Goal: Task Accomplishment & Management: Complete application form

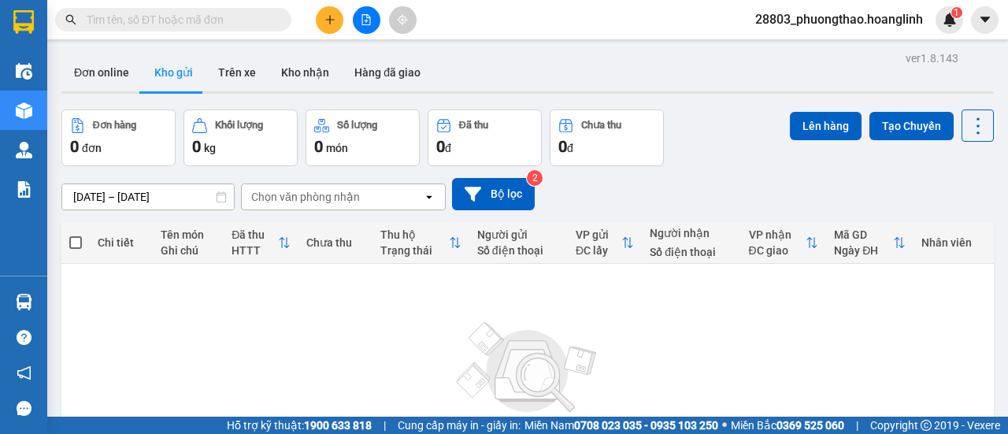
click at [60, 106] on div "ver 1.8.143 Đơn online Kho gửi Trên xe Kho nhận Hàng đã giao Đơn hàng 0 đơn Khố…" at bounding box center [527, 307] width 945 height 520
click at [328, 26] on button at bounding box center [330, 20] width 28 height 28
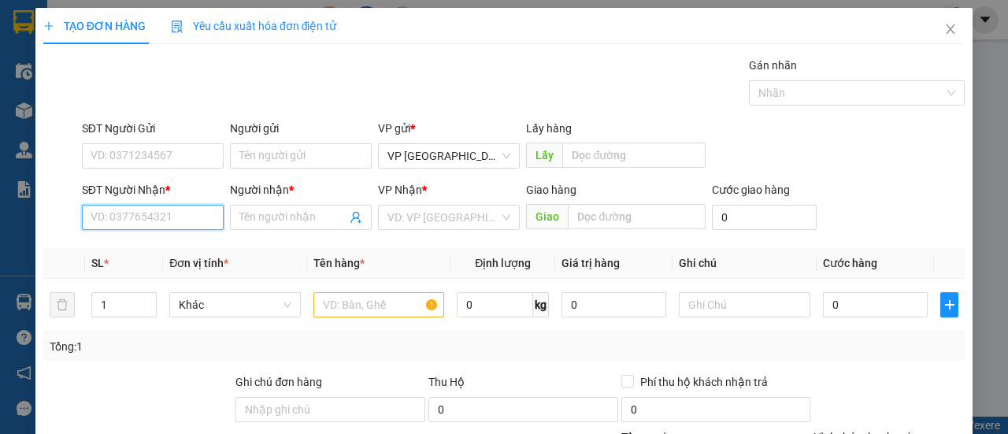
click at [142, 212] on input "SĐT Người Nhận *" at bounding box center [153, 217] width 142 height 25
click at [140, 243] on div "0357995168 - PHÁT" at bounding box center [151, 247] width 121 height 17
type input "0357995168"
type input "PHÁT"
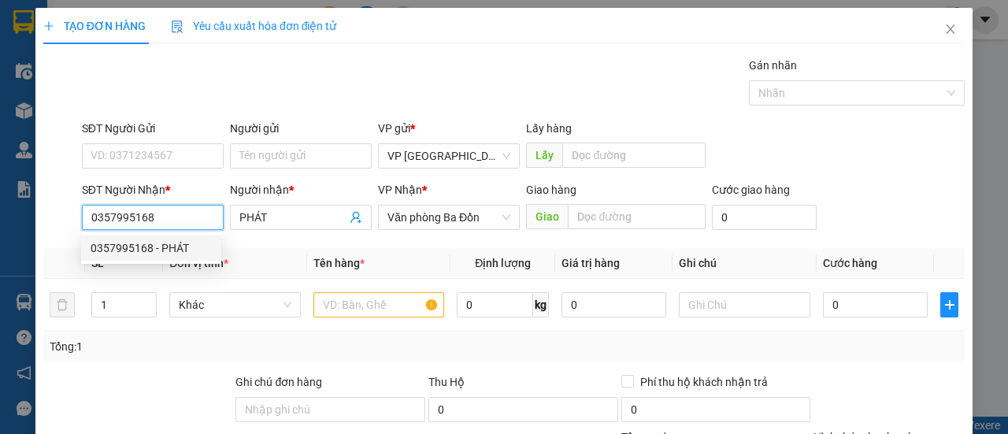
type input "30.000"
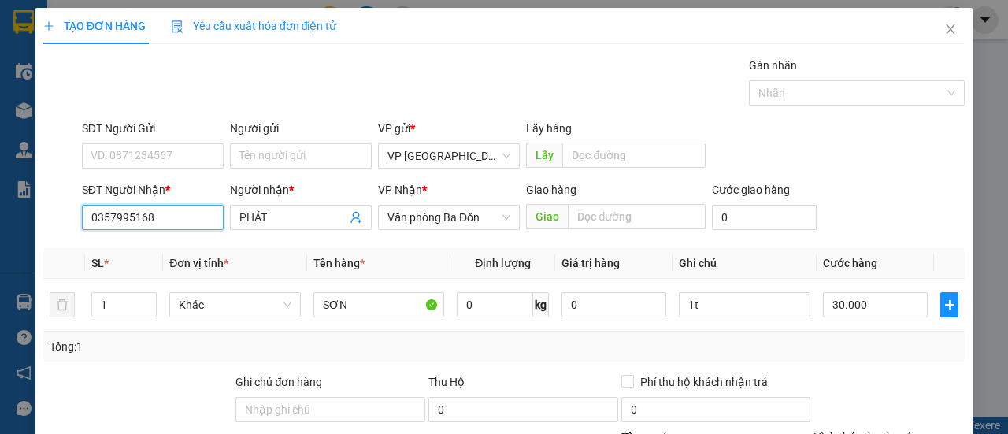
scroll to position [195, 0]
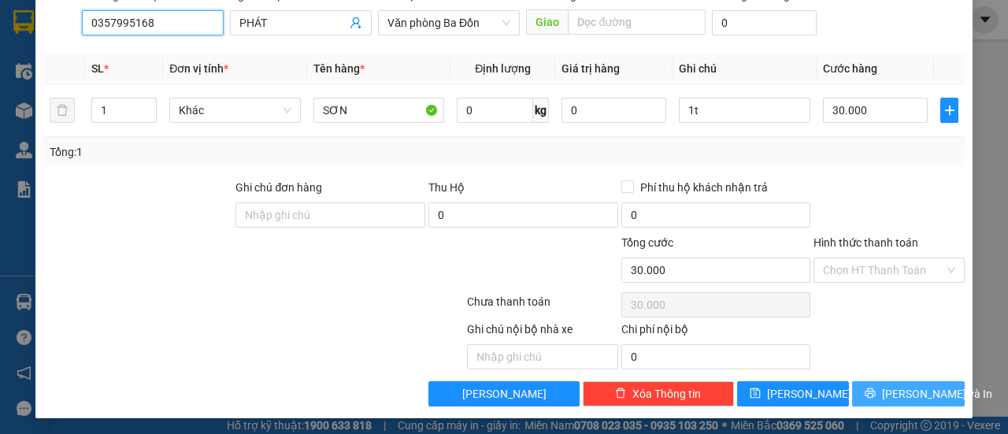
type input "0357995168"
click at [903, 390] on span "[PERSON_NAME] và In" at bounding box center [937, 393] width 110 height 17
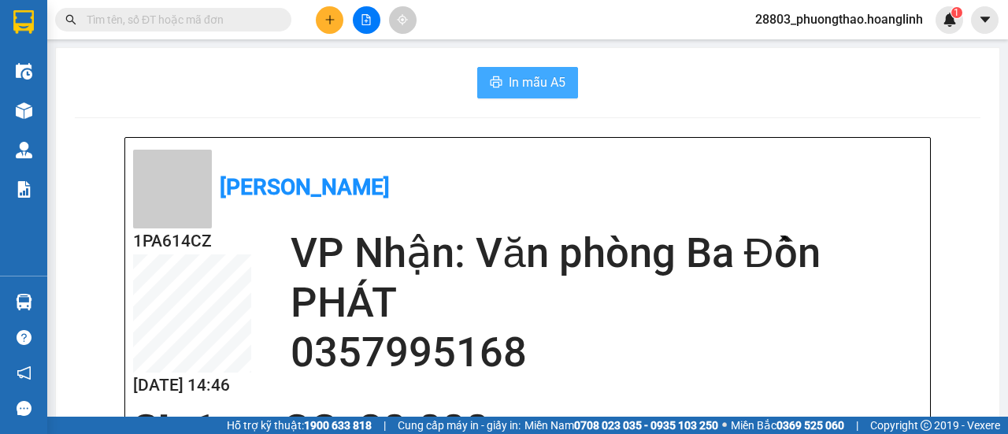
click at [542, 94] on button "In mẫu A5" at bounding box center [527, 83] width 101 height 32
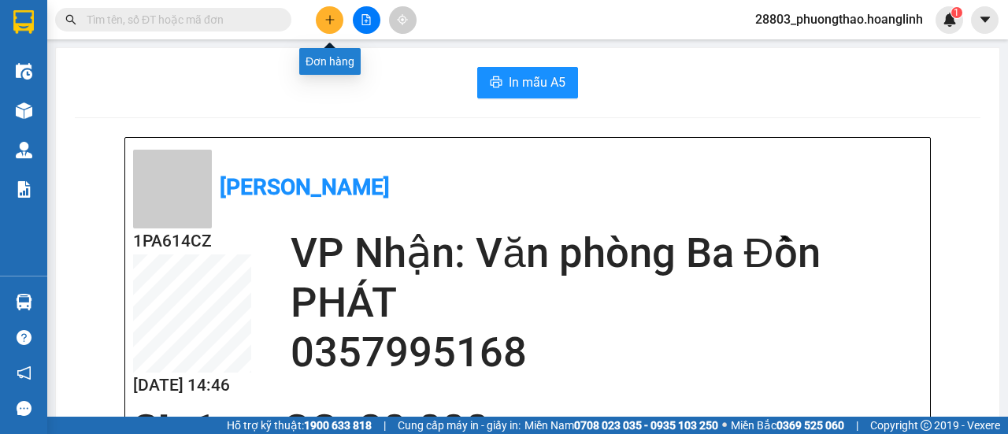
click at [328, 20] on icon "plus" at bounding box center [329, 19] width 11 height 11
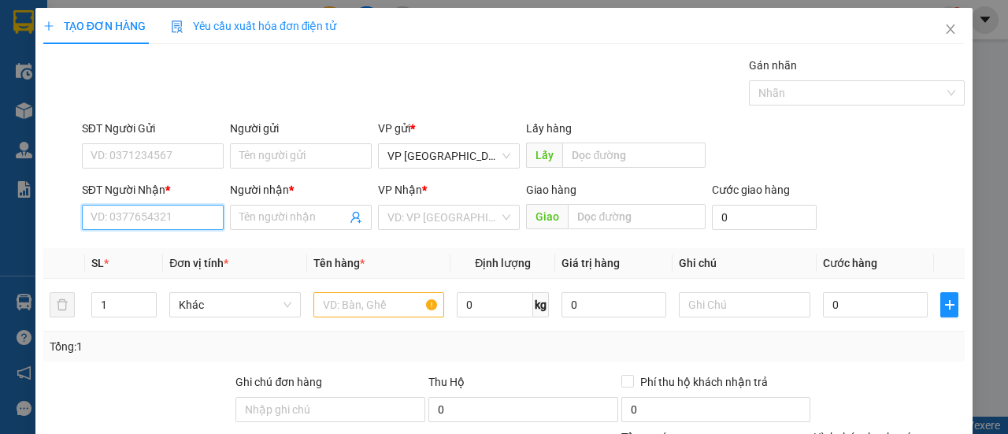
click at [129, 218] on input "SĐT Người Nhận *" at bounding box center [153, 217] width 142 height 25
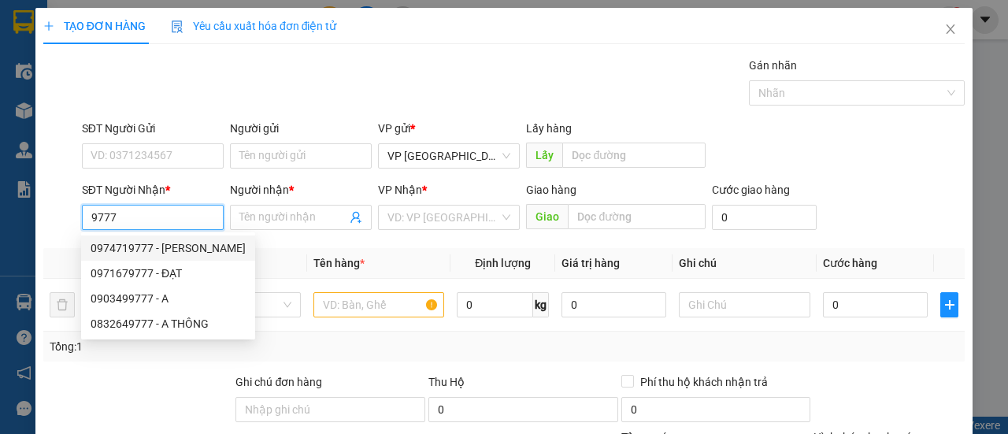
click at [152, 246] on div "0974719777 - [PERSON_NAME]" at bounding box center [168, 247] width 155 height 17
type input "0974719777"
type input "[PERSON_NAME]"
type input "210.000"
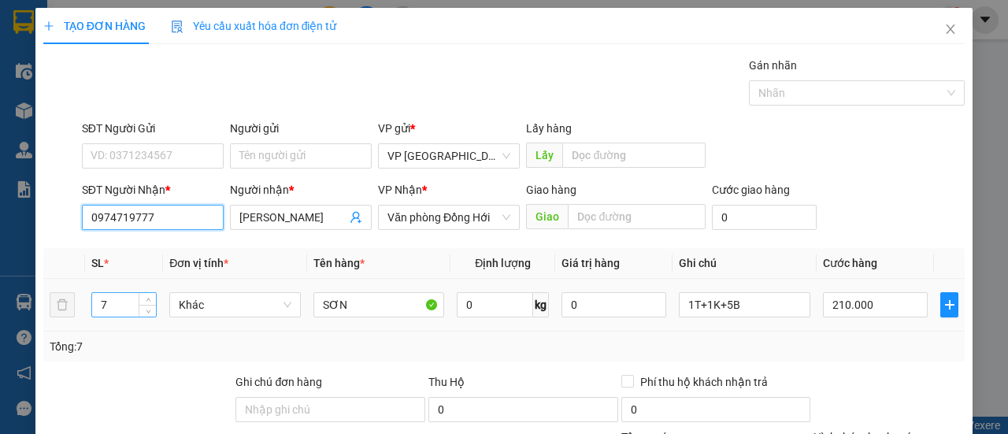
type input "0974719777"
click at [132, 302] on input "7" at bounding box center [124, 305] width 65 height 24
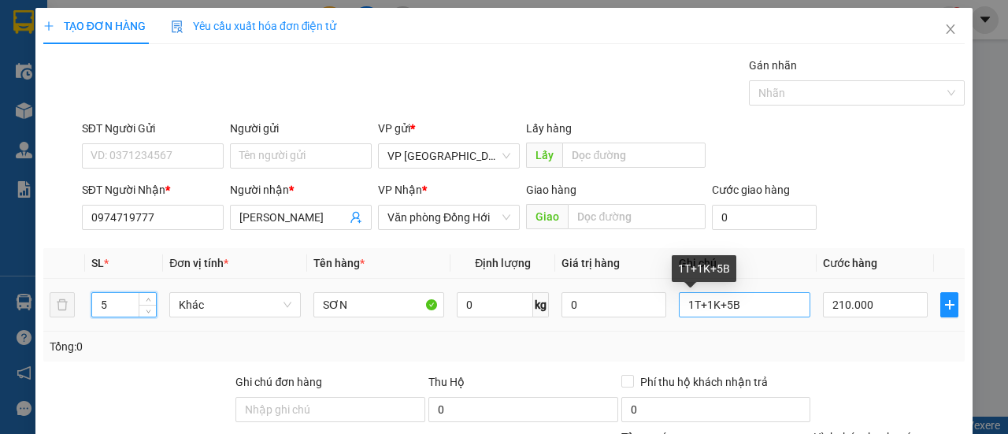
type input "5"
click at [717, 306] on input "1T+1K+5B" at bounding box center [745, 304] width 132 height 25
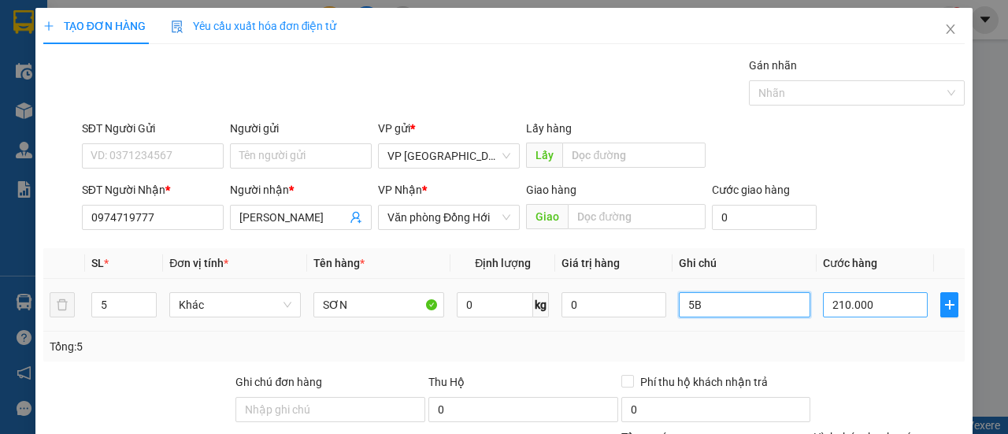
type input "5B"
click at [871, 309] on input "210.000" at bounding box center [875, 304] width 105 height 25
type input "0"
type input "002"
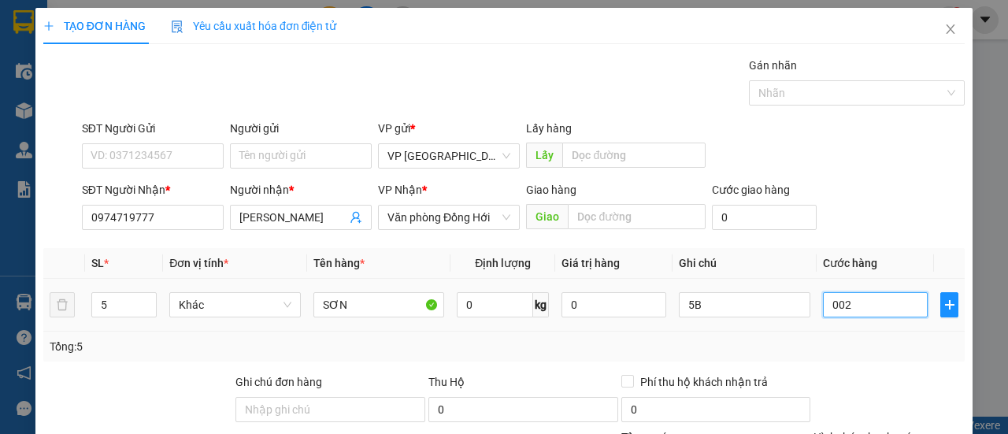
type input "2"
type input "20"
type input "0.020"
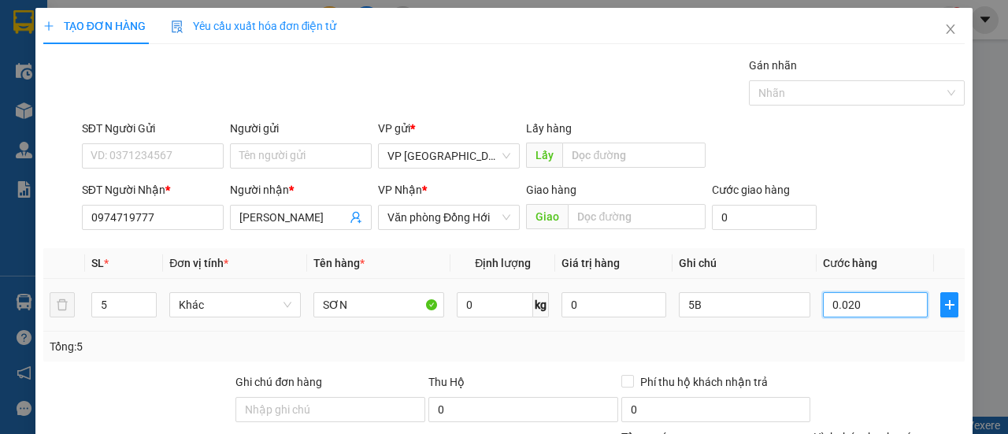
type input "200"
type input "000.200"
type input "200"
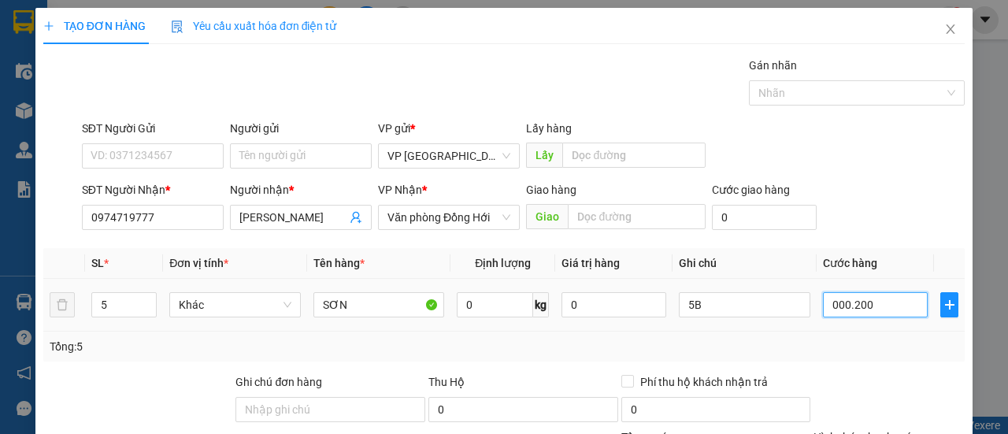
type input "0.002.000"
type input "2.000"
type input "2.200"
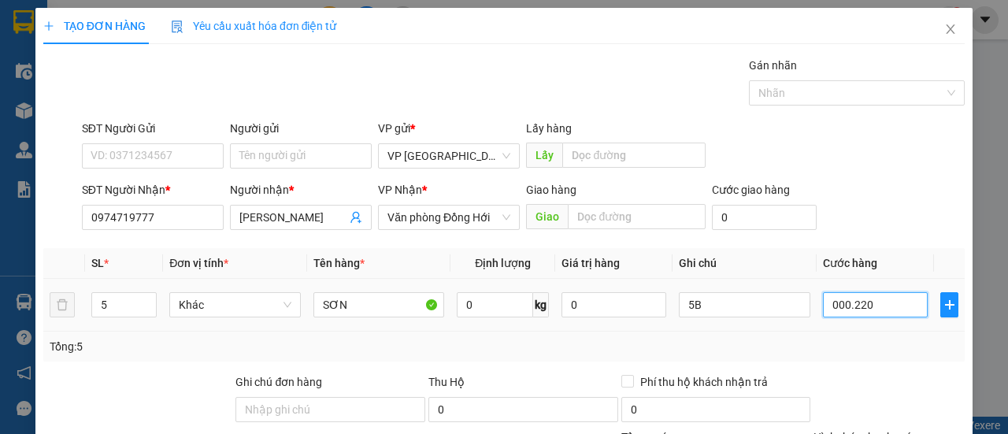
type input "0.002.202"
type input "2.202"
type input "220"
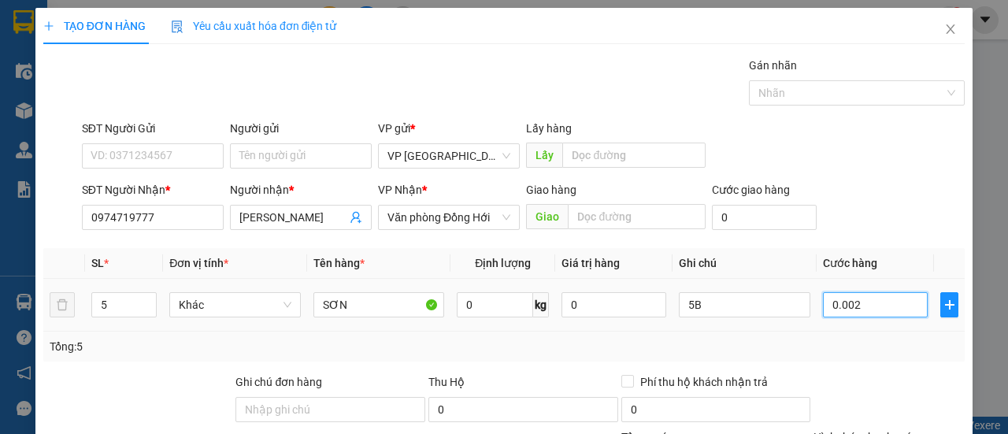
type input "000"
type input "0"
click at [825, 307] on input "0" at bounding box center [875, 304] width 105 height 25
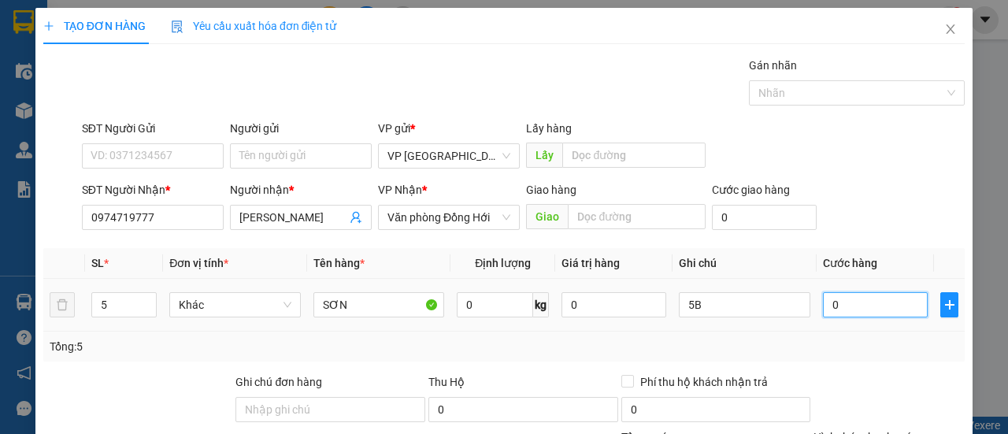
type input "002"
type input "2"
type input "20"
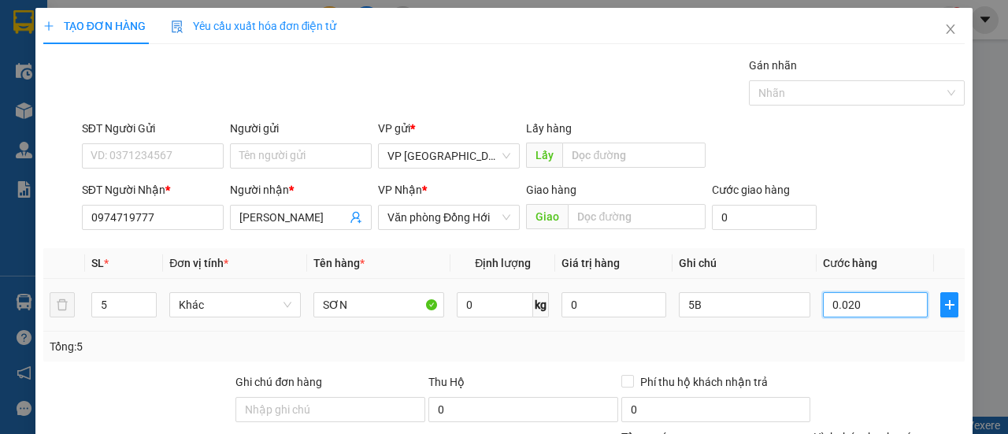
type input "00.200"
type input "200"
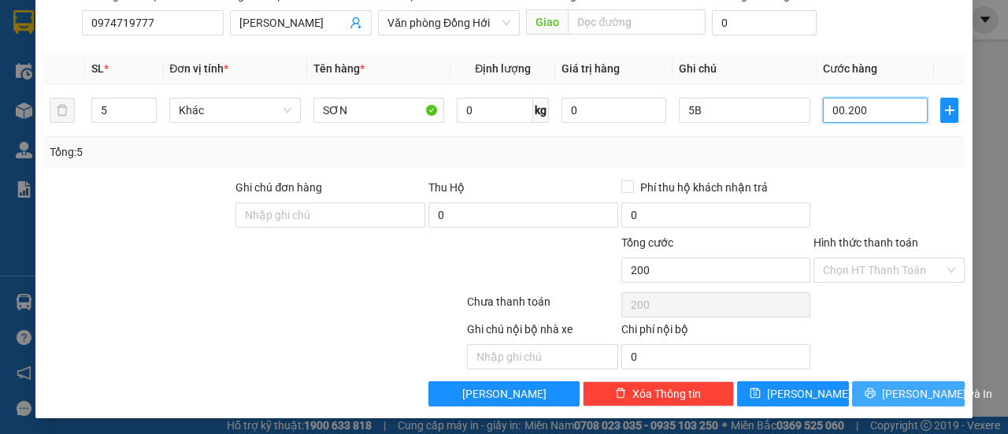
type input "00.200"
click at [892, 390] on span "[PERSON_NAME] và In" at bounding box center [937, 393] width 110 height 17
type input "200.000"
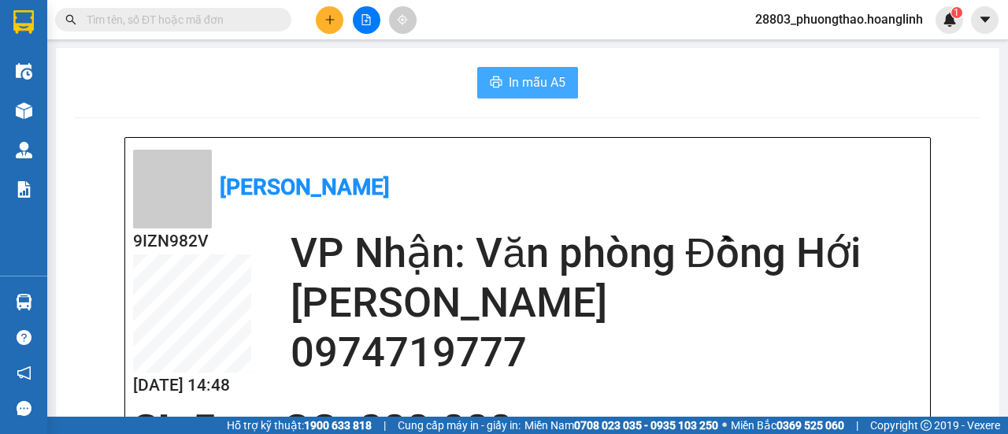
click at [526, 87] on span "In mẫu A5" at bounding box center [537, 82] width 57 height 20
click at [512, 84] on span "In mẫu A5" at bounding box center [537, 82] width 57 height 20
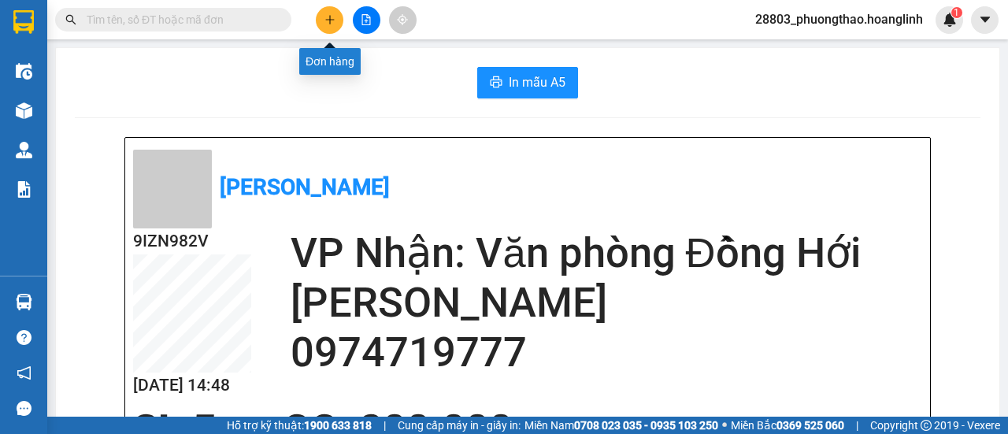
click at [328, 21] on icon "plus" at bounding box center [329, 19] width 11 height 11
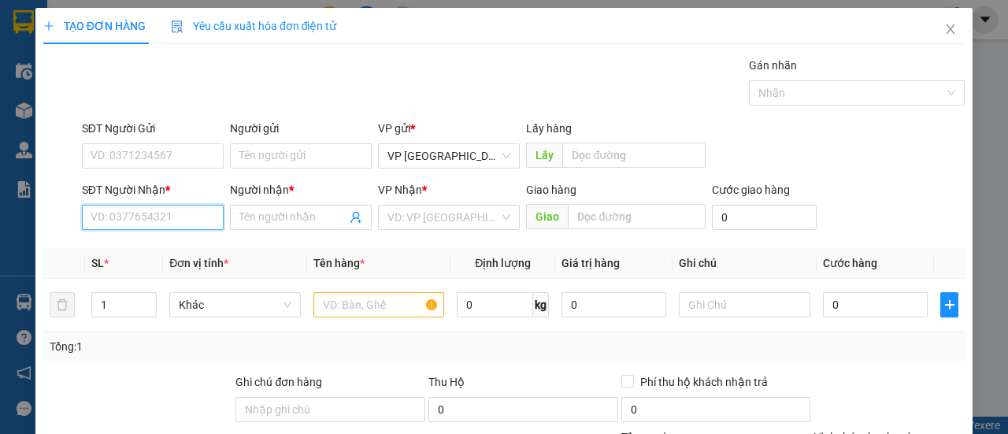
click at [128, 221] on input "SĐT Người Nhận *" at bounding box center [153, 217] width 142 height 25
click at [139, 244] on div "0905060155 - TÌNH TƯ" at bounding box center [151, 247] width 121 height 17
type input "0905060155"
type input "TÌNH TƯ"
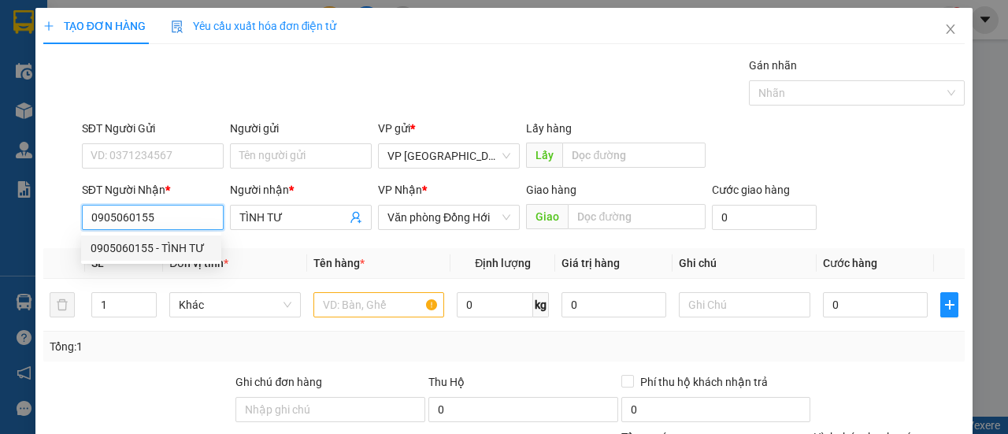
type input "90.000"
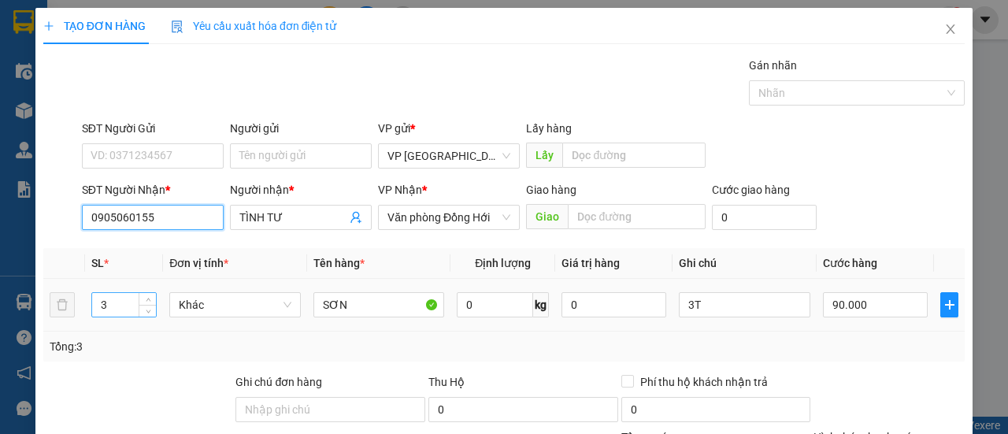
type input "0905060155"
click at [113, 298] on input "3" at bounding box center [124, 305] width 65 height 24
type input "2"
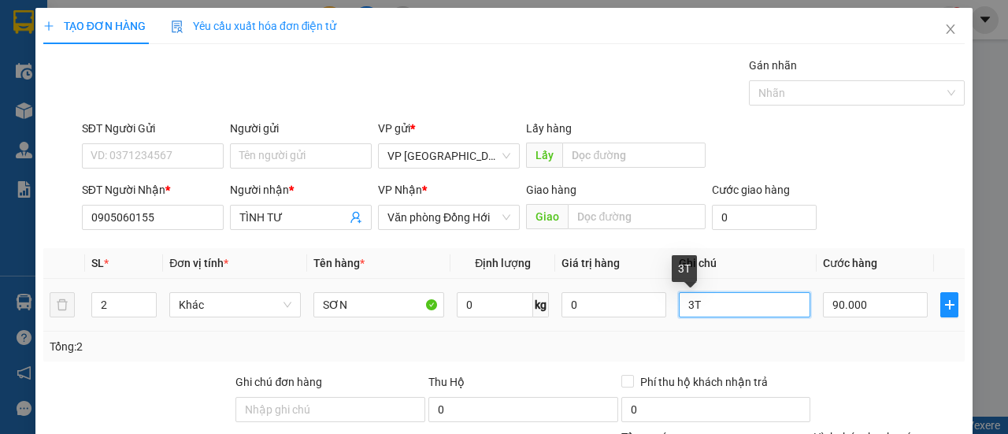
click at [739, 300] on input "3T" at bounding box center [745, 304] width 132 height 25
type input "3"
type input "2b"
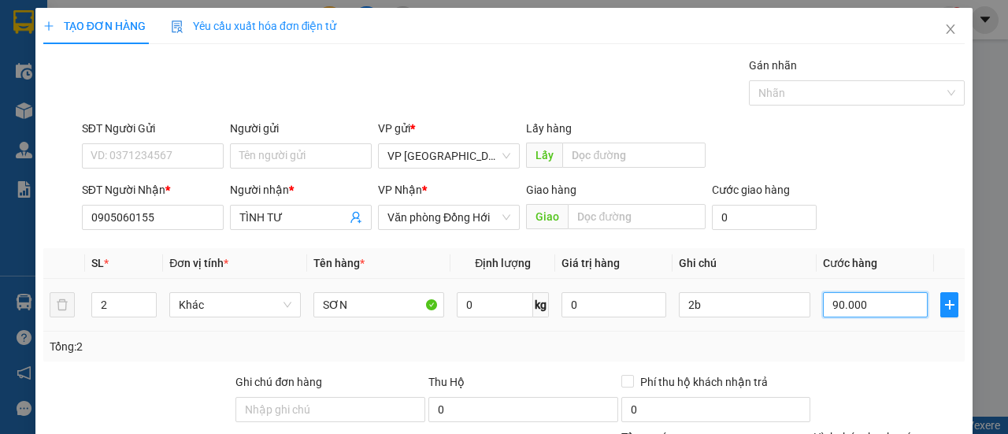
click at [892, 306] on input "90.000" at bounding box center [875, 304] width 105 height 25
type input "00.008"
type input "8"
type input "0.000.080"
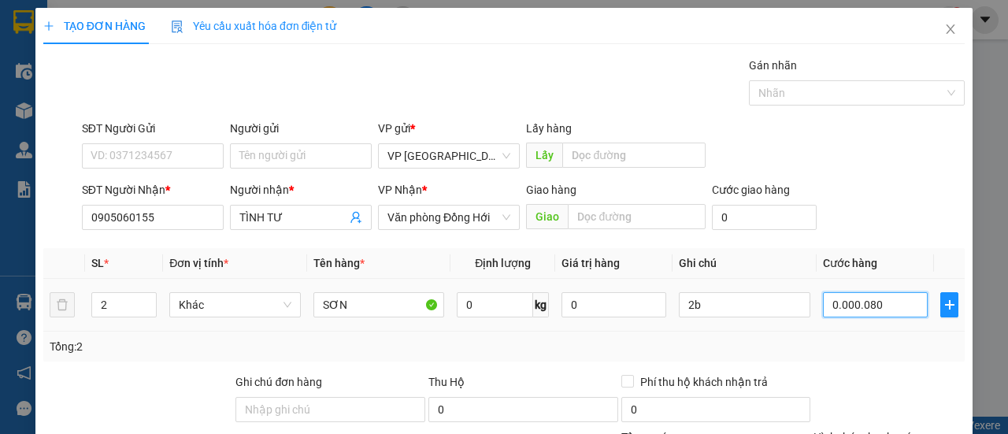
type input "80"
type input "8"
type input "000.000.000"
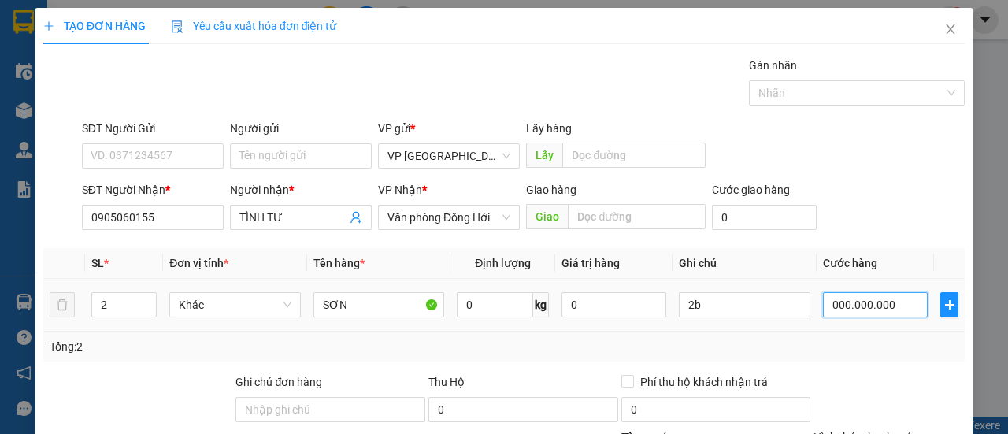
type input "0"
type input "008"
type input "8"
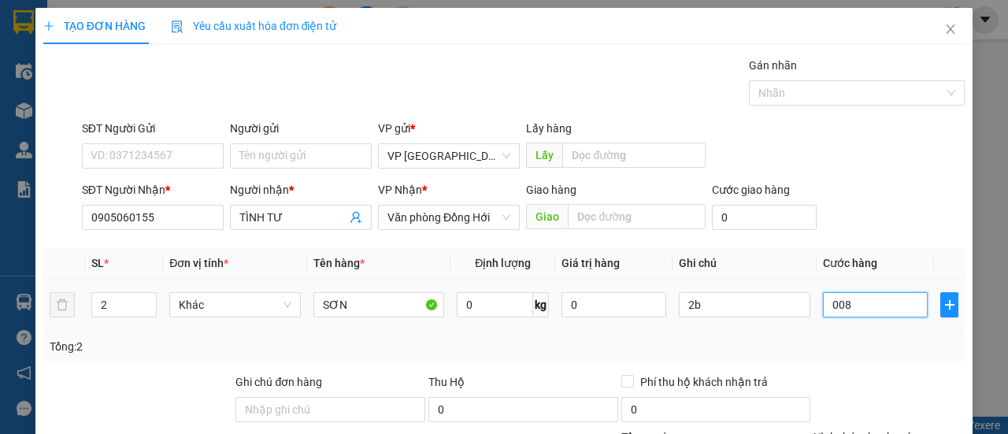
type input "80"
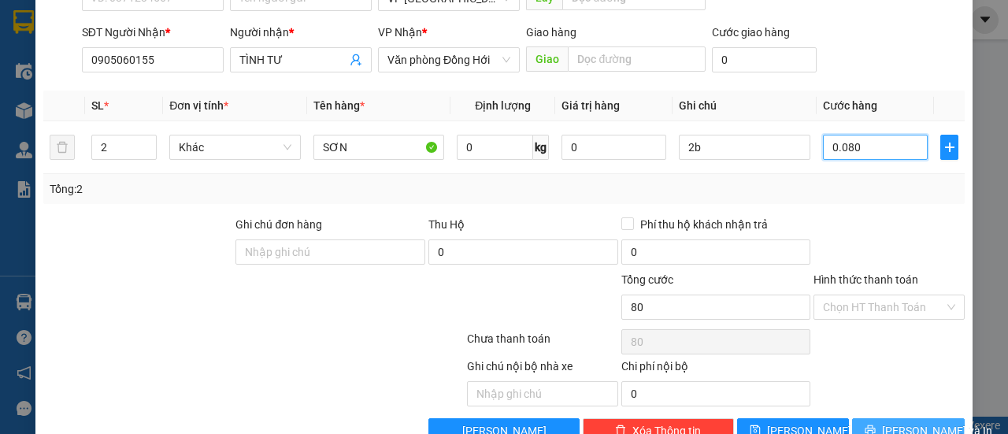
type input "0.080"
click at [895, 423] on span "[PERSON_NAME] và In" at bounding box center [937, 430] width 110 height 17
type input "80.000"
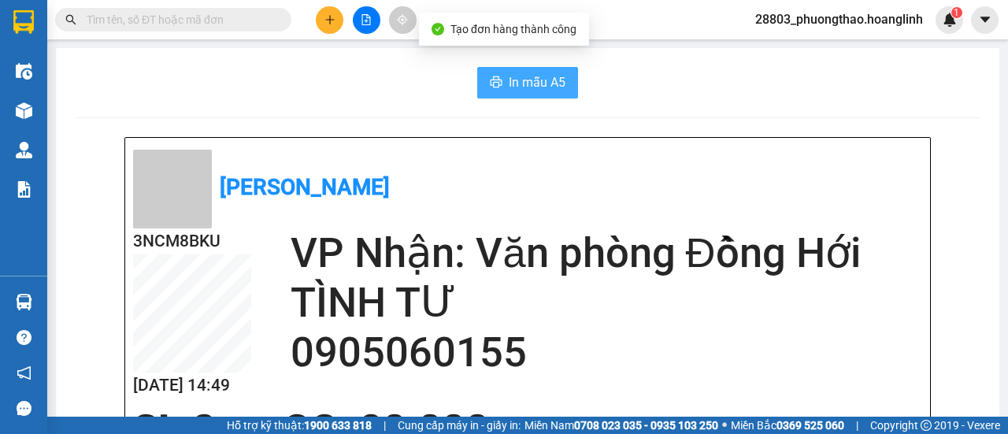
click at [518, 91] on span "In mẫu A5" at bounding box center [537, 82] width 57 height 20
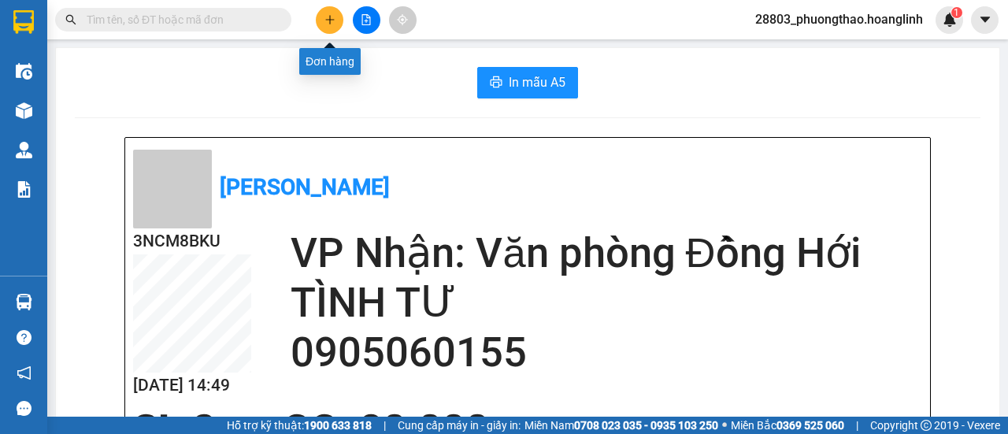
click at [331, 19] on icon "plus" at bounding box center [329, 19] width 11 height 11
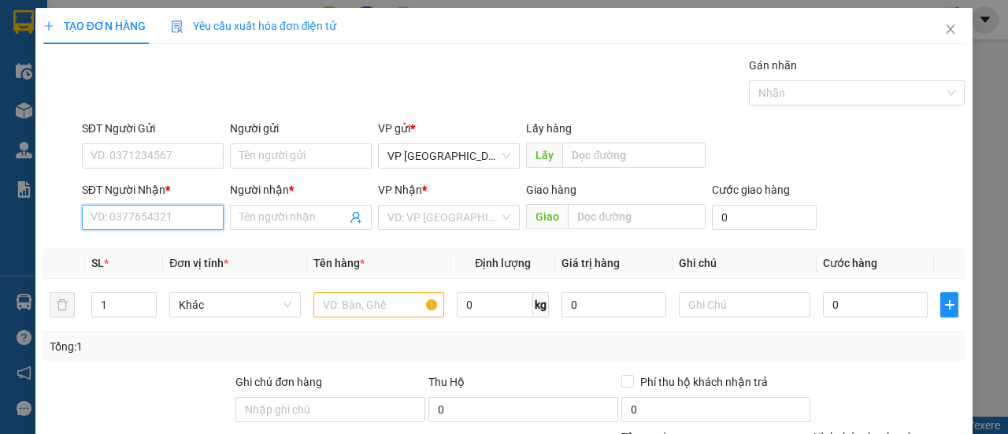
click at [168, 215] on input "SĐT Người Nhận *" at bounding box center [153, 217] width 142 height 25
click at [124, 246] on div "0838562555 - TƯ TÌNH" at bounding box center [151, 247] width 121 height 17
type input "0838562555"
type input "TƯ TÌNH"
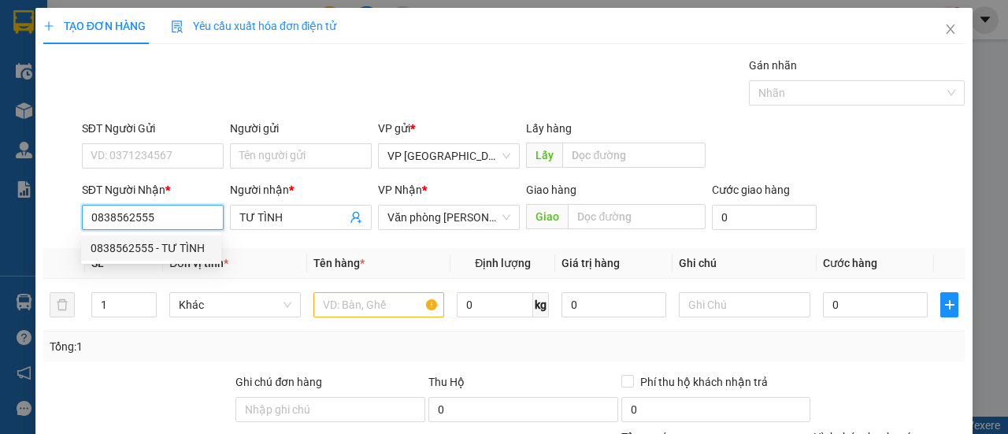
type input "90.000"
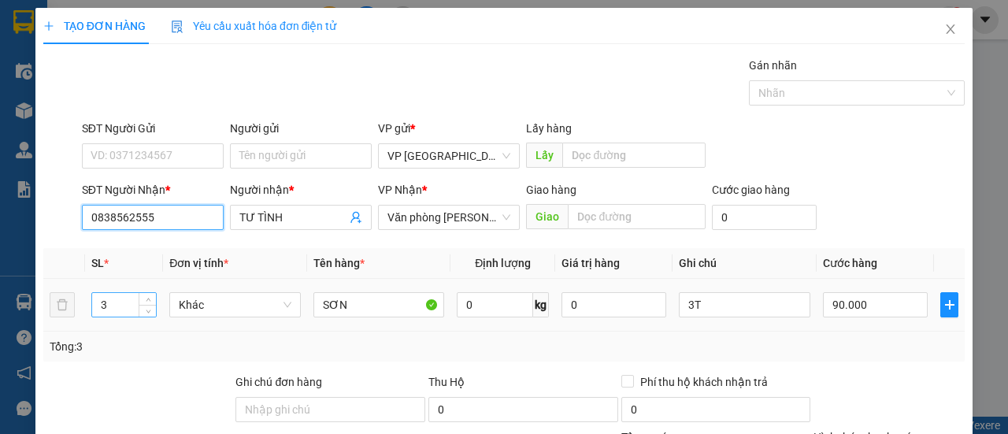
type input "0838562555"
click at [123, 308] on input "3" at bounding box center [124, 305] width 65 height 24
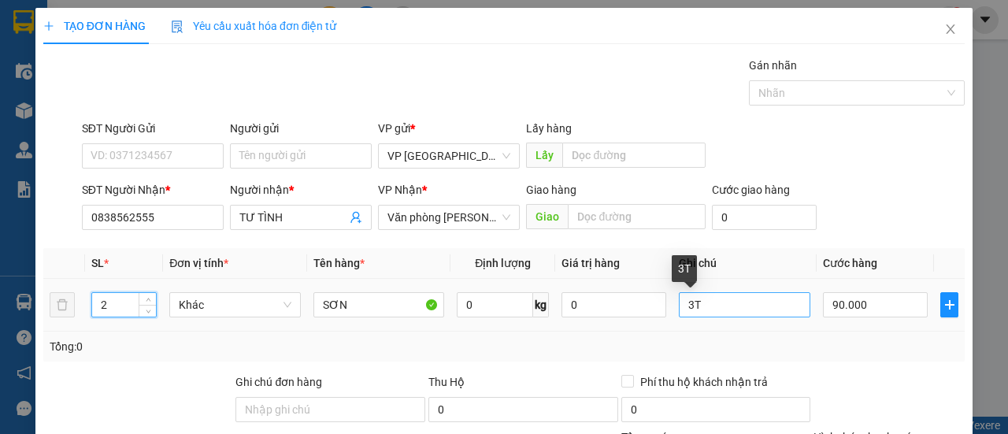
type input "2"
click at [700, 303] on input "3T" at bounding box center [745, 304] width 132 height 25
type input "3"
type input "1t+1k"
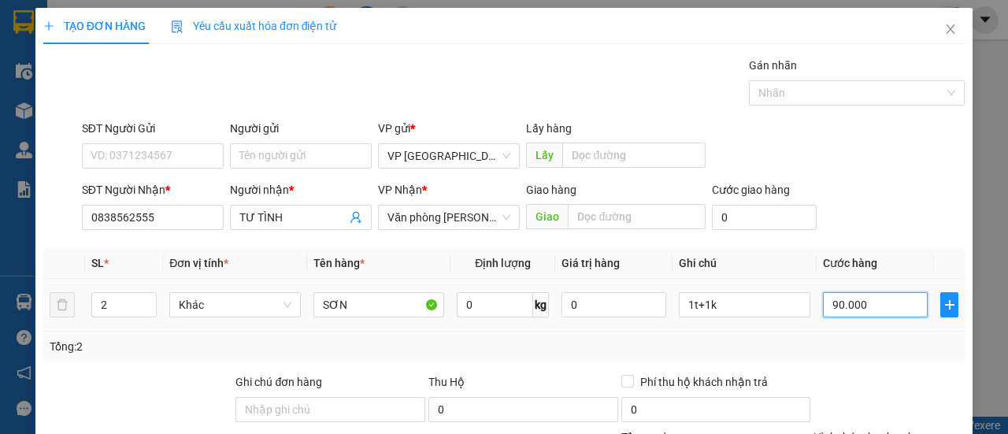
click at [858, 304] on input "90.000" at bounding box center [875, 304] width 105 height 25
type input "0"
type input "006"
type input "6"
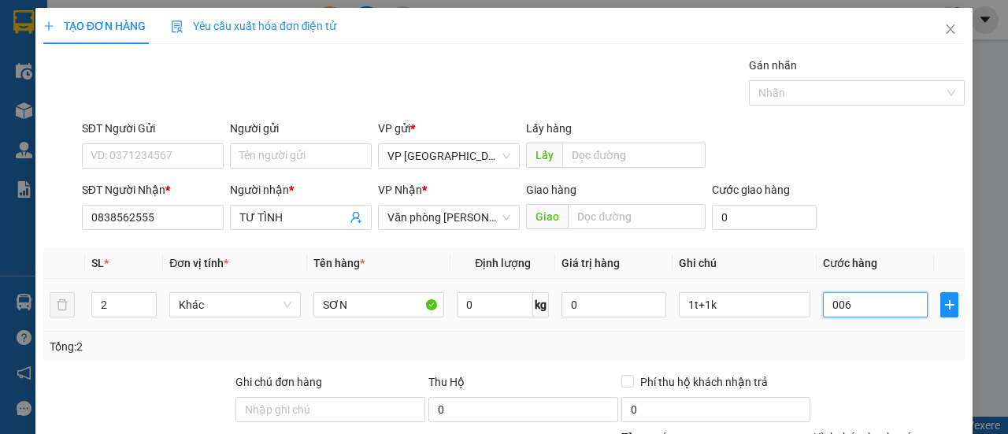
type input "6"
type input "60"
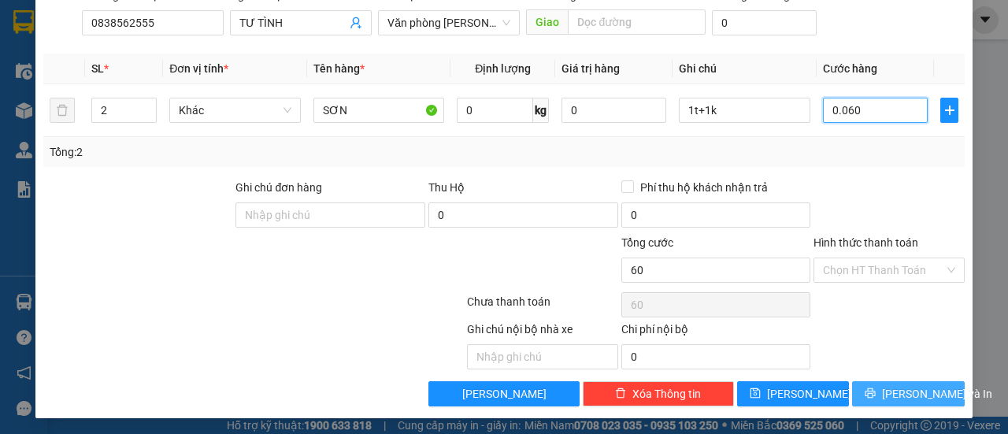
type input "0.060"
type input "60.000"
click at [895, 385] on span "[PERSON_NAME] và In" at bounding box center [937, 393] width 110 height 17
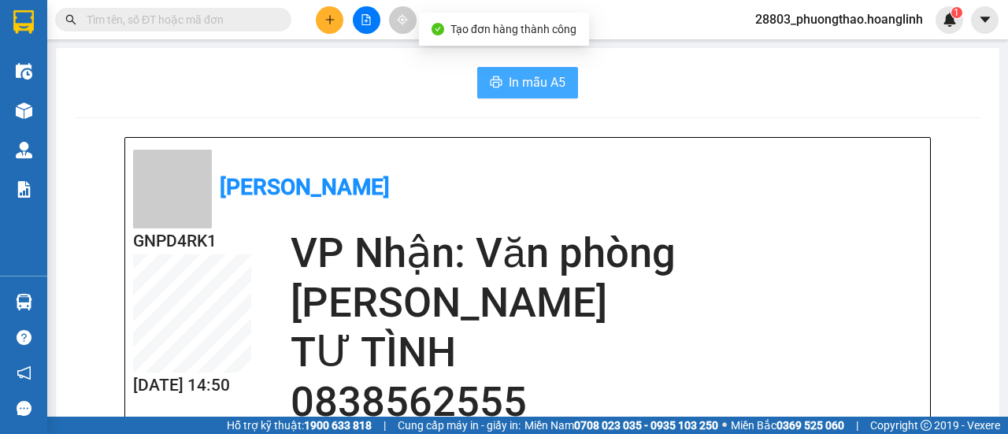
click at [540, 81] on span "In mẫu A5" at bounding box center [537, 82] width 57 height 20
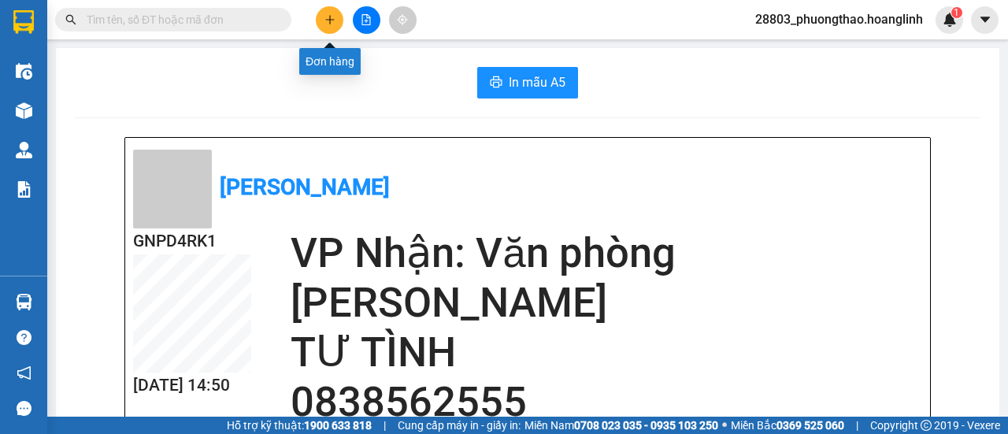
click at [323, 17] on button at bounding box center [330, 20] width 28 height 28
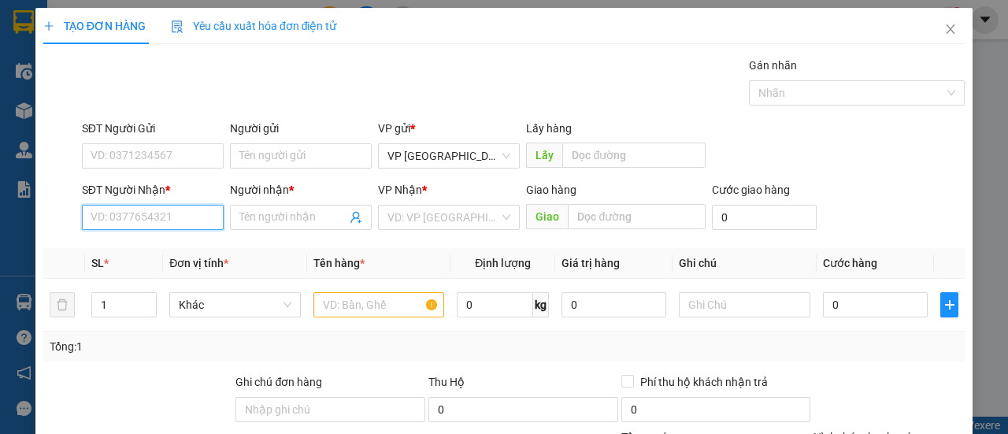
click at [156, 217] on input "SĐT Người Nhận *" at bounding box center [153, 217] width 142 height 25
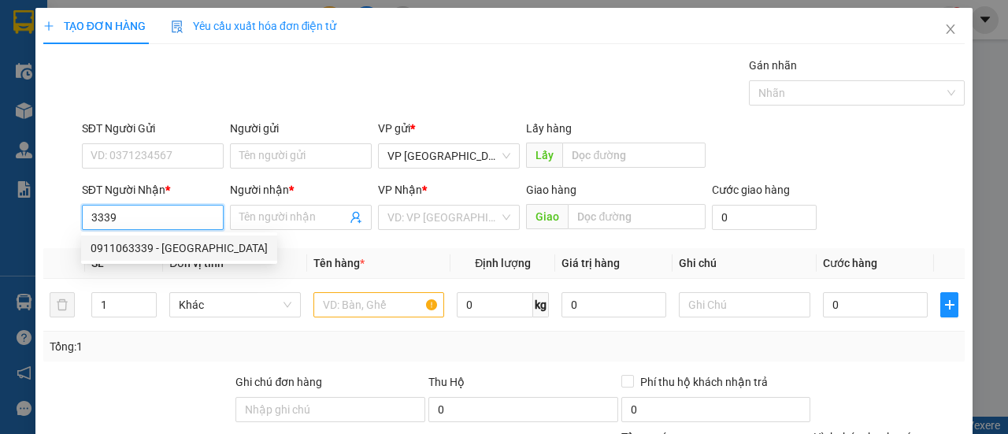
click at [154, 248] on div "0911063339 - [GEOGRAPHIC_DATA]" at bounding box center [179, 247] width 177 height 17
type input "0911063339"
type input "[PERSON_NAME]"
type input "90.000"
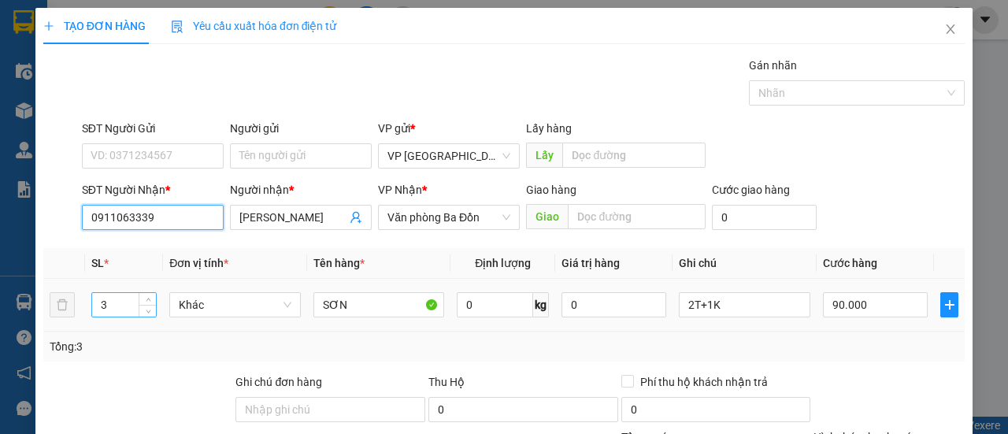
type input "0911063339"
click at [115, 308] on input "3" at bounding box center [124, 305] width 65 height 24
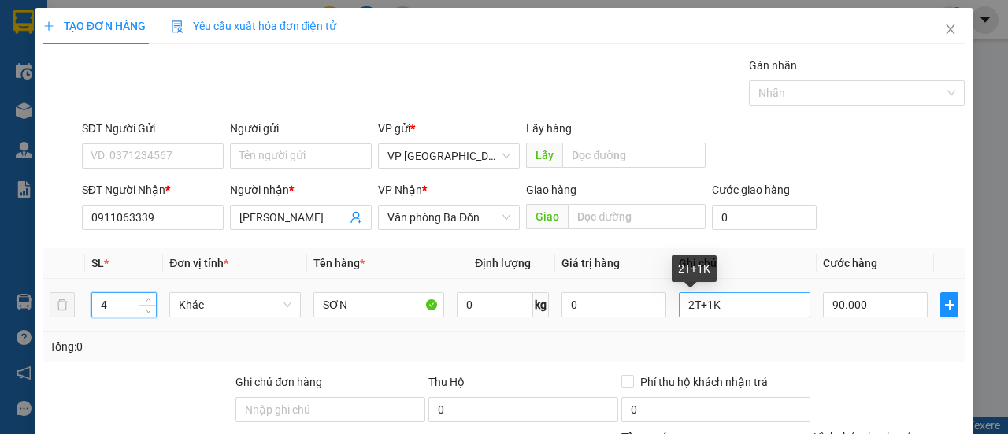
type input "4"
click at [733, 313] on input "2T+1K" at bounding box center [745, 304] width 132 height 25
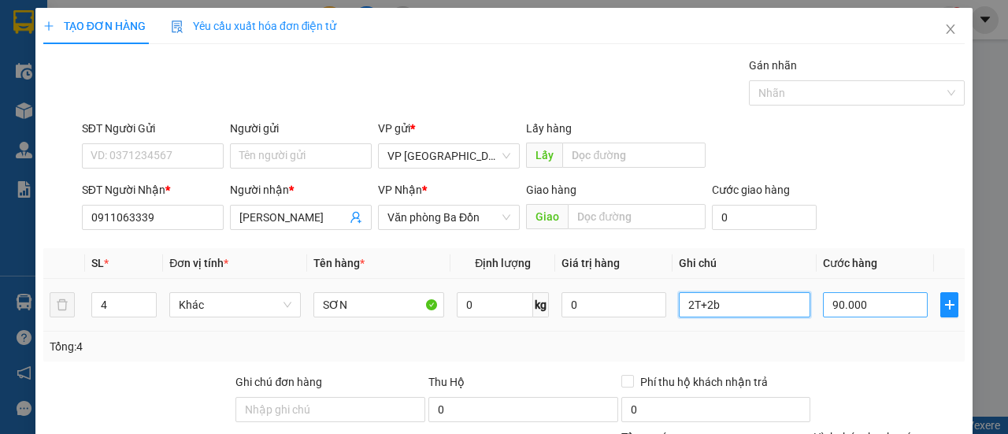
type input "2T+2b"
click at [868, 308] on input "90.000" at bounding box center [875, 304] width 105 height 25
type input "0"
type input "001"
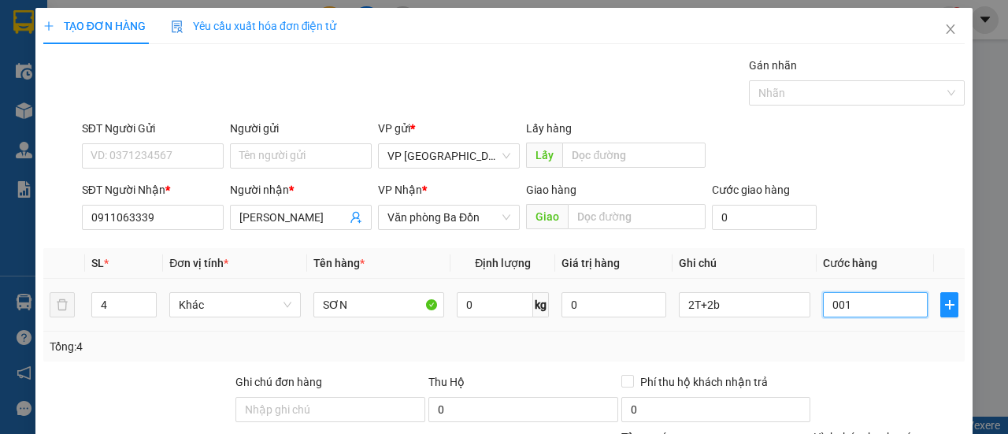
type input "1"
type input "14"
type input "0.014"
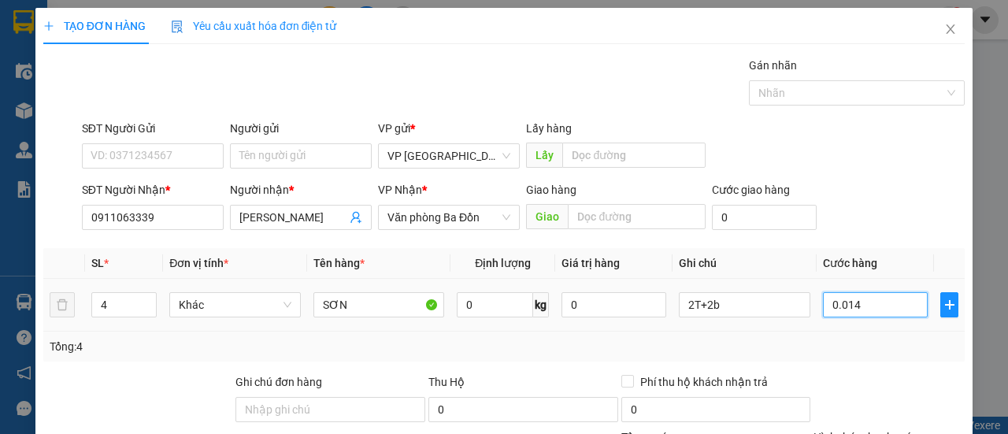
type input "140"
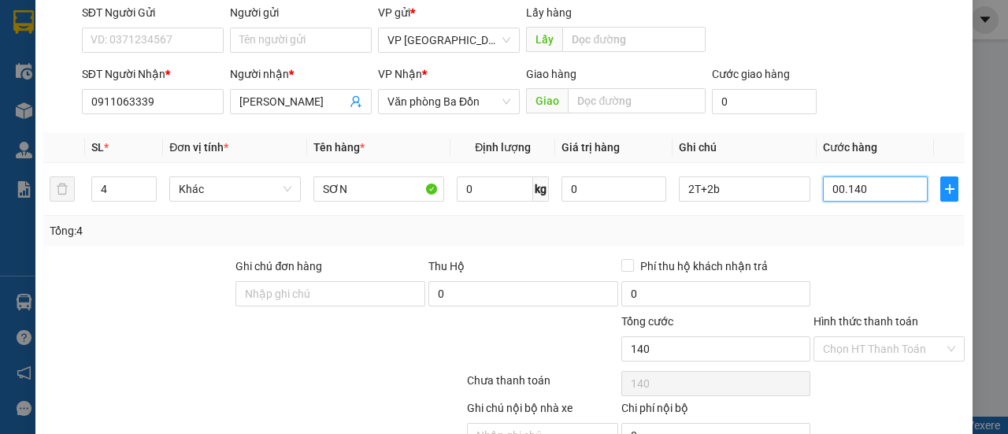
scroll to position [195, 0]
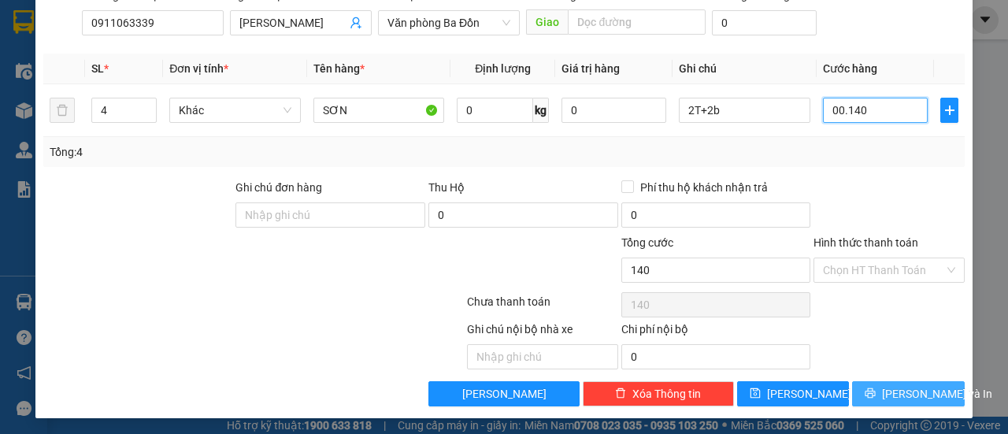
type input "00.140"
click at [884, 388] on span "[PERSON_NAME] và In" at bounding box center [937, 393] width 110 height 17
type input "140.000"
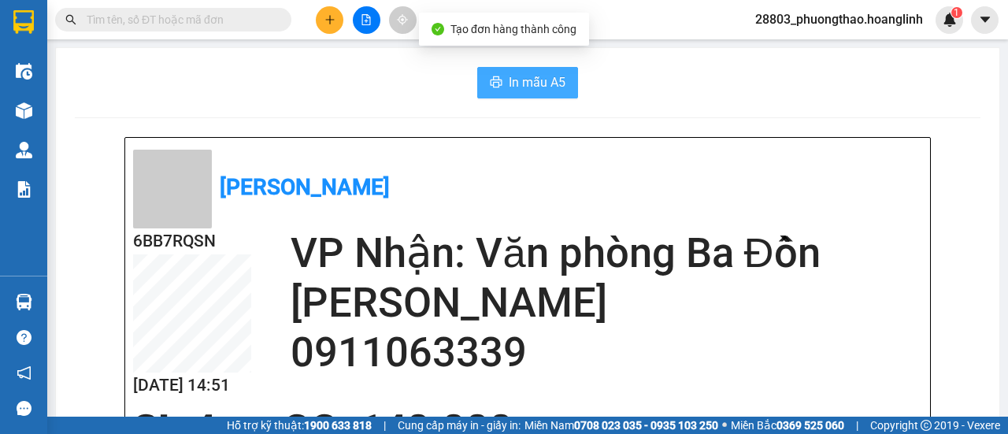
click at [541, 83] on span "In mẫu A5" at bounding box center [537, 82] width 57 height 20
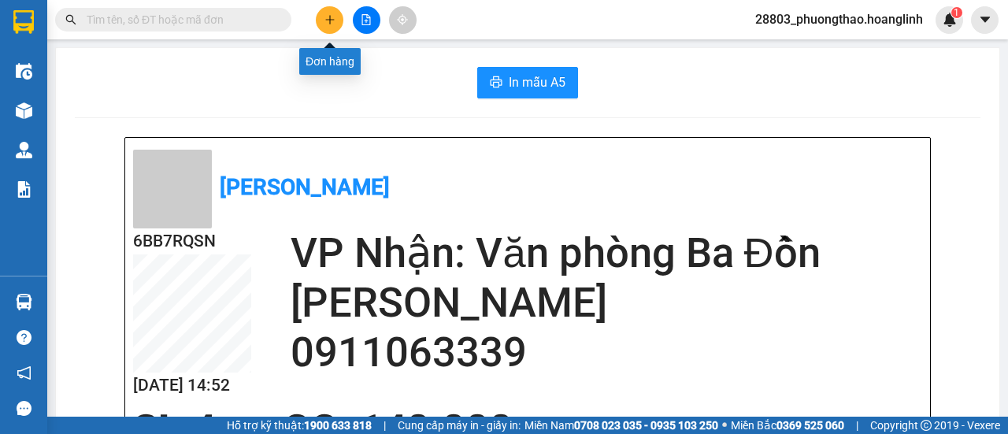
click at [326, 16] on icon "plus" at bounding box center [329, 19] width 11 height 11
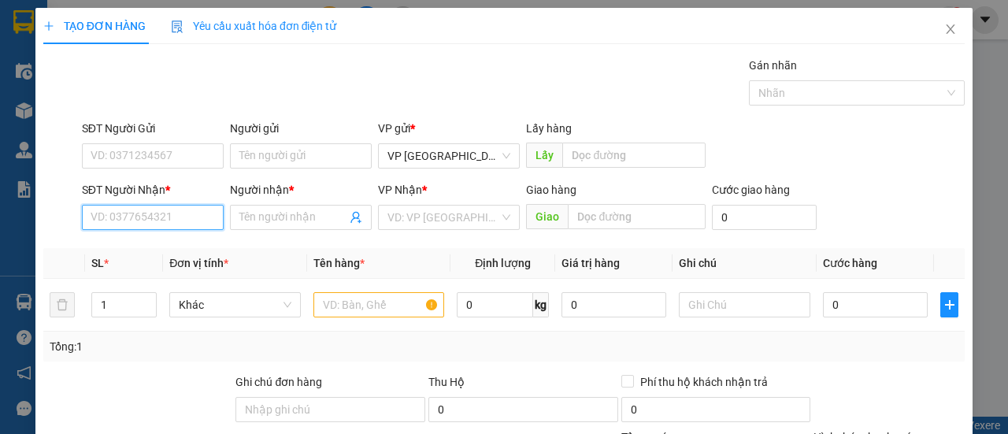
click at [161, 217] on input "SĐT Người Nhận *" at bounding box center [153, 217] width 142 height 25
click at [113, 305] on input "1" at bounding box center [124, 305] width 65 height 24
type input "3"
click at [187, 212] on input "SĐT Người Nhận *" at bounding box center [153, 217] width 142 height 25
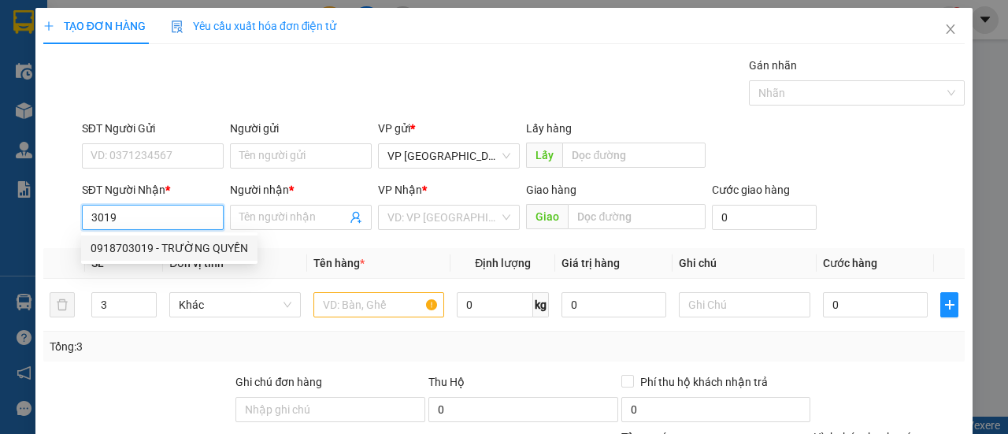
click at [165, 240] on div "0918703019 - TRƯỜNG QUYỀN" at bounding box center [170, 247] width 158 height 17
type input "0918703019"
type input "TRƯỜNG QUYỀN"
type input "30.000"
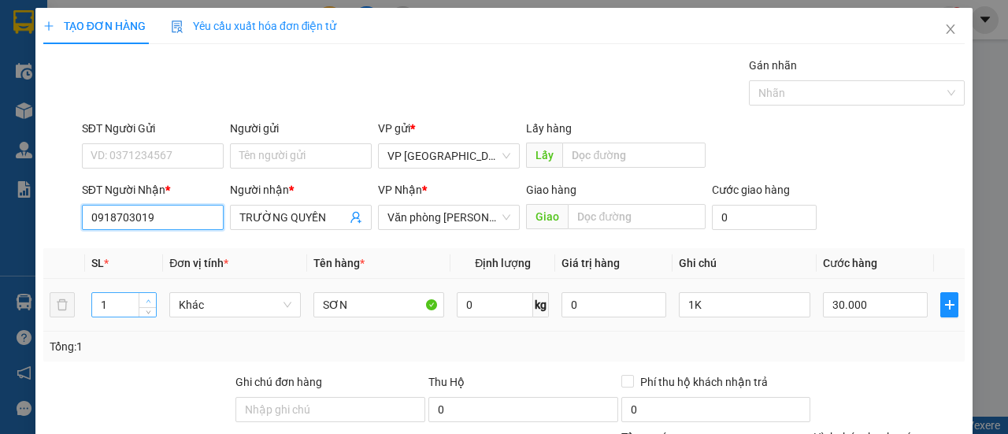
type input "0918703019"
type input "2"
click at [139, 300] on span "Increase Value" at bounding box center [147, 300] width 17 height 14
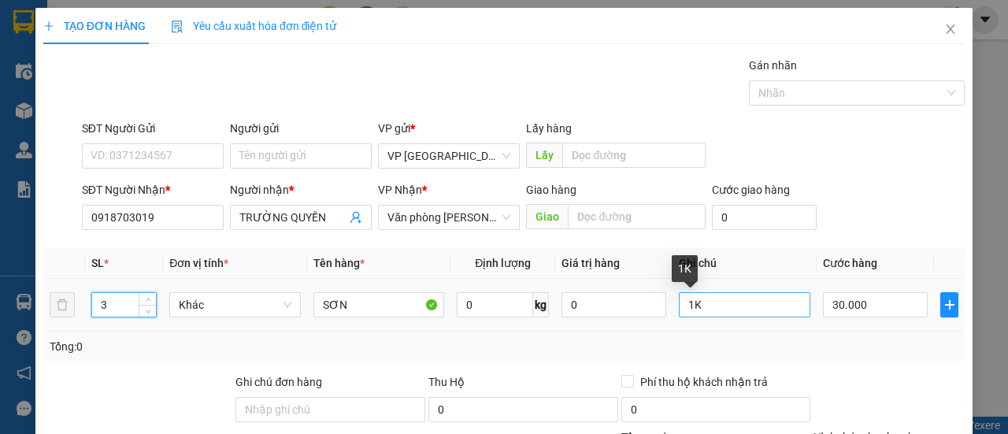
type input "3"
click at [721, 307] on input "1K" at bounding box center [745, 304] width 132 height 25
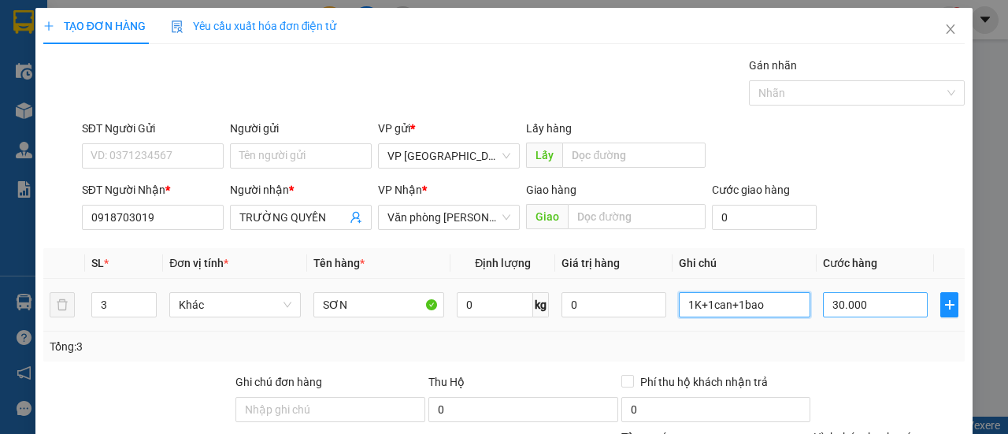
type input "1K+1can+1bao"
click at [860, 307] on input "30.000" at bounding box center [875, 304] width 105 height 25
type input "0"
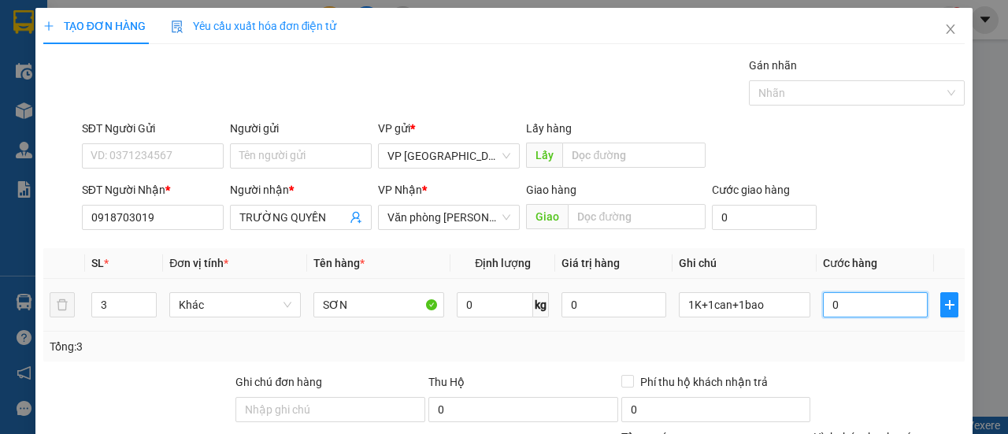
type input "9"
type input "009"
type input "90"
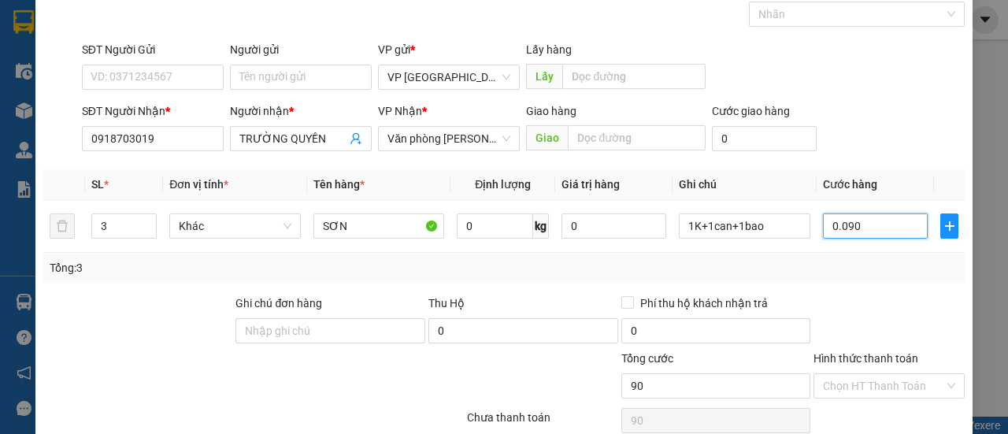
scroll to position [195, 0]
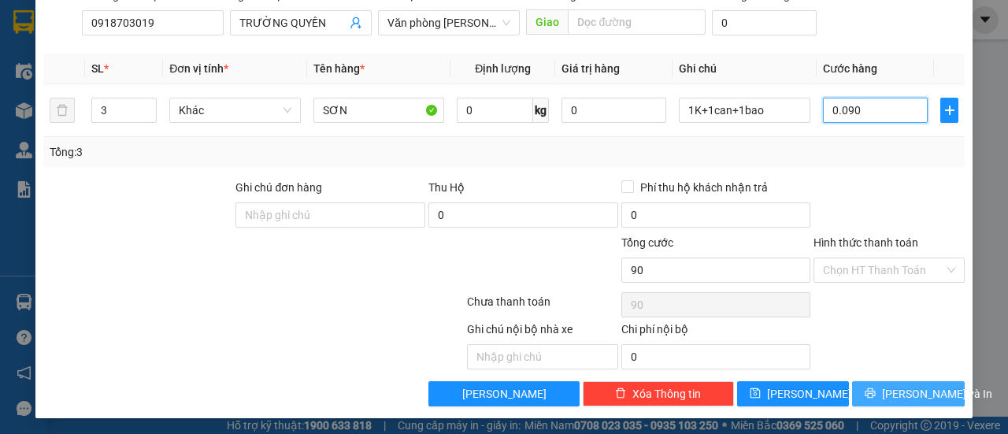
type input "0.090"
click at [888, 386] on span "[PERSON_NAME] và In" at bounding box center [937, 393] width 110 height 17
type input "90.000"
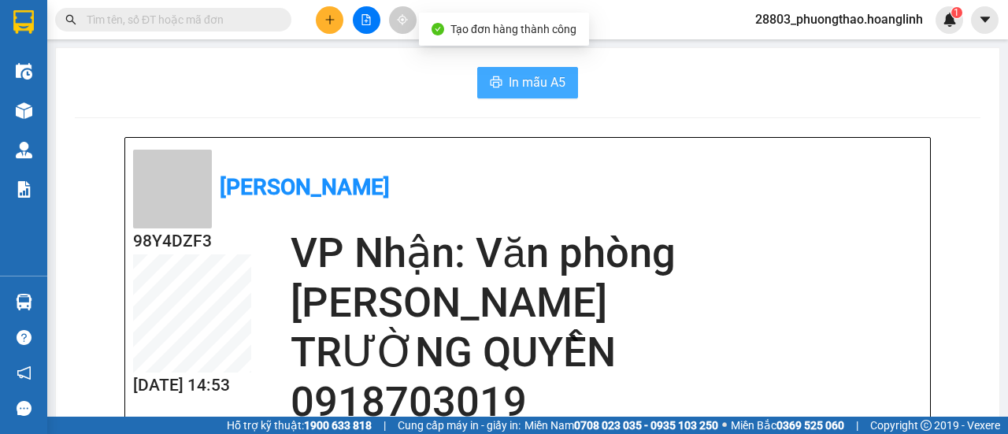
click at [536, 87] on span "In mẫu A5" at bounding box center [537, 82] width 57 height 20
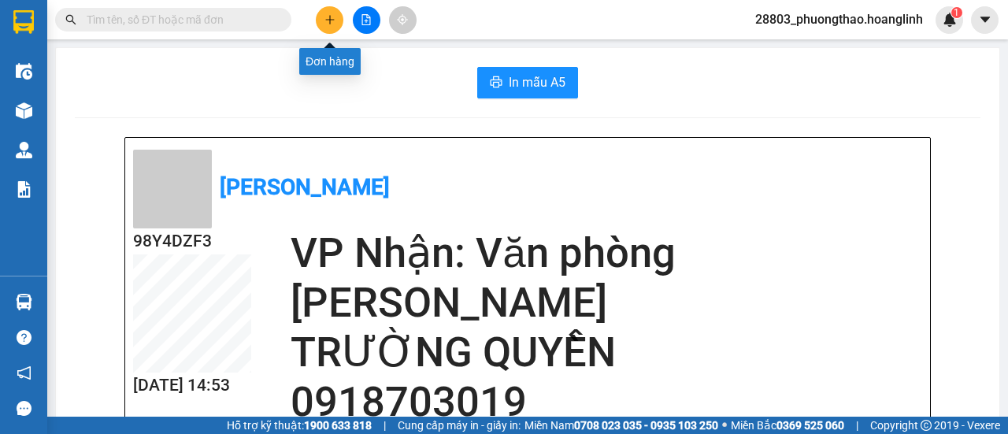
click at [325, 20] on icon "plus" at bounding box center [329, 19] width 11 height 11
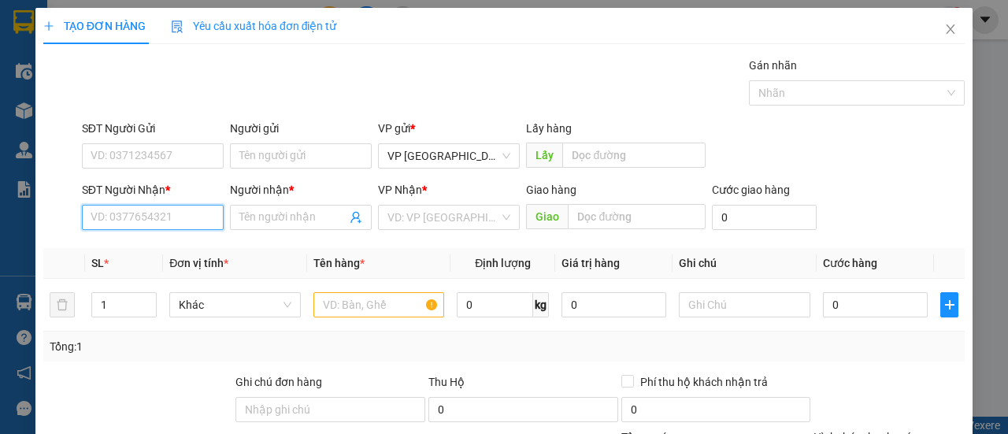
click at [154, 215] on input "SĐT Người Nhận *" at bounding box center [153, 217] width 142 height 25
drag, startPoint x: 169, startPoint y: 246, endPoint x: 156, endPoint y: 250, distance: 13.2
click at [169, 246] on div "0869780005 - EM TÀI" at bounding box center [151, 247] width 121 height 17
type input "0869780005"
type input "EM TÀI"
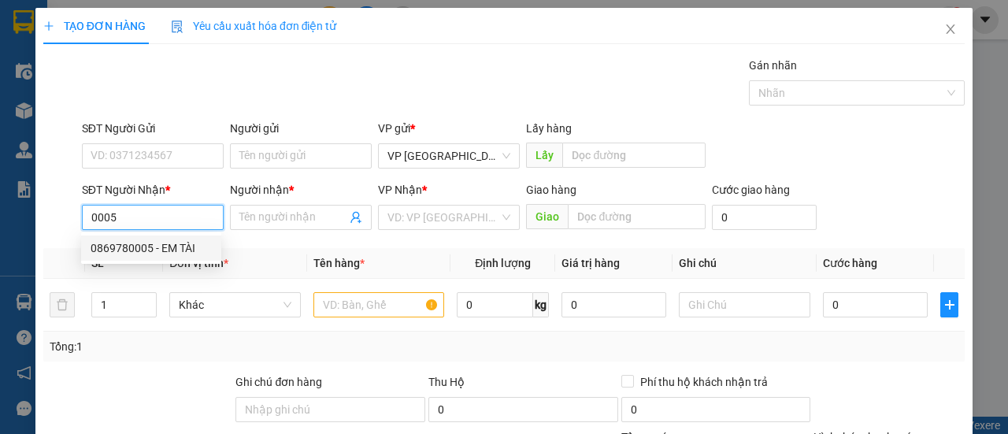
type input "CHỢ CUỒI"
type input "50.000"
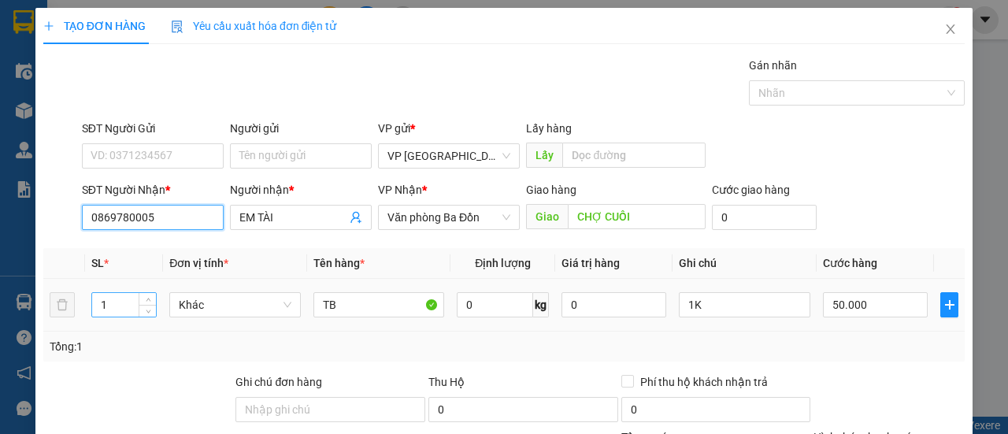
type input "0869780005"
click at [123, 309] on input "1" at bounding box center [124, 305] width 65 height 24
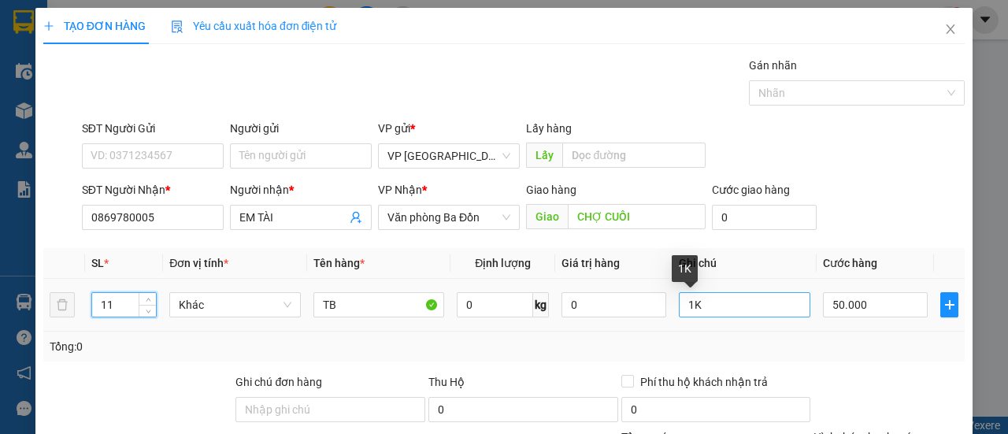
type input "11"
click at [721, 313] on input "1K" at bounding box center [745, 304] width 132 height 25
type input "1"
type input "8t+1b+2l"
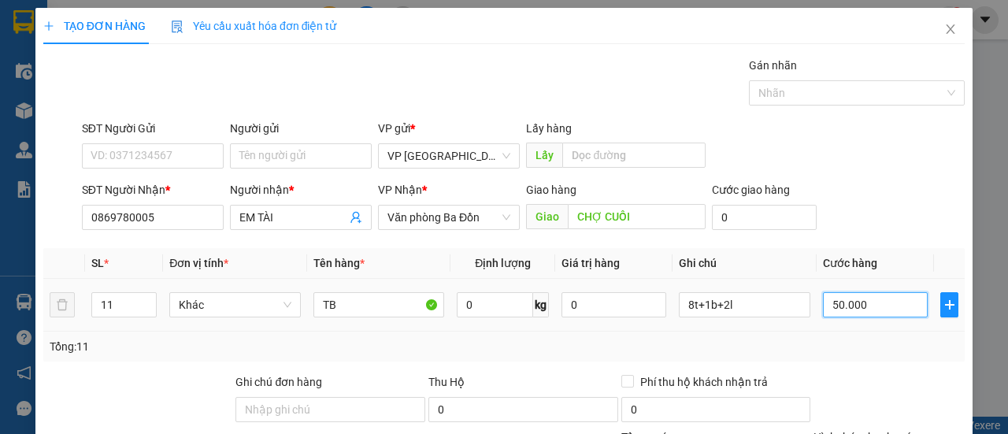
click at [871, 302] on input "50.000" at bounding box center [875, 304] width 105 height 25
type input "0"
type input "3"
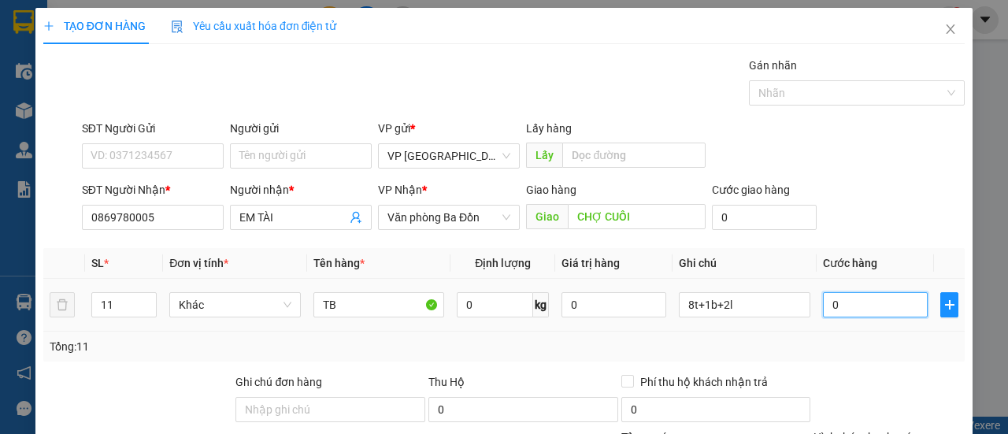
type input "3"
type input "003"
type input "30"
type input "00.300"
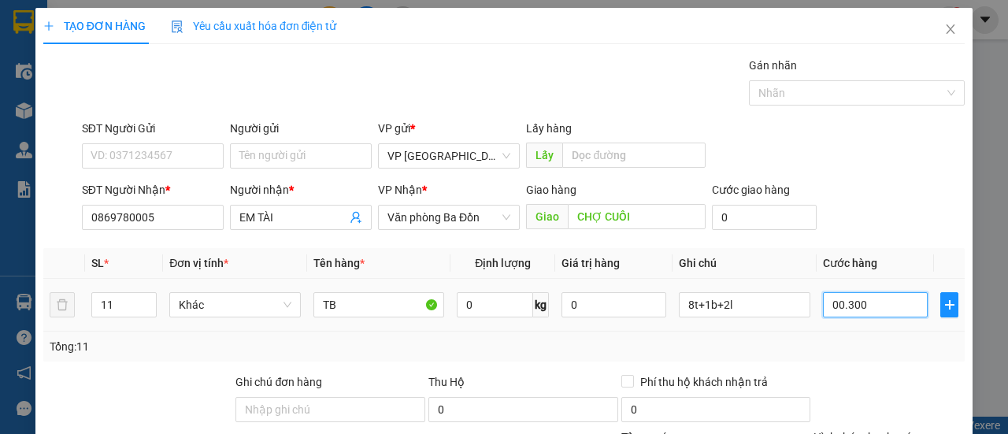
type input "300"
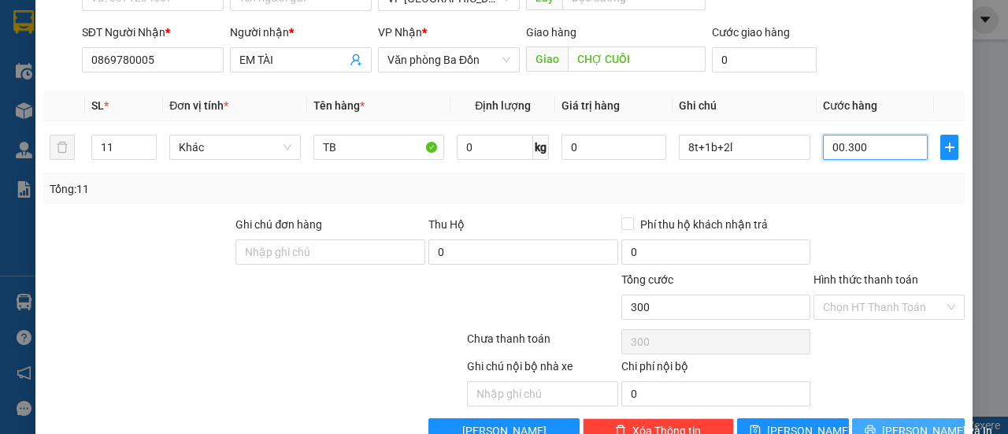
type input "00.300"
click at [895, 426] on span "[PERSON_NAME] và In" at bounding box center [937, 430] width 110 height 17
type input "300.000"
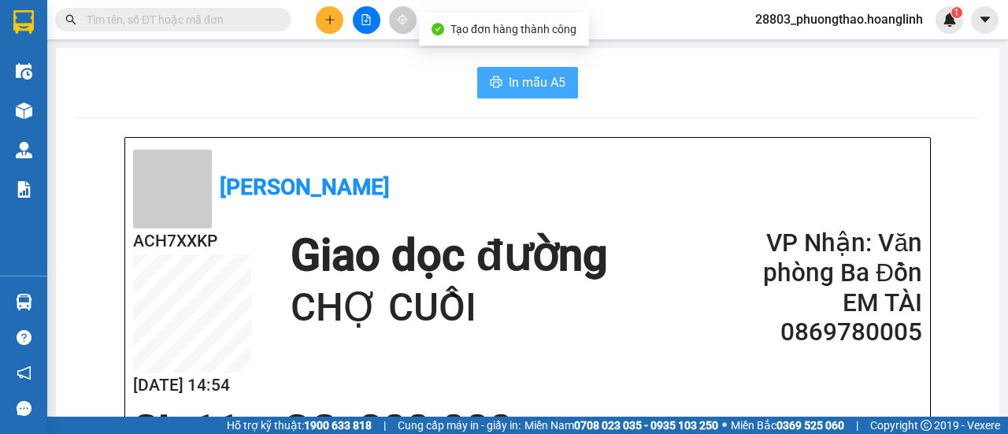
click at [525, 81] on span "In mẫu A5" at bounding box center [537, 82] width 57 height 20
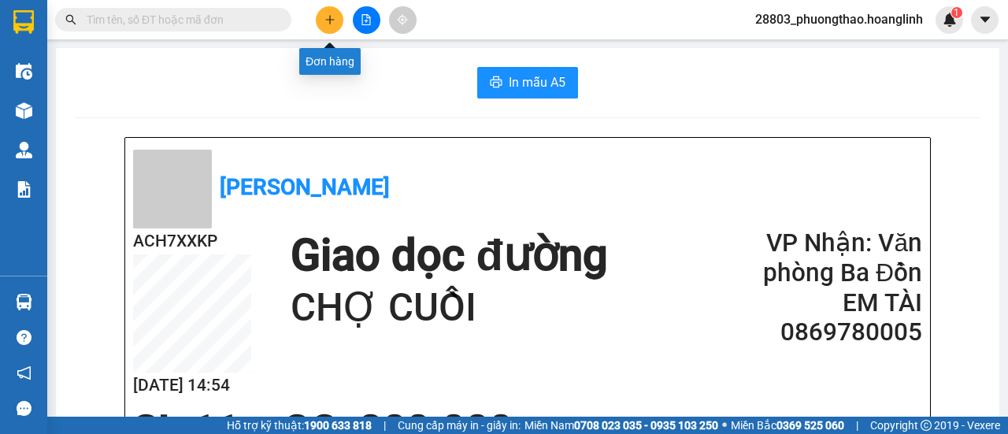
click at [327, 18] on icon "plus" at bounding box center [329, 19] width 11 height 11
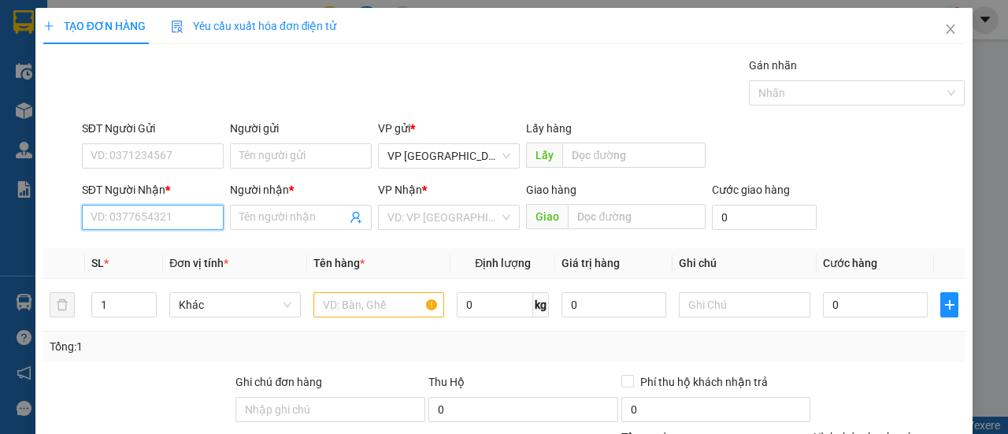
click at [168, 217] on input "SĐT Người Nhận *" at bounding box center [153, 217] width 142 height 25
click at [150, 248] on div "0916764706 - TRUNG KIÊN" at bounding box center [158, 247] width 134 height 17
type input "0916764706"
type input "TRUNG KIÊN"
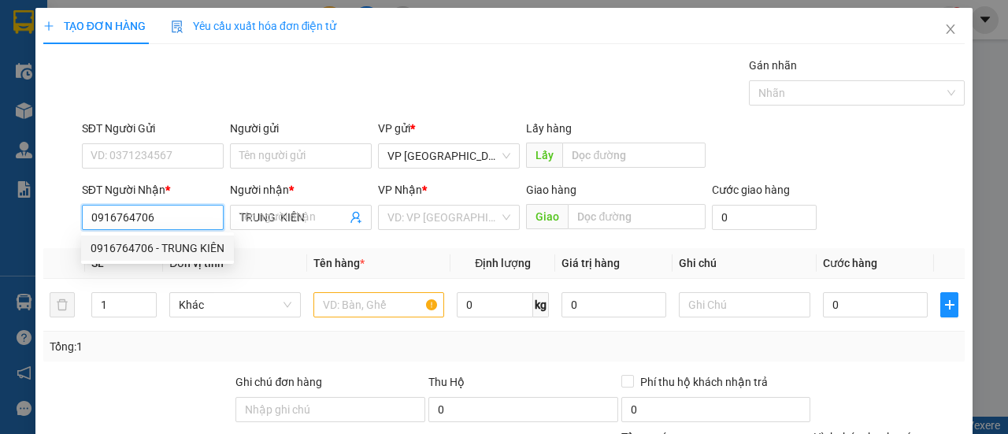
type input "30.000"
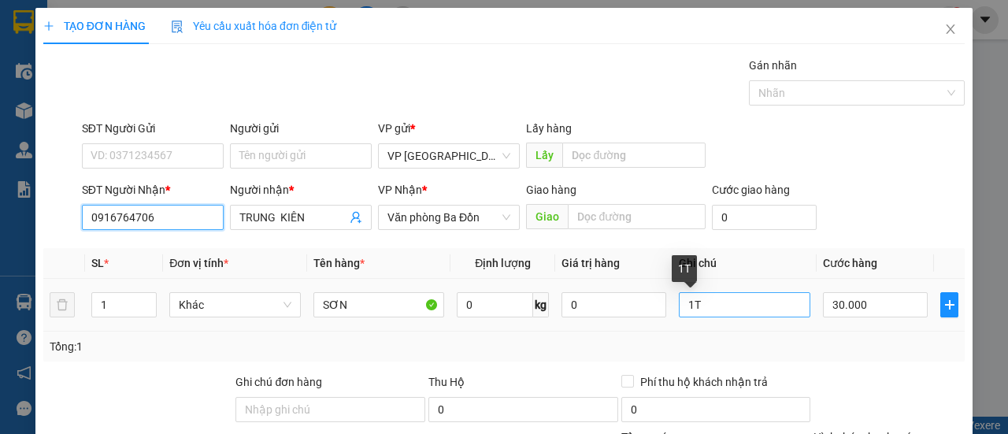
type input "0916764706"
click at [730, 309] on input "1T" at bounding box center [745, 304] width 132 height 25
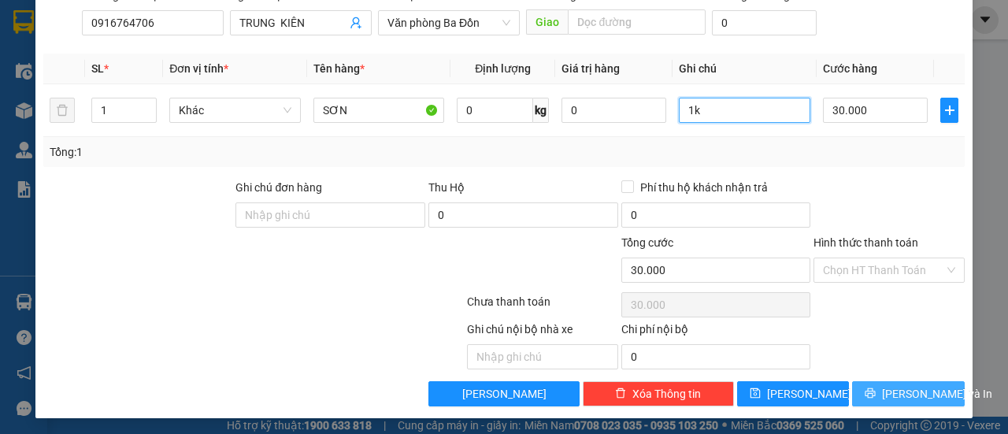
type input "1k"
click at [873, 388] on icon "printer" at bounding box center [870, 392] width 11 height 11
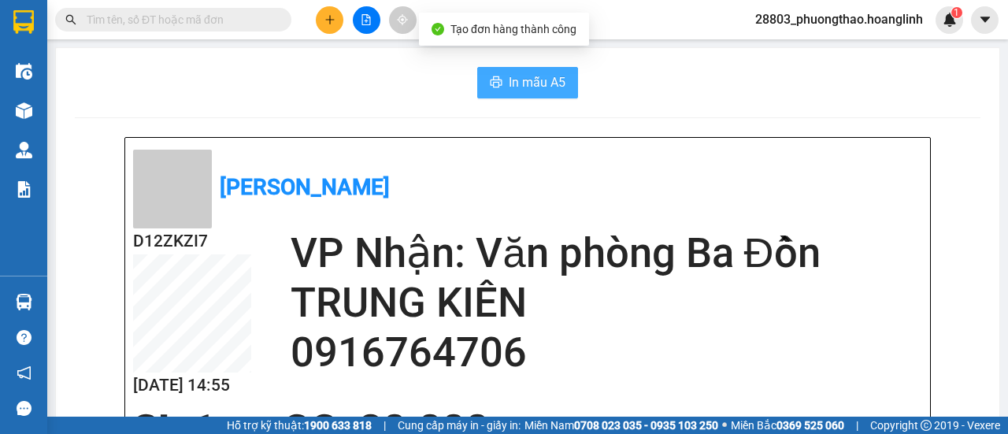
click at [520, 91] on span "In mẫu A5" at bounding box center [537, 82] width 57 height 20
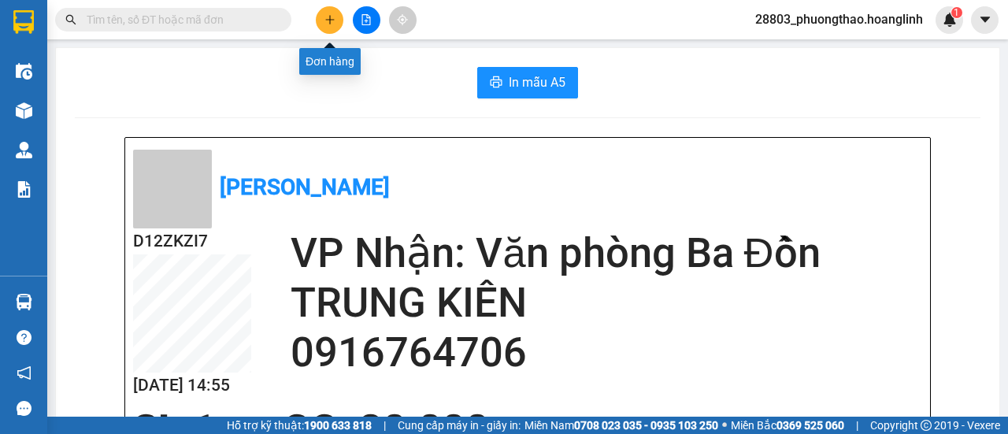
click at [327, 19] on icon "plus" at bounding box center [329, 19] width 11 height 11
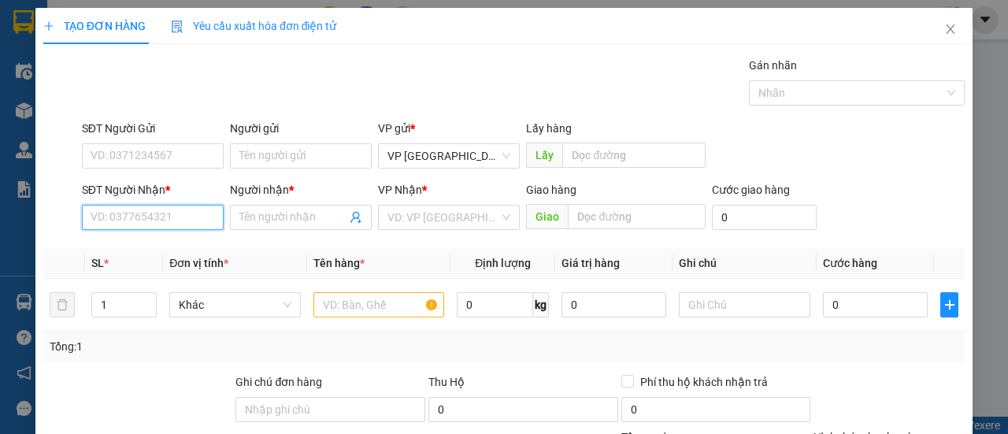
click at [187, 217] on input "SĐT Người Nhận *" at bounding box center [153, 217] width 142 height 25
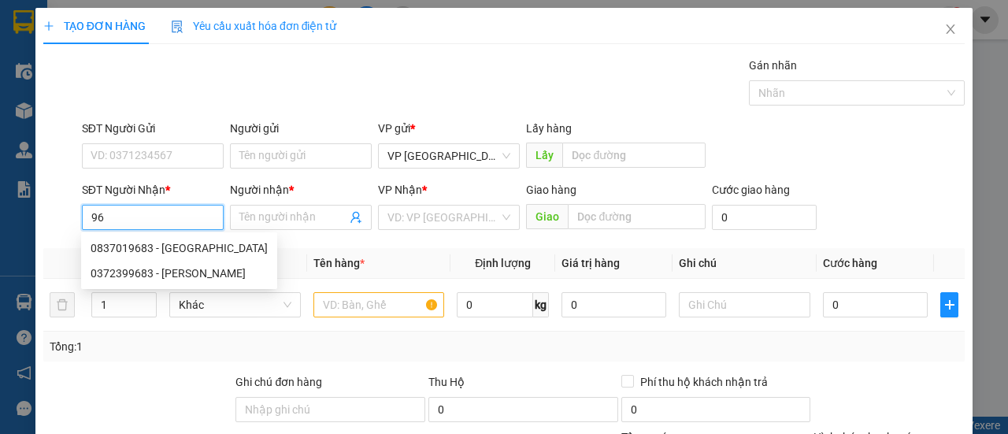
type input "9"
click at [143, 246] on div "0905781229 - LIÊN LÊ" at bounding box center [151, 247] width 121 height 17
type input "0905781229"
type input "LIÊN LÊ"
type input "350.000"
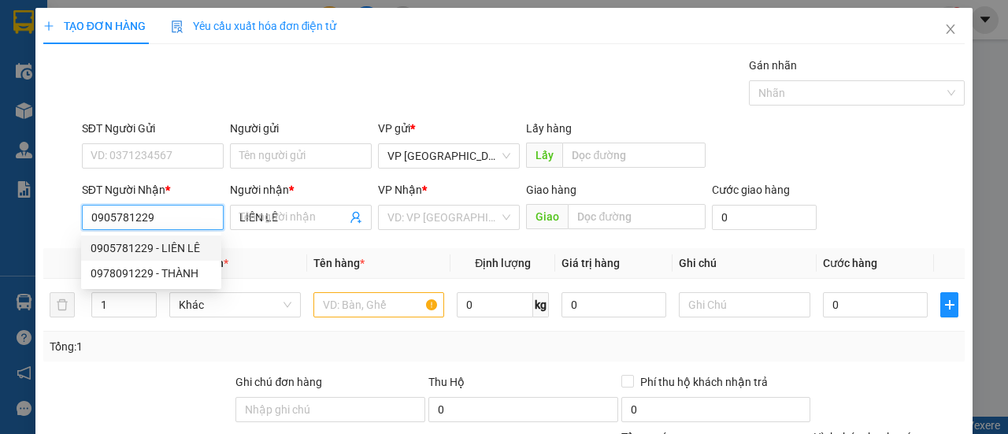
type input "350.000"
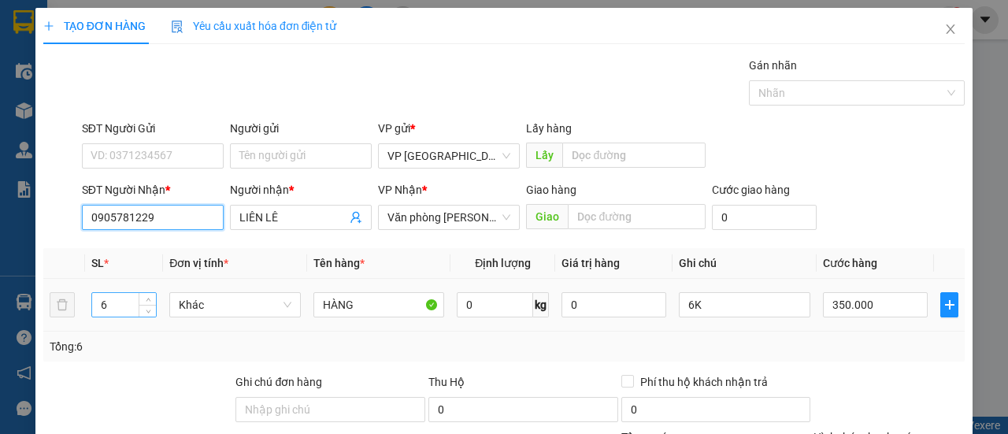
type input "0905781229"
click at [128, 310] on input "6" at bounding box center [124, 305] width 65 height 24
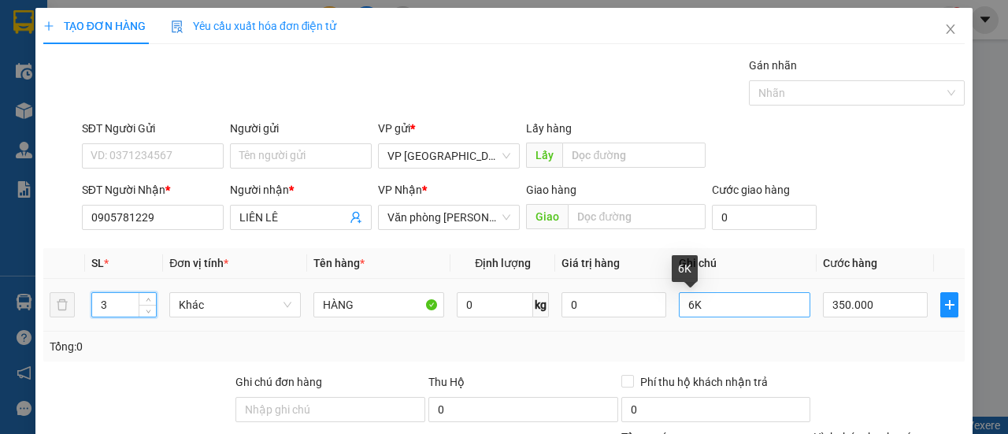
type input "3"
click at [710, 307] on input "6K" at bounding box center [745, 304] width 132 height 25
type input "6"
type input "3k"
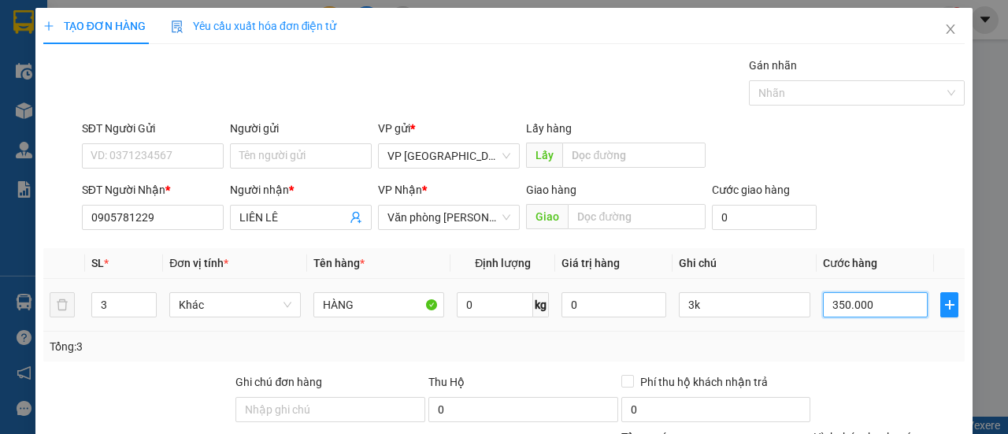
click at [883, 306] on input "350.000" at bounding box center [875, 304] width 105 height 25
type input "0"
type input "001"
type input "1"
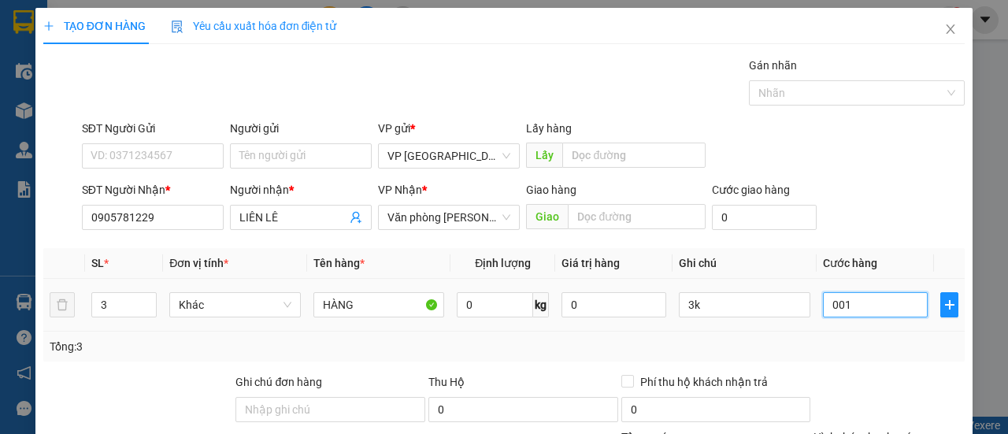
type input "1"
type input "15"
type input "00.150"
type input "150"
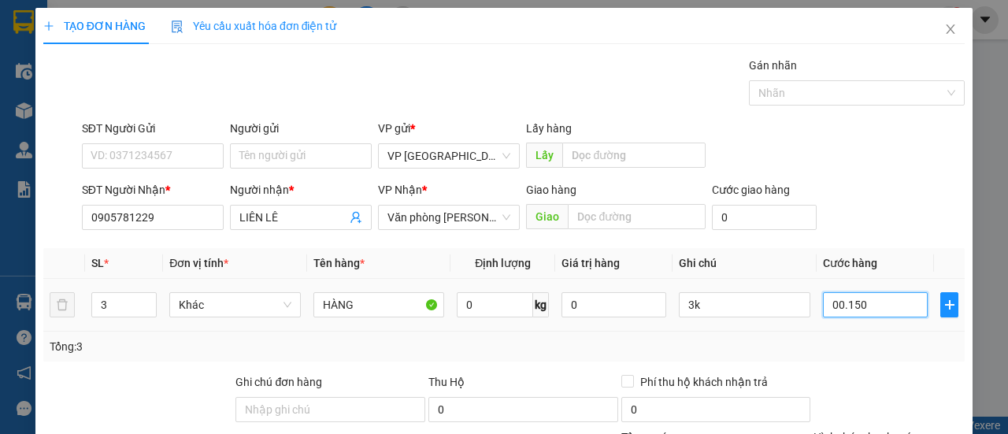
type input "150"
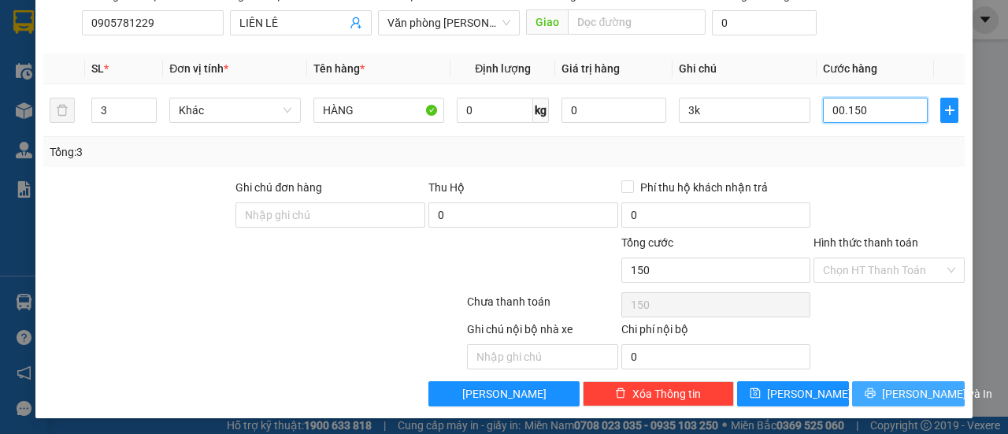
type input "00.150"
type input "150.000"
click at [899, 393] on span "[PERSON_NAME] và In" at bounding box center [937, 393] width 110 height 17
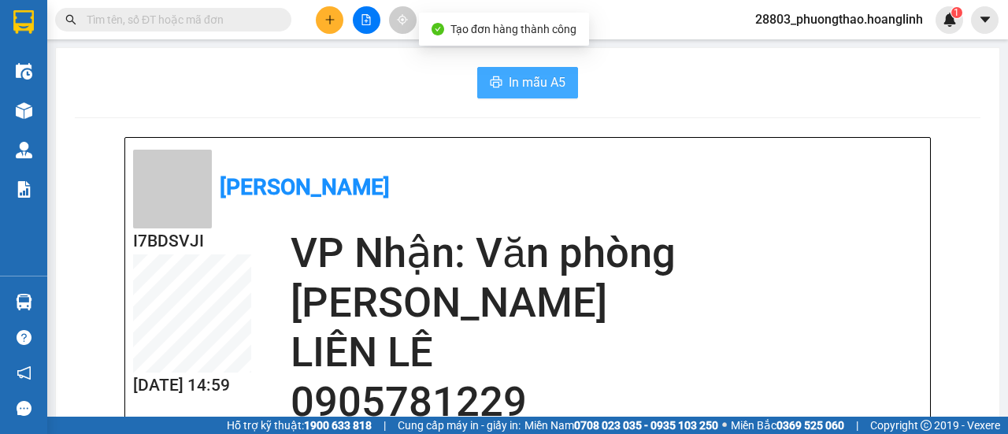
click at [520, 79] on span "In mẫu A5" at bounding box center [537, 82] width 57 height 20
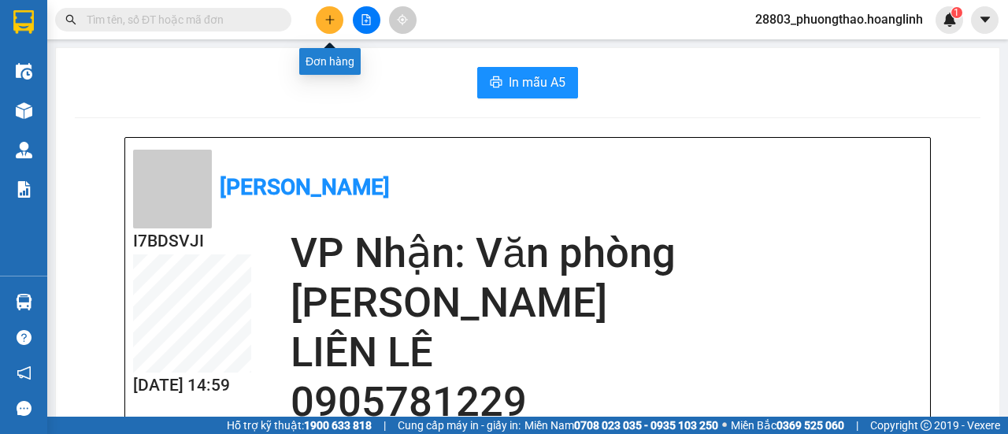
click at [326, 20] on icon "plus" at bounding box center [329, 19] width 9 height 1
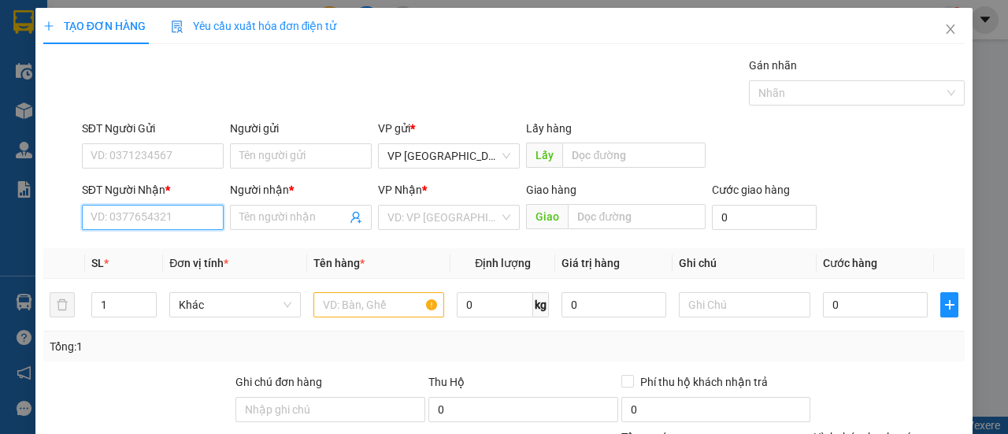
click at [143, 218] on input "SĐT Người Nhận *" at bounding box center [153, 217] width 142 height 25
click at [123, 245] on div "0915695002 - TÂM" at bounding box center [151, 247] width 121 height 17
type input "0915695002"
type input "TÂM"
type input "330.000"
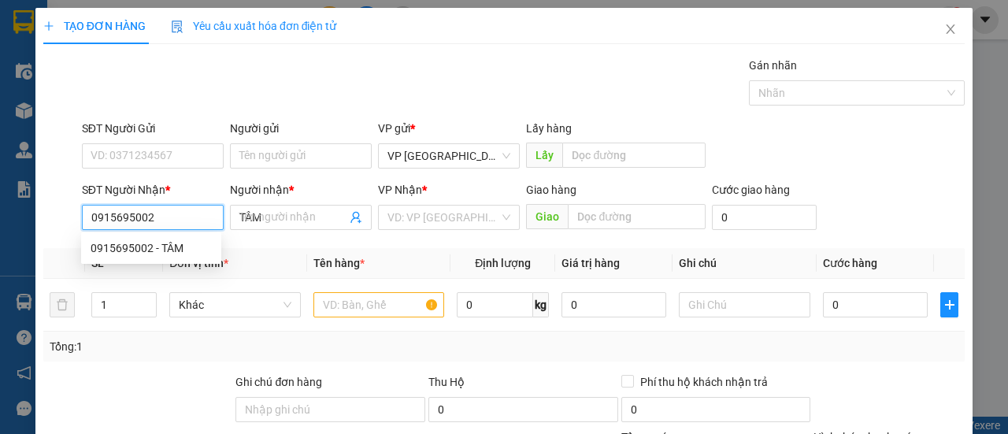
type input "330.000"
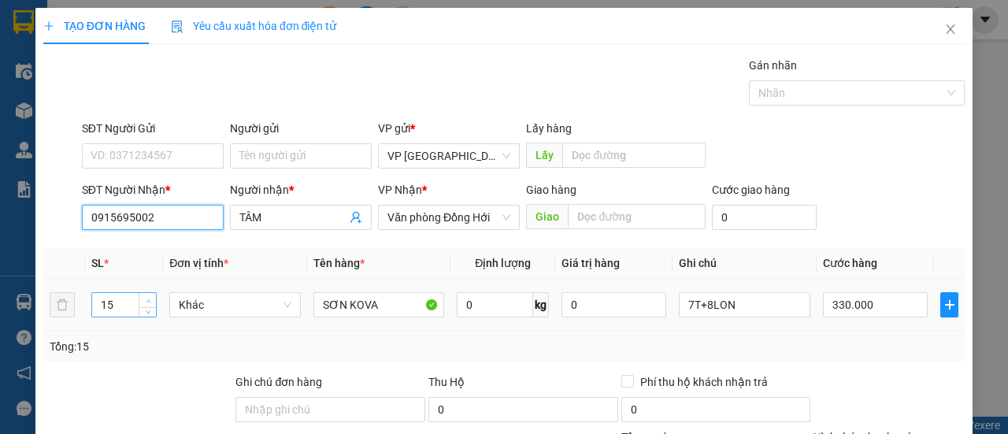
type input "0915695002"
click at [142, 298] on span "Increase Value" at bounding box center [147, 300] width 17 height 14
type input "1"
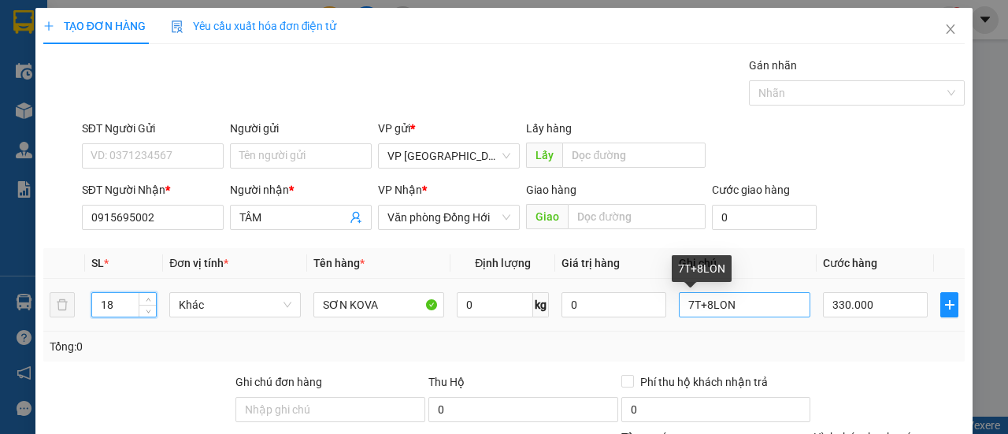
type input "18"
click at [772, 303] on input "7T+8LON" at bounding box center [745, 304] width 132 height 25
type input "7"
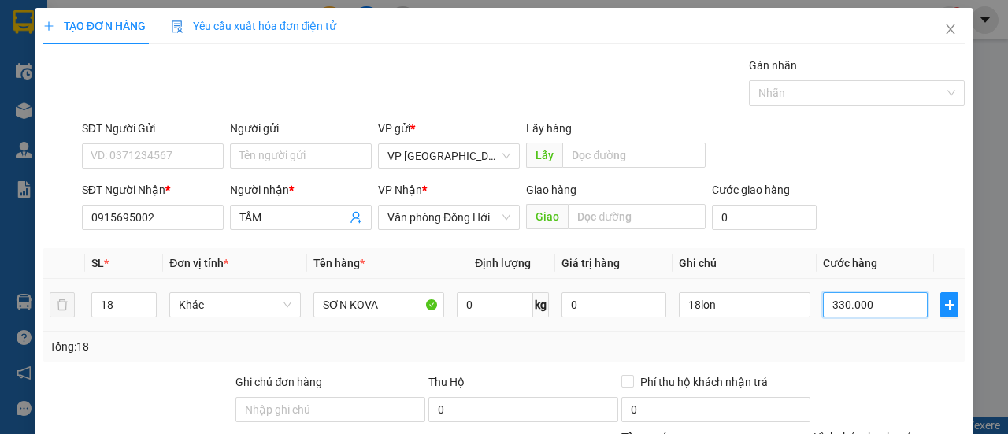
click at [876, 309] on input "330.000" at bounding box center [875, 304] width 105 height 25
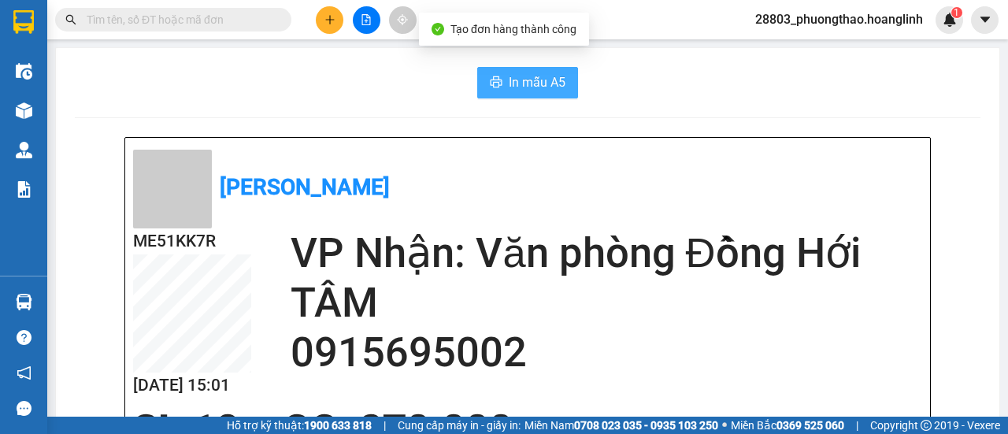
click at [548, 77] on span "In mẫu A5" at bounding box center [537, 82] width 57 height 20
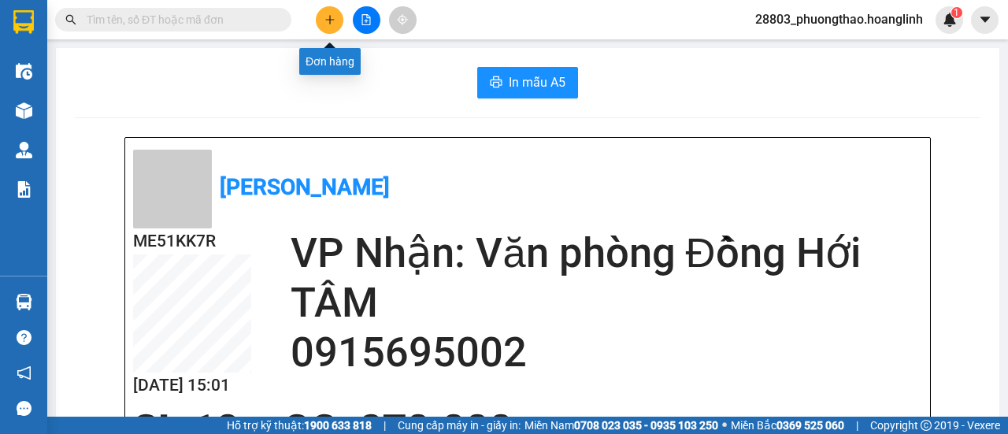
click at [324, 20] on icon "plus" at bounding box center [329, 19] width 11 height 11
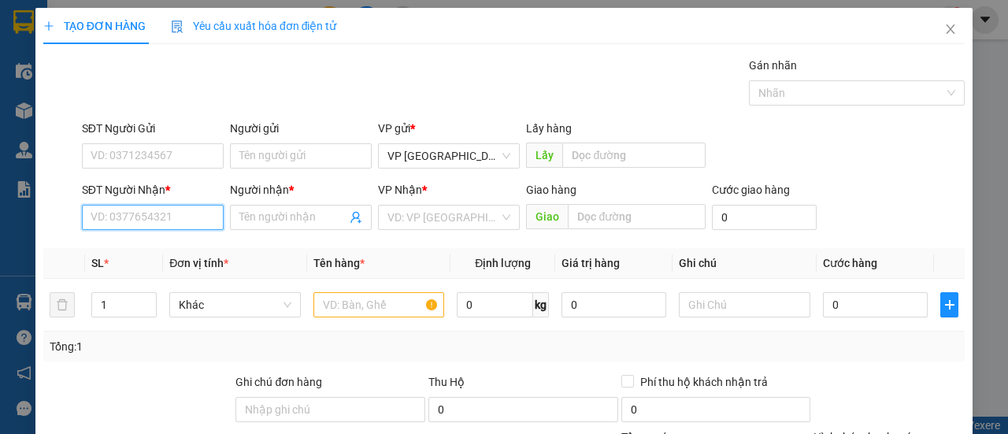
click at [167, 213] on input "SĐT Người Nhận *" at bounding box center [153, 217] width 142 height 25
click at [168, 249] on div "0945191010 - A LONG" at bounding box center [151, 247] width 121 height 17
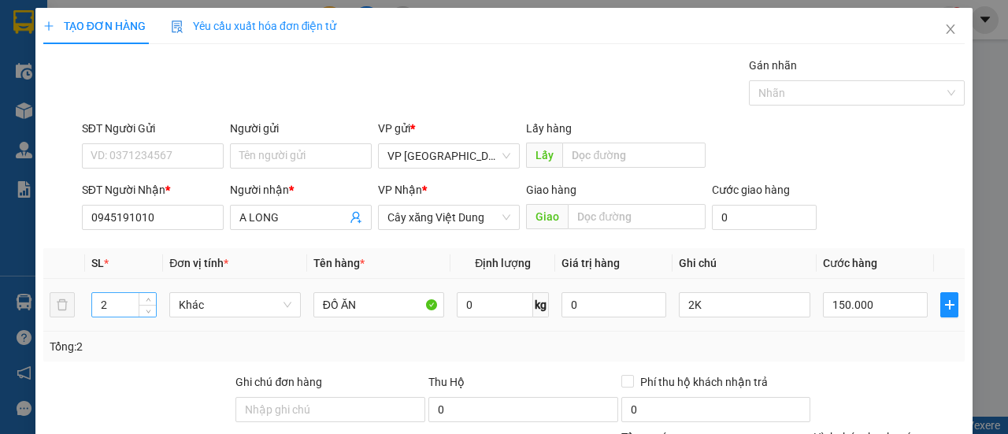
click at [135, 302] on input "2" at bounding box center [124, 305] width 65 height 24
click at [871, 306] on input "150.000" at bounding box center [875, 304] width 105 height 25
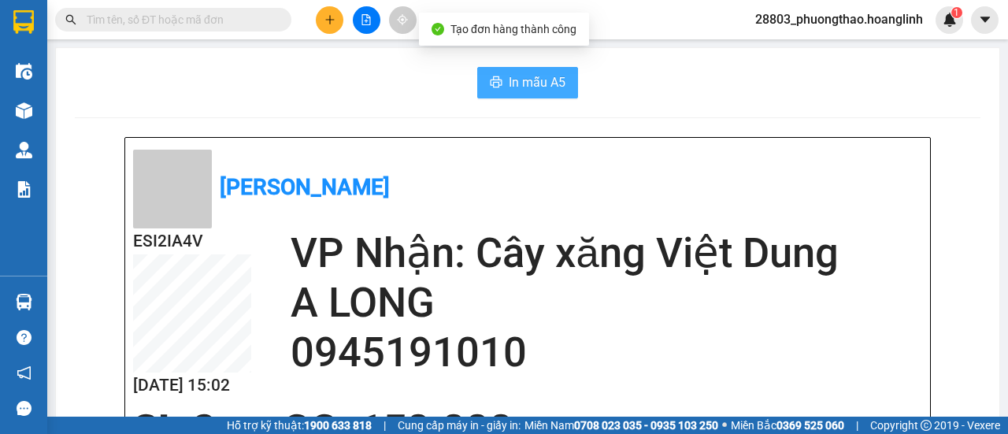
click at [509, 78] on span "In mẫu A5" at bounding box center [537, 82] width 57 height 20
click at [510, 86] on span "In mẫu A5" at bounding box center [537, 82] width 57 height 20
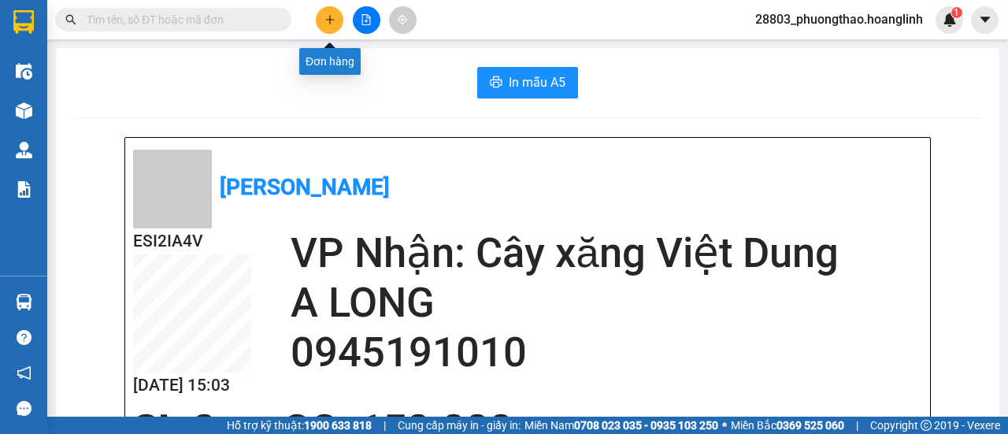
click at [332, 17] on icon "plus" at bounding box center [329, 19] width 11 height 11
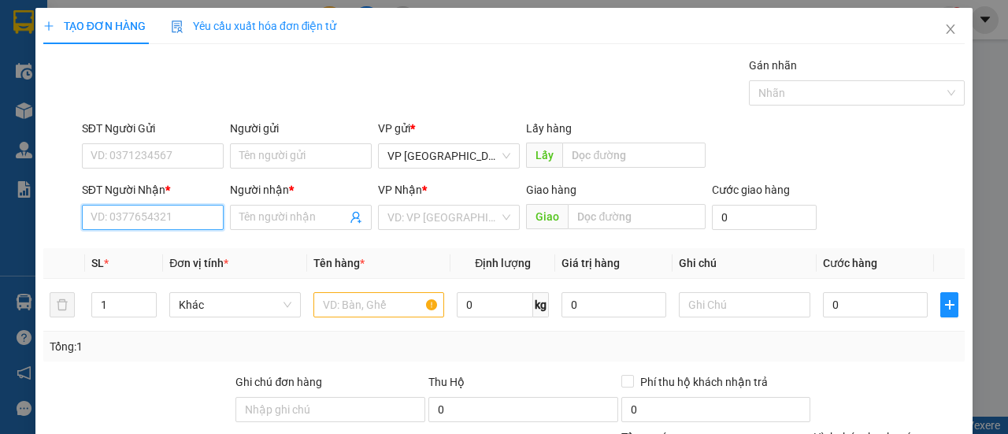
click at [155, 214] on input "SĐT Người Nhận *" at bounding box center [153, 217] width 142 height 25
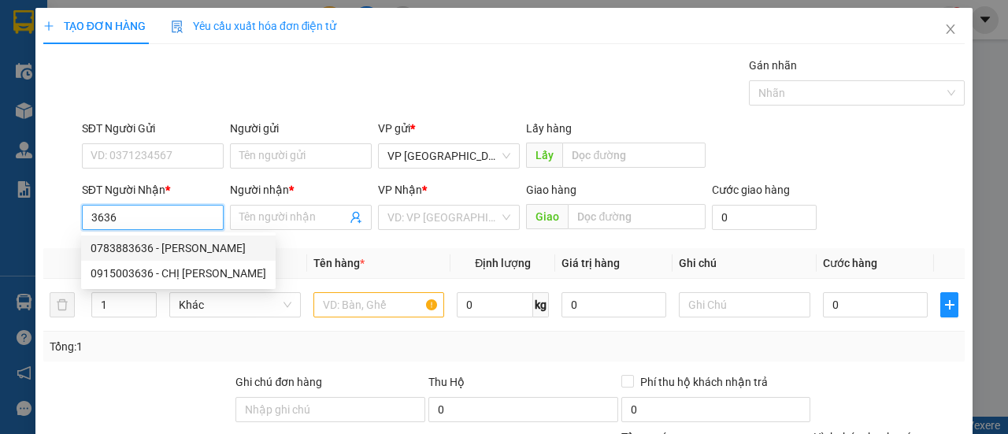
click at [159, 240] on div "0783883636 - [PERSON_NAME]" at bounding box center [179, 247] width 176 height 17
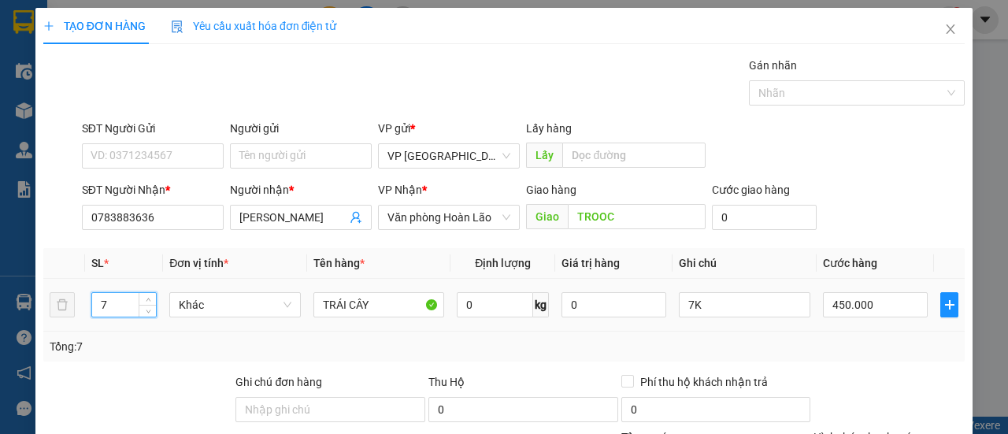
click at [118, 314] on input "7" at bounding box center [124, 305] width 65 height 24
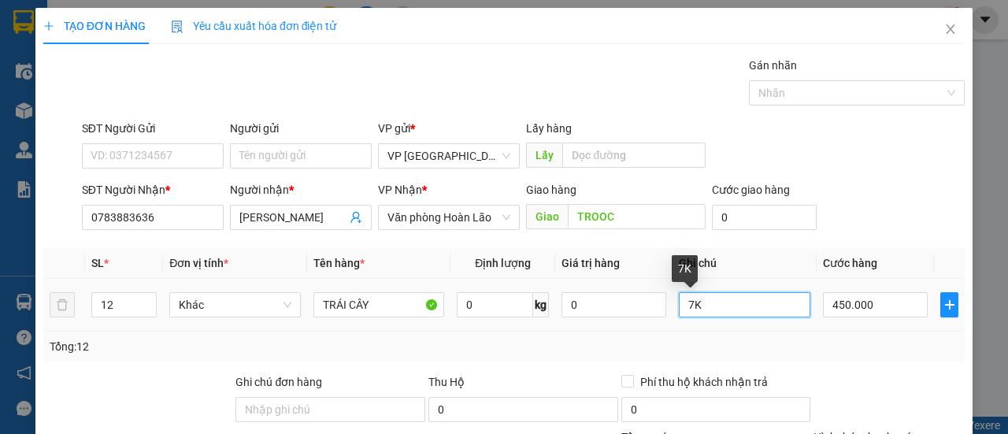
click at [684, 303] on input "7K" at bounding box center [745, 304] width 132 height 25
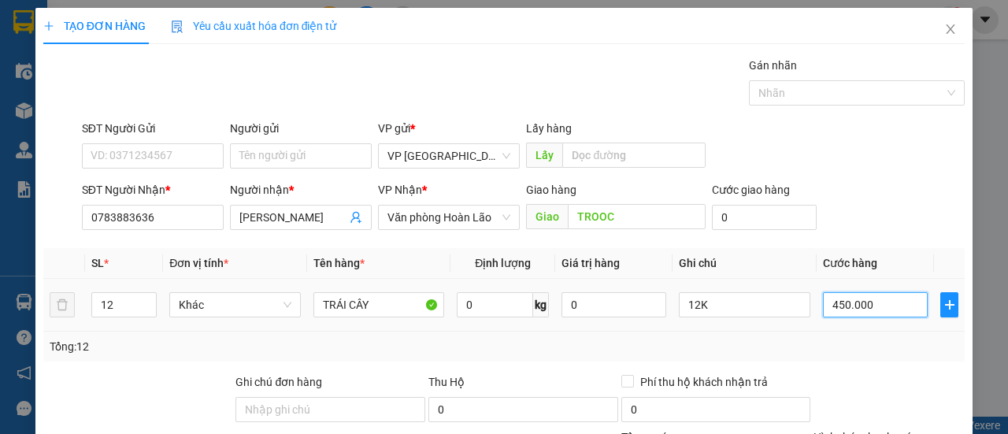
click at [885, 304] on input "450.000" at bounding box center [875, 304] width 105 height 25
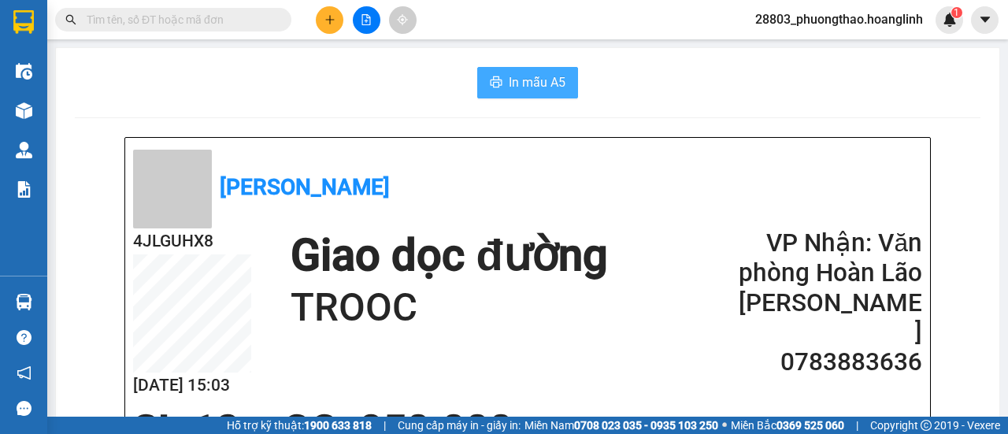
click at [530, 76] on span "In mẫu A5" at bounding box center [537, 82] width 57 height 20
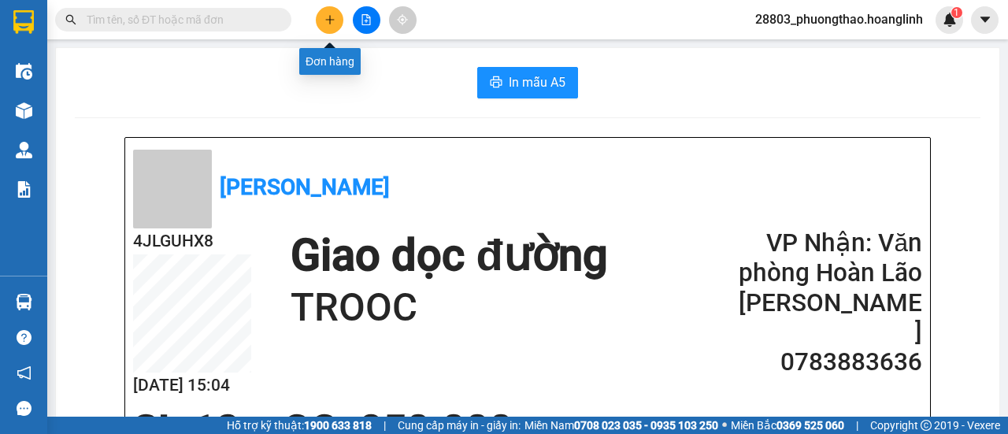
click at [324, 21] on icon "plus" at bounding box center [329, 19] width 11 height 11
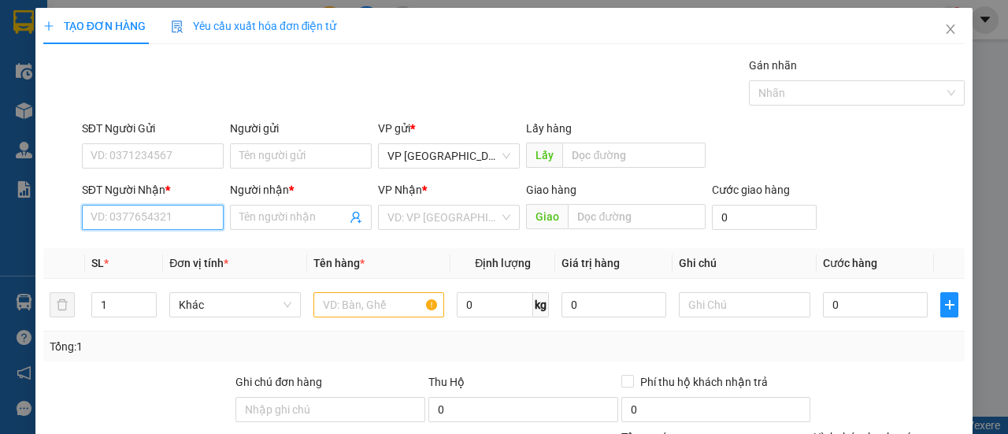
click at [176, 217] on input "SĐT Người Nhận *" at bounding box center [153, 217] width 142 height 25
click at [133, 241] on div "0989172174 - TUẤN" at bounding box center [151, 247] width 121 height 17
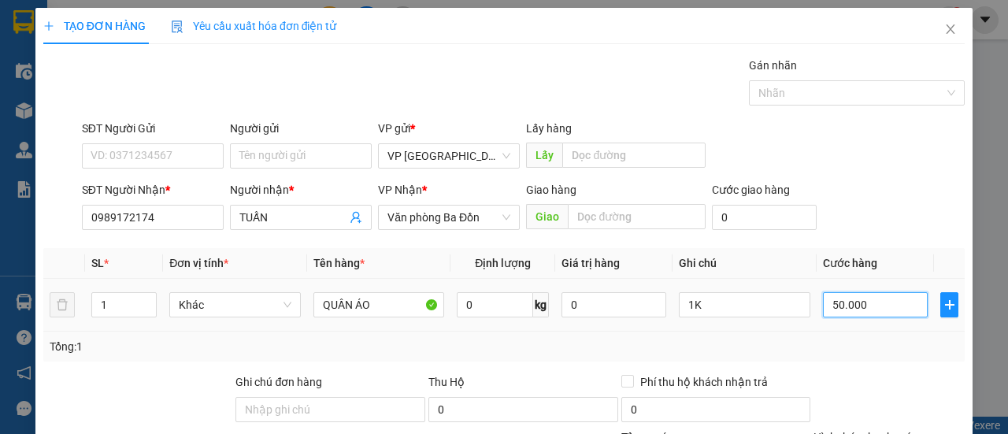
click at [848, 307] on input "50.000" at bounding box center [875, 304] width 105 height 25
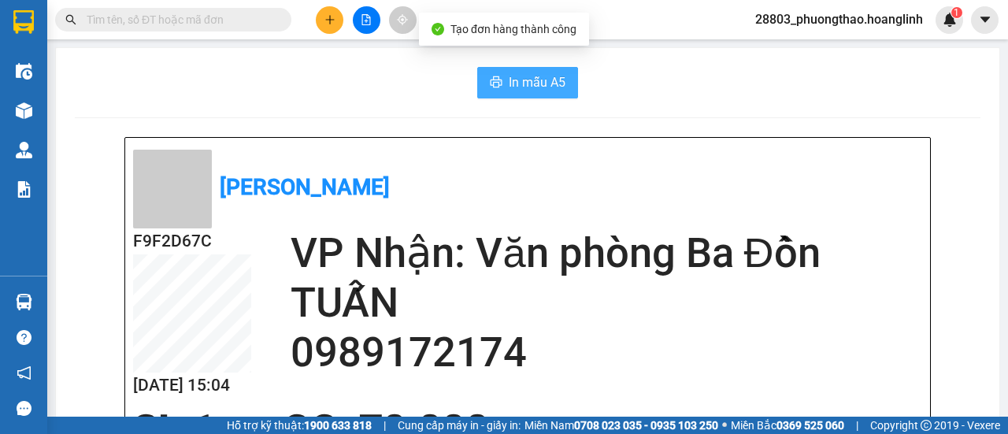
click at [532, 84] on span "In mẫu A5" at bounding box center [537, 82] width 57 height 20
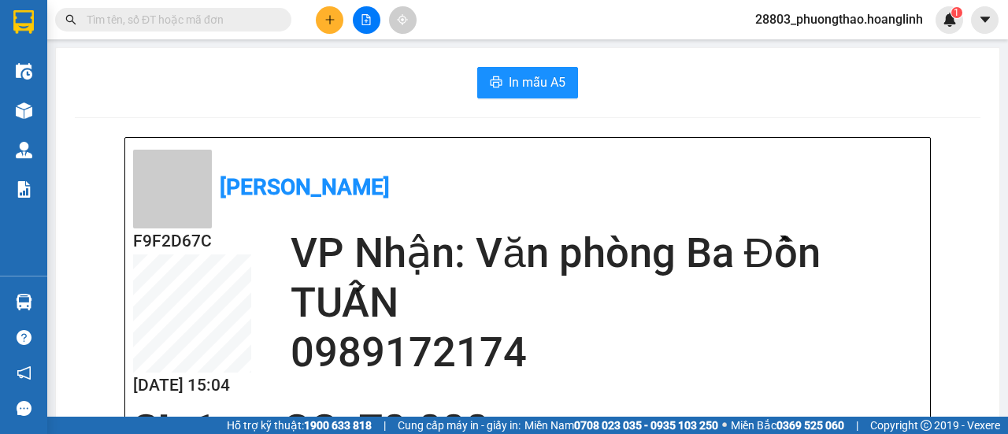
click at [332, 16] on icon "plus" at bounding box center [329, 19] width 11 height 11
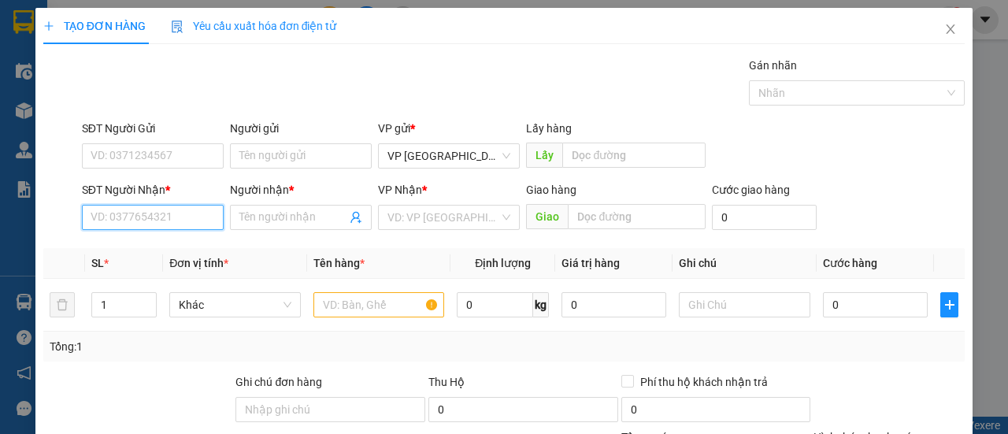
click at [172, 216] on input "SĐT Người Nhận *" at bounding box center [153, 217] width 142 height 25
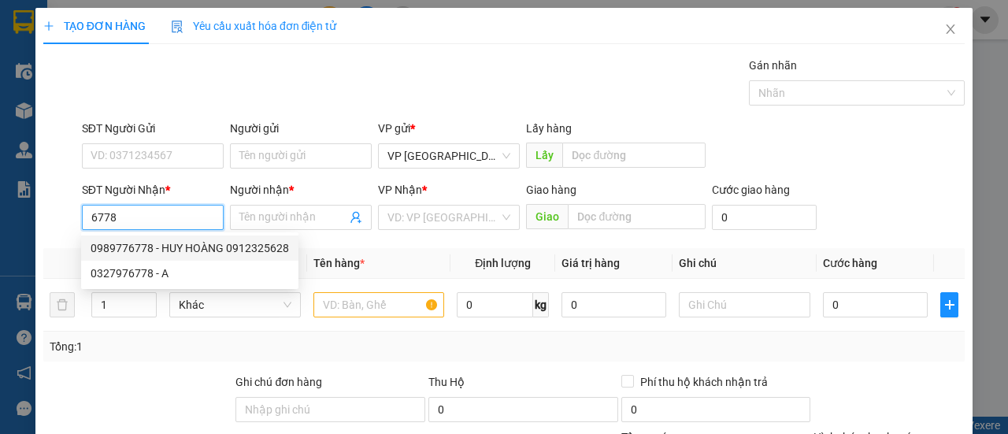
click at [161, 248] on div "0989776778 - HUY HOÀNG 0912325628" at bounding box center [190, 247] width 198 height 17
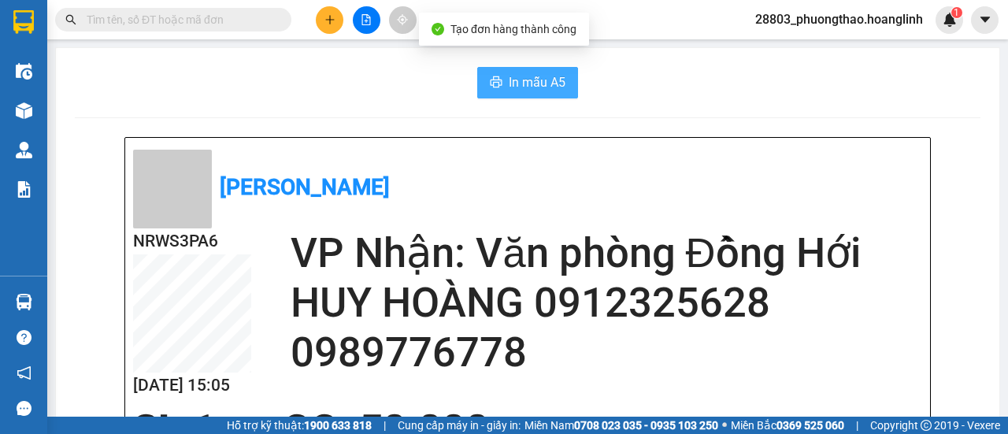
click at [512, 91] on span "In mẫu A5" at bounding box center [537, 82] width 57 height 20
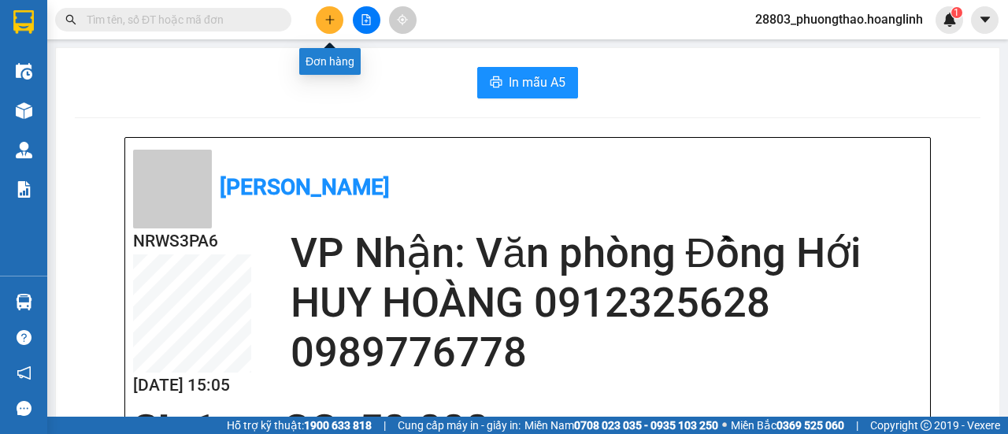
click at [327, 20] on icon "plus" at bounding box center [329, 19] width 11 height 11
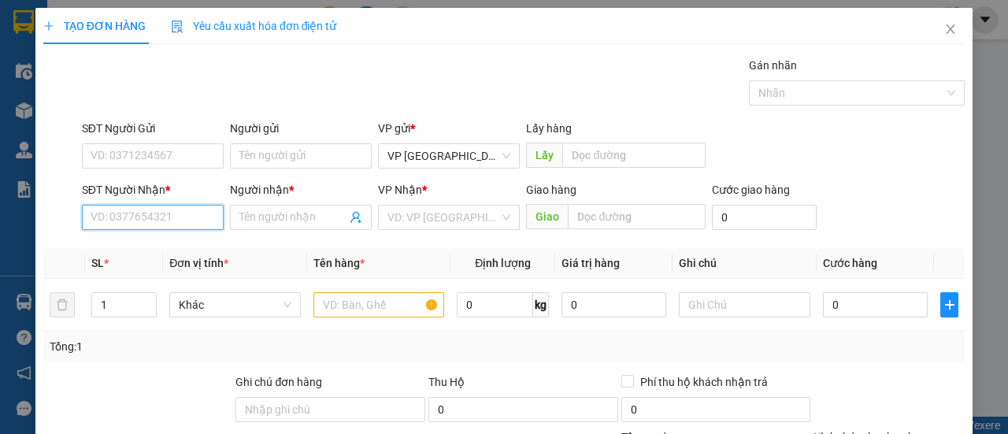
click at [143, 218] on input "SĐT Người Nhận *" at bounding box center [153, 217] width 142 height 25
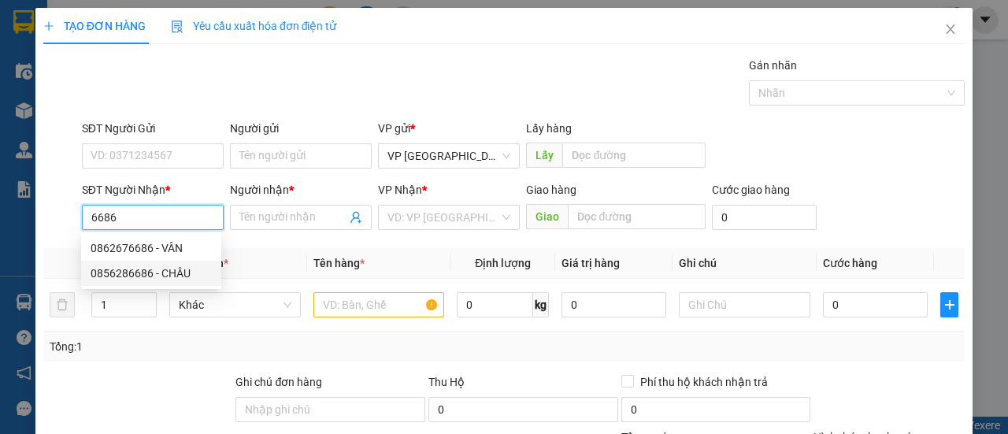
click at [128, 274] on div "0856286686 - CHÂU" at bounding box center [151, 273] width 121 height 17
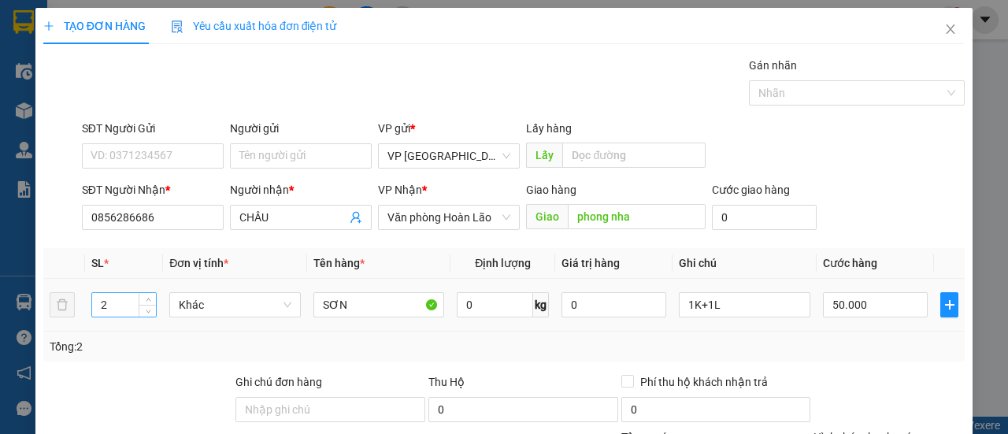
click at [120, 304] on input "2" at bounding box center [124, 305] width 65 height 24
click at [759, 306] on input "1K+1L" at bounding box center [745, 304] width 132 height 25
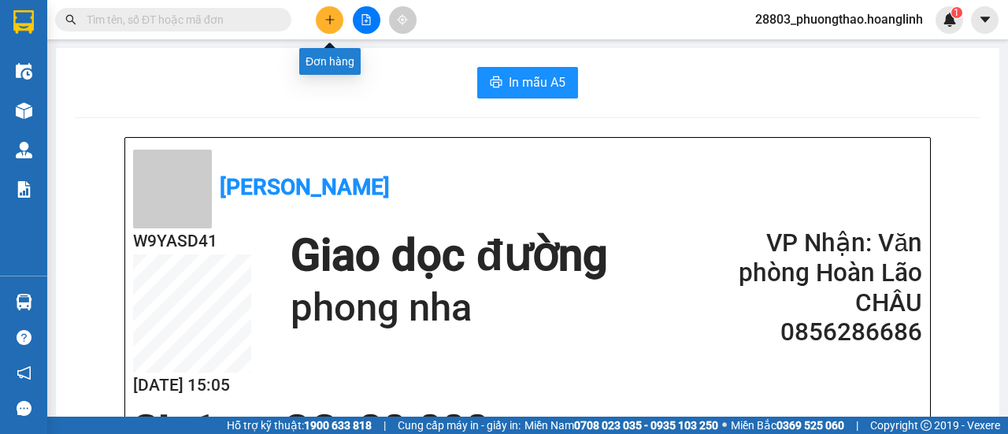
click at [331, 19] on icon "plus" at bounding box center [329, 19] width 11 height 11
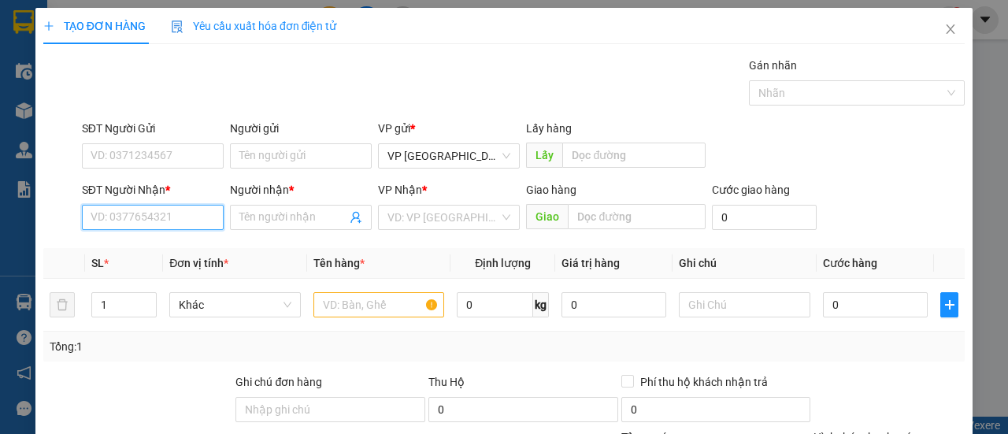
click at [180, 215] on input "SĐT Người Nhận *" at bounding box center [153, 217] width 142 height 25
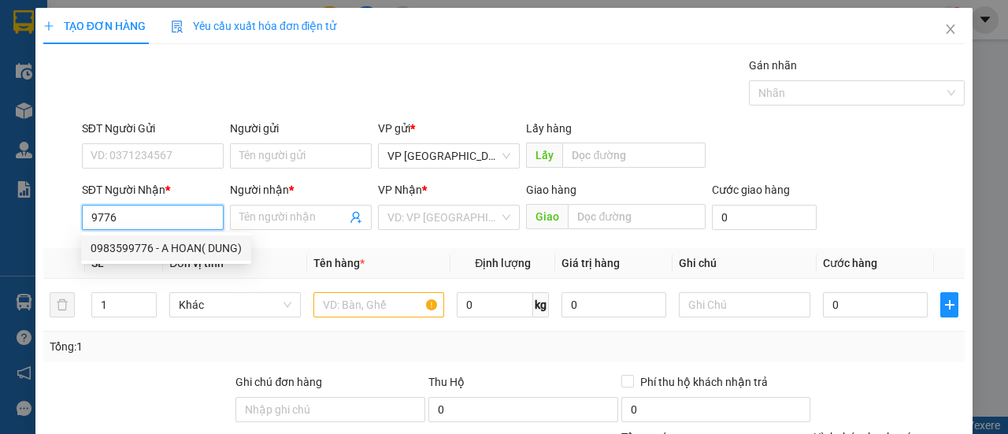
click at [163, 247] on div "0983599776 - A HOAN( DUNG)" at bounding box center [166, 247] width 151 height 17
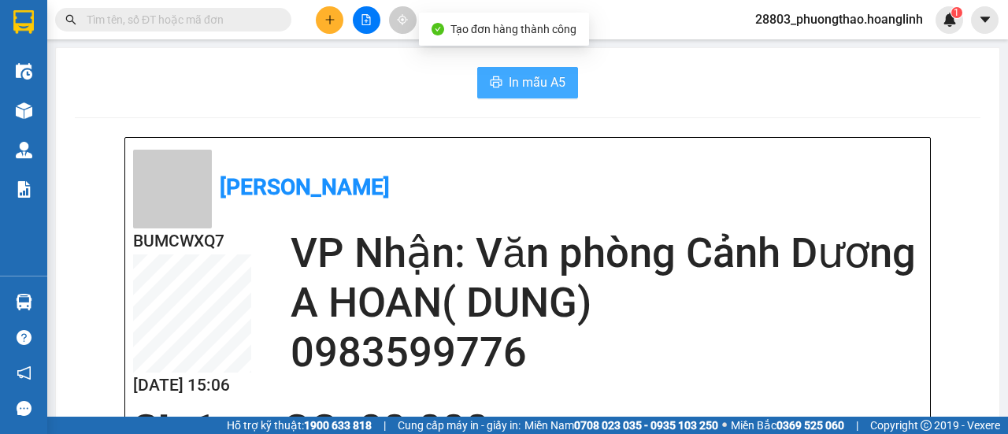
click at [527, 76] on span "In mẫu A5" at bounding box center [537, 82] width 57 height 20
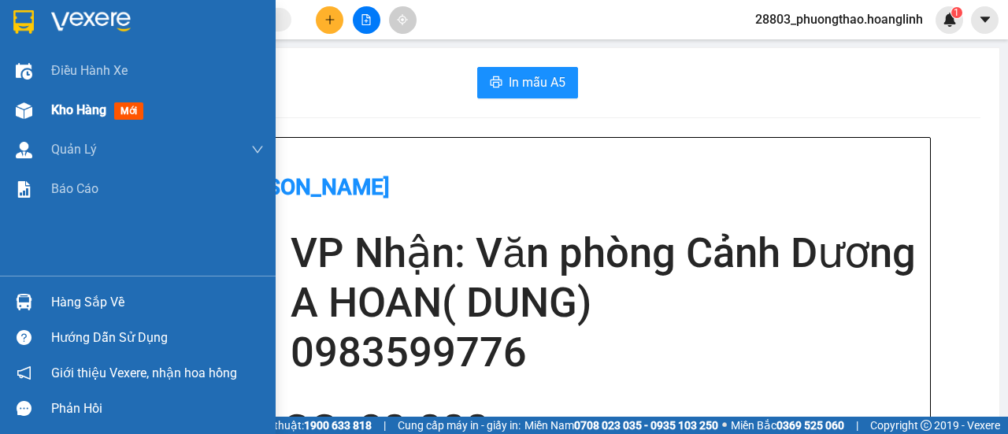
click at [80, 112] on span "Kho hàng" at bounding box center [78, 109] width 55 height 15
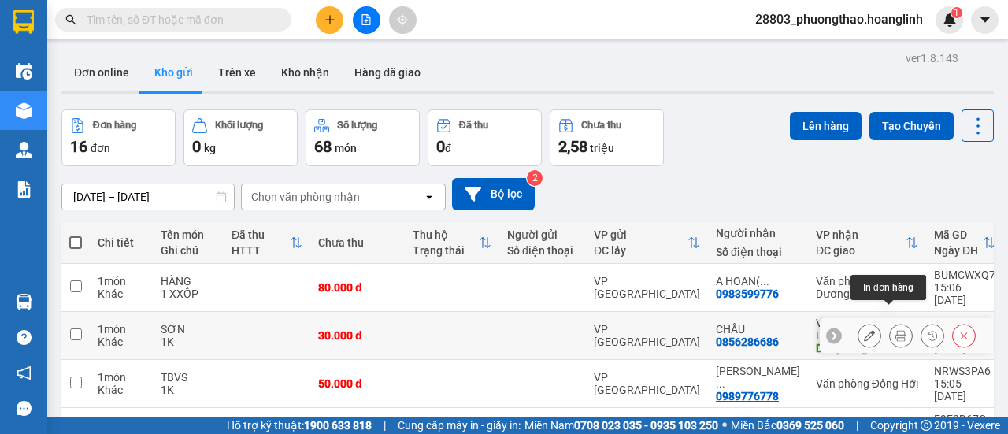
click at [895, 330] on icon at bounding box center [900, 335] width 11 height 11
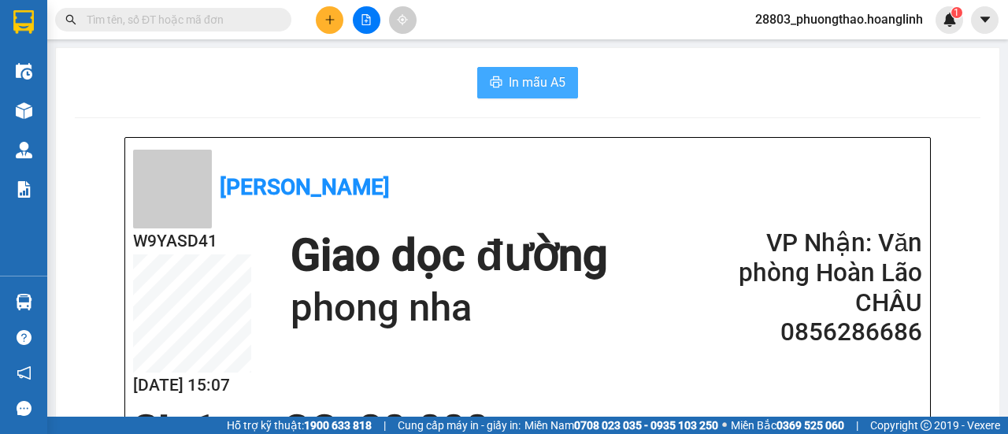
click at [534, 77] on span "In mẫu A5" at bounding box center [537, 82] width 57 height 20
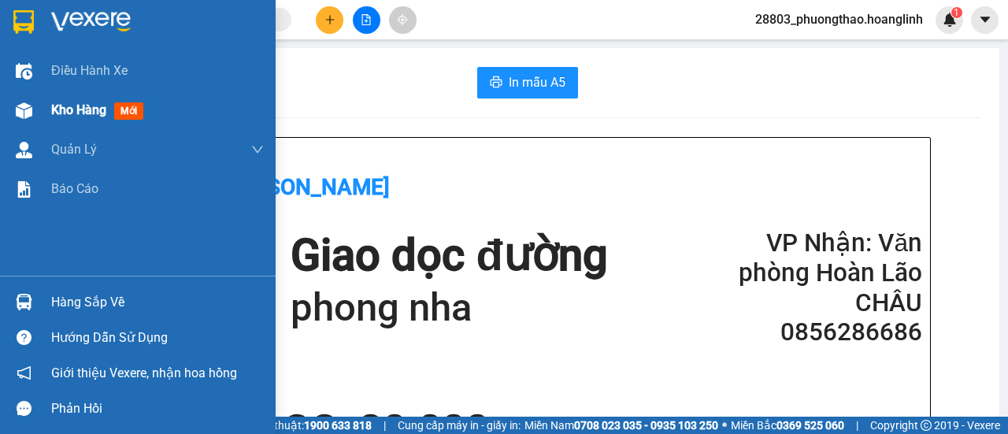
click at [88, 104] on span "Kho hàng" at bounding box center [78, 109] width 55 height 15
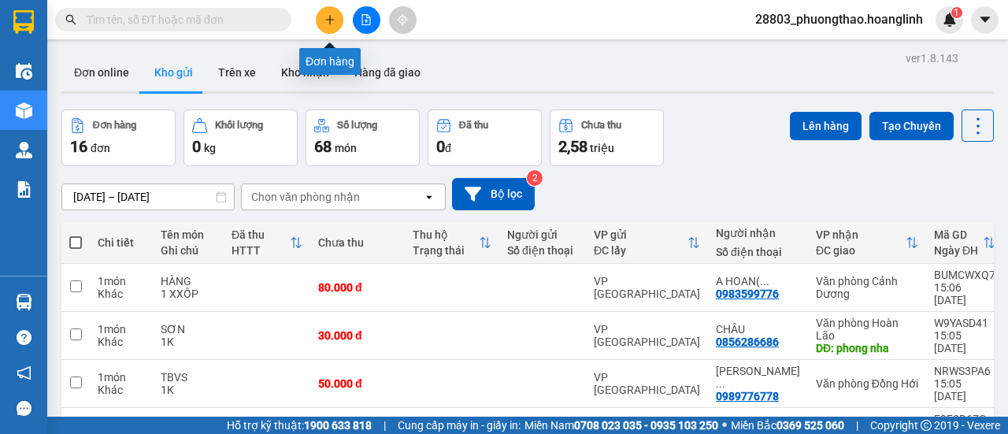
click at [329, 17] on icon "plus" at bounding box center [329, 19] width 11 height 11
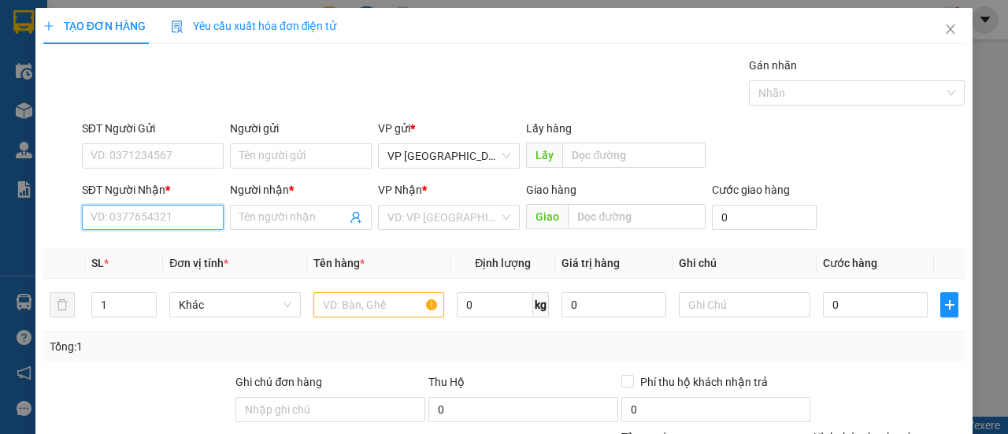
click at [146, 212] on input "SĐT Người Nhận *" at bounding box center [153, 217] width 142 height 25
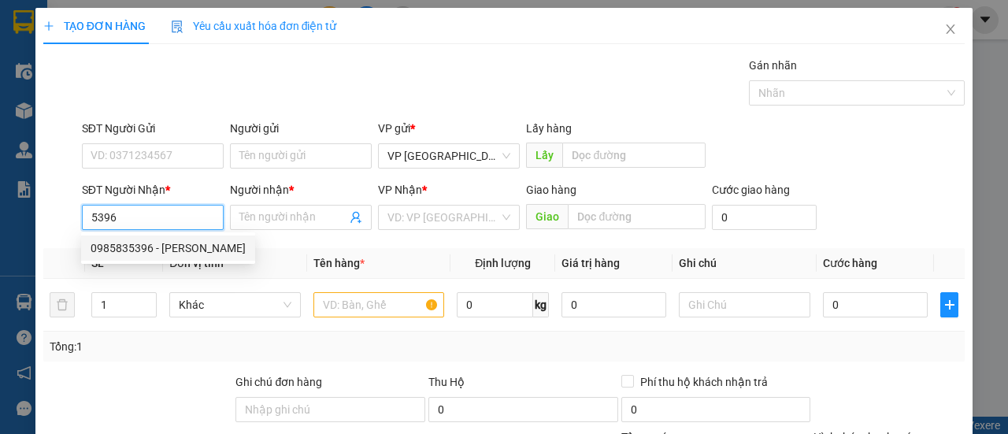
click at [143, 243] on div "0985835396 - [PERSON_NAME]" at bounding box center [168, 247] width 155 height 17
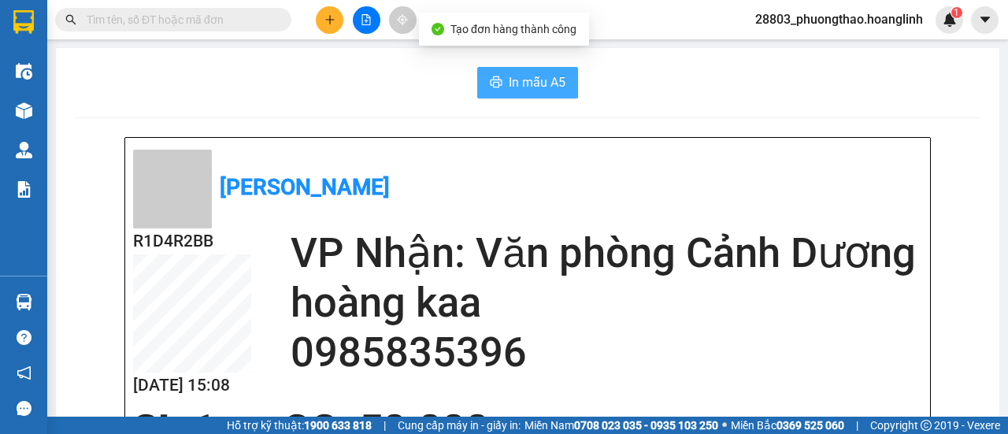
click at [508, 92] on button "In mẫu A5" at bounding box center [527, 83] width 101 height 32
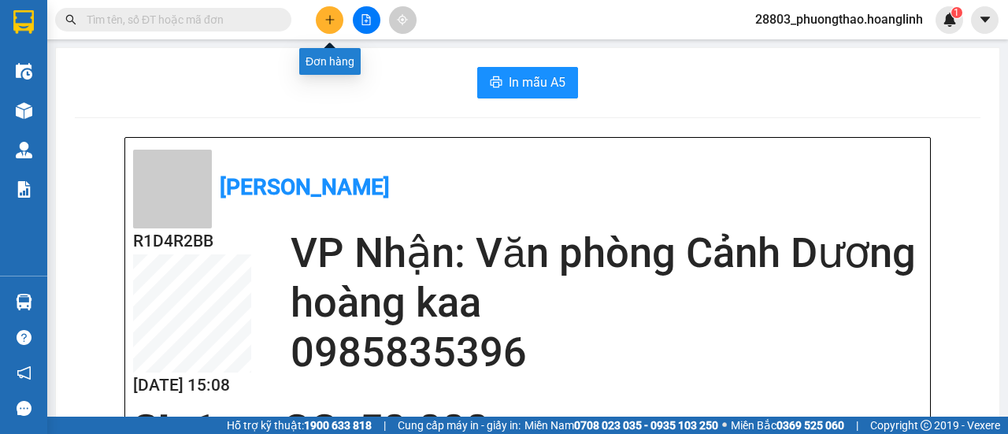
click at [330, 23] on icon "plus" at bounding box center [329, 19] width 11 height 11
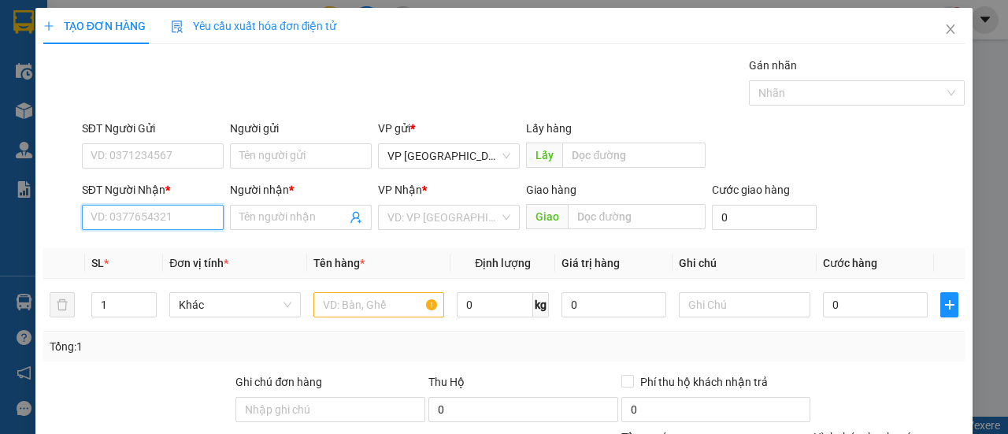
click at [151, 212] on input "SĐT Người Nhận *" at bounding box center [153, 217] width 142 height 25
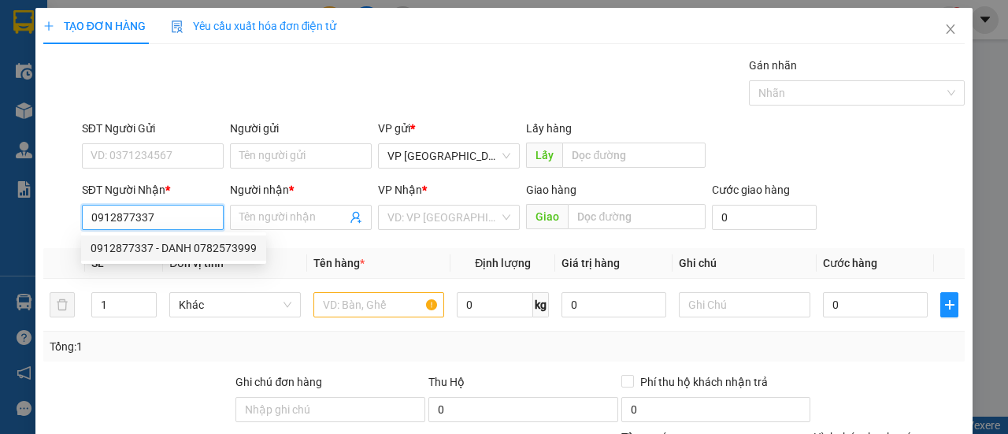
click at [162, 245] on div "0912877337 - DANH 0782573999" at bounding box center [174, 247] width 166 height 17
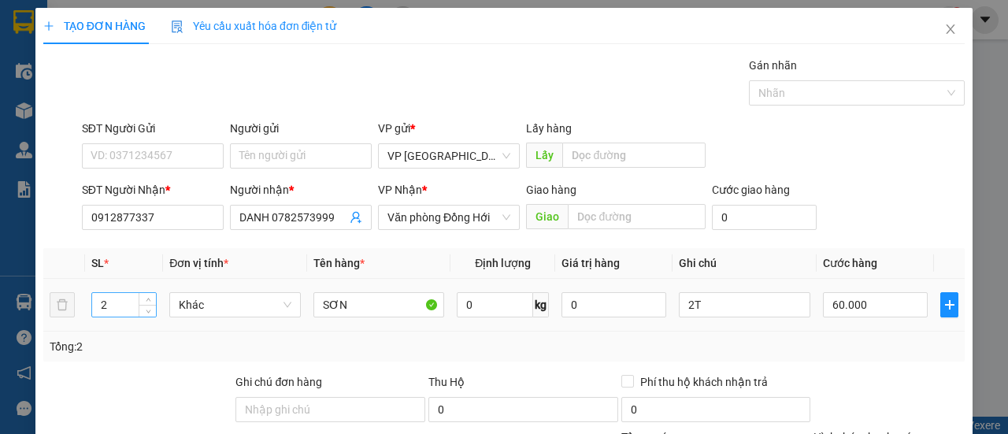
click at [115, 310] on input "2" at bounding box center [124, 305] width 65 height 24
click at [725, 302] on input "2T" at bounding box center [745, 304] width 132 height 25
click at [849, 304] on input "60.000" at bounding box center [875, 304] width 105 height 25
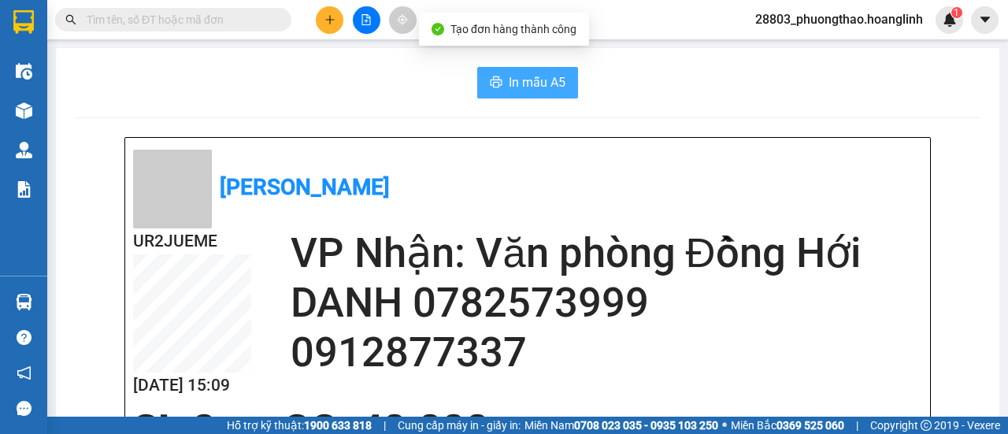
click at [534, 85] on span "In mẫu A5" at bounding box center [537, 82] width 57 height 20
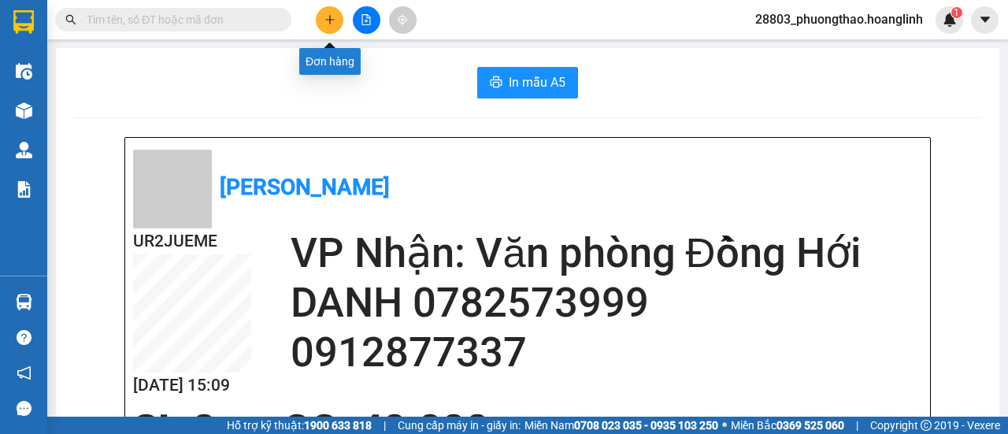
click at [340, 23] on button at bounding box center [330, 20] width 28 height 28
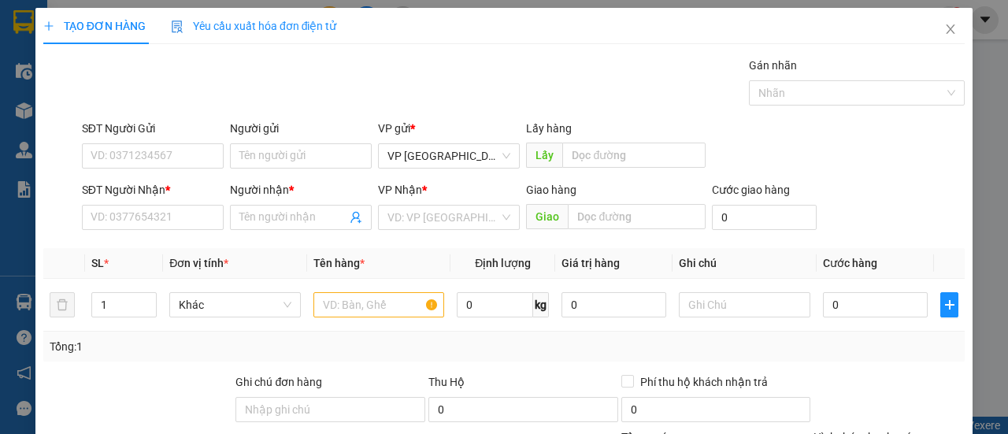
click at [117, 229] on div "SĐT Người Nhận * VD: 0377654321" at bounding box center [153, 208] width 142 height 55
click at [138, 228] on input "SĐT Người Nhận *" at bounding box center [153, 217] width 142 height 25
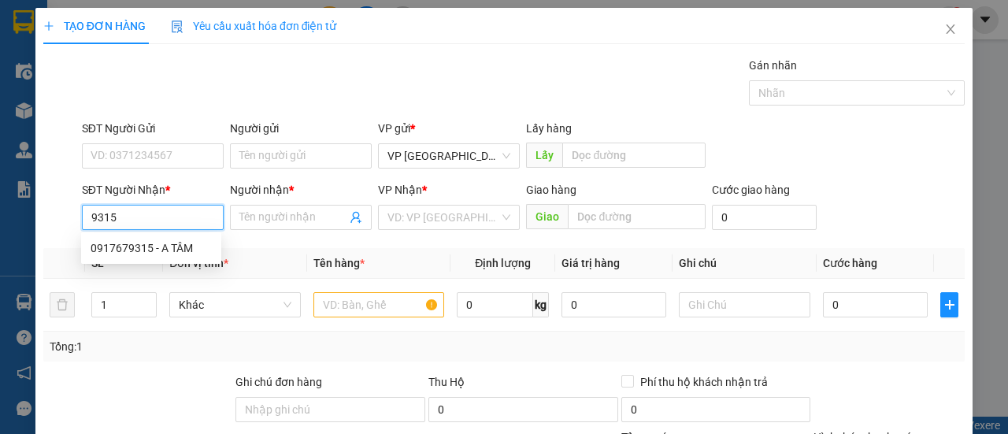
click at [135, 249] on div "0917679315 - A TÂM" at bounding box center [151, 247] width 121 height 17
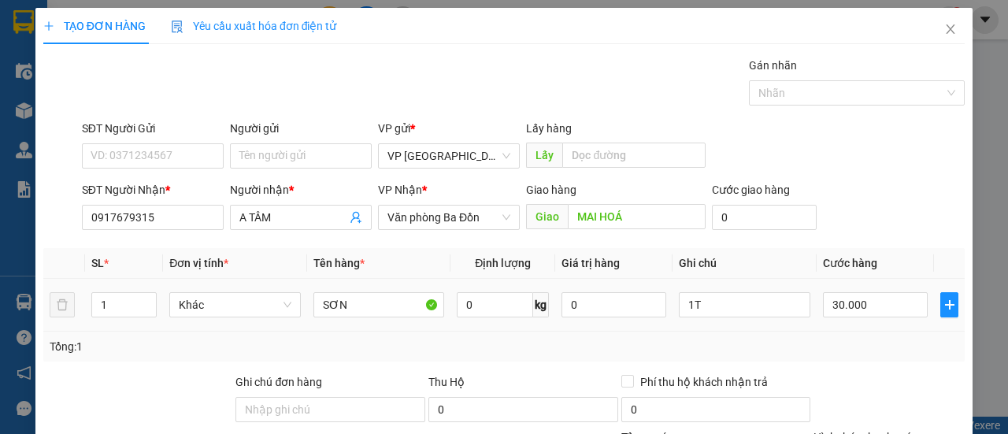
drag, startPoint x: 117, startPoint y: 313, endPoint x: 32, endPoint y: 313, distance: 85.1
click at [32, 313] on div "TẠO ĐƠN HÀNG Yêu cầu xuất hóa đơn điện tử Transit Pickup Surcharge Ids Transit …" at bounding box center [504, 217] width 1008 height 434
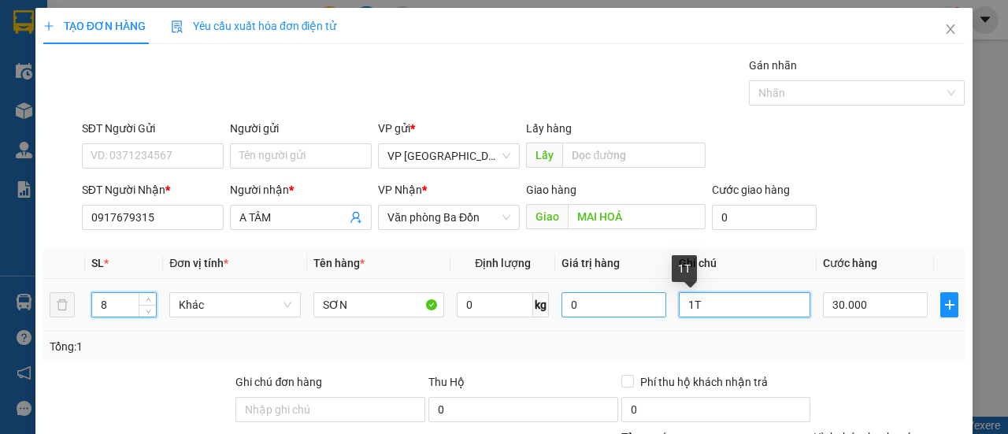
drag, startPoint x: 699, startPoint y: 302, endPoint x: 616, endPoint y: 309, distance: 83.8
click at [616, 309] on tr "8 Khác SƠN 0 kg 0 1T 30.000" at bounding box center [503, 305] width 921 height 53
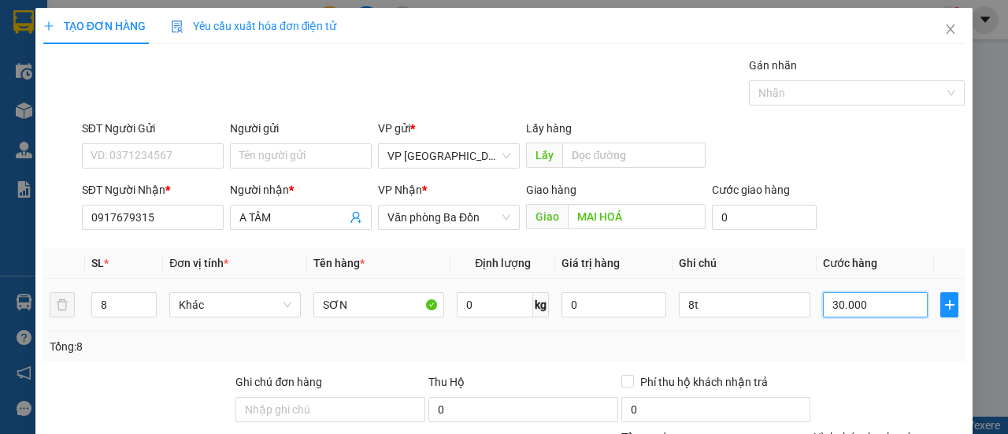
click at [853, 306] on input "30.000" at bounding box center [875, 304] width 105 height 25
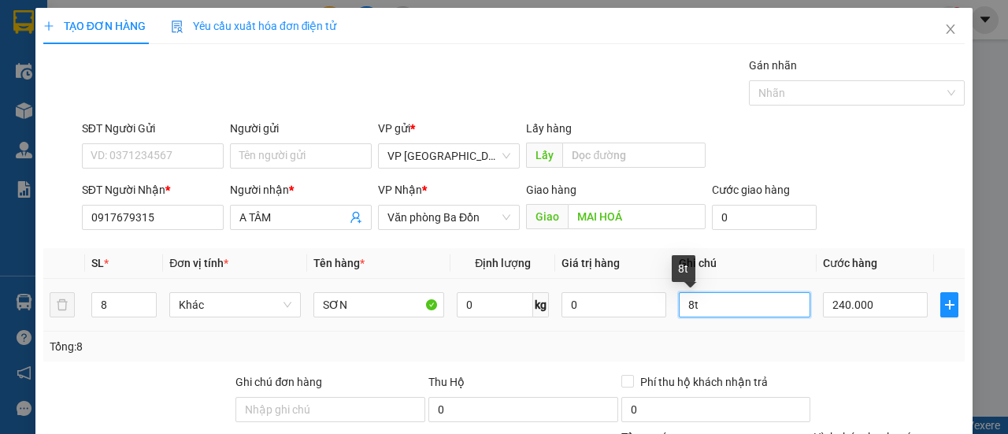
click at [730, 308] on input "8t" at bounding box center [745, 304] width 132 height 25
click at [907, 198] on div "SĐT Người Nhận * 0917679315 Người nhận * A TÂM VP Nhận * Văn phòng Ba Đồn Giao …" at bounding box center [523, 208] width 889 height 55
drag, startPoint x: 901, startPoint y: 390, endPoint x: 895, endPoint y: 384, distance: 8.4
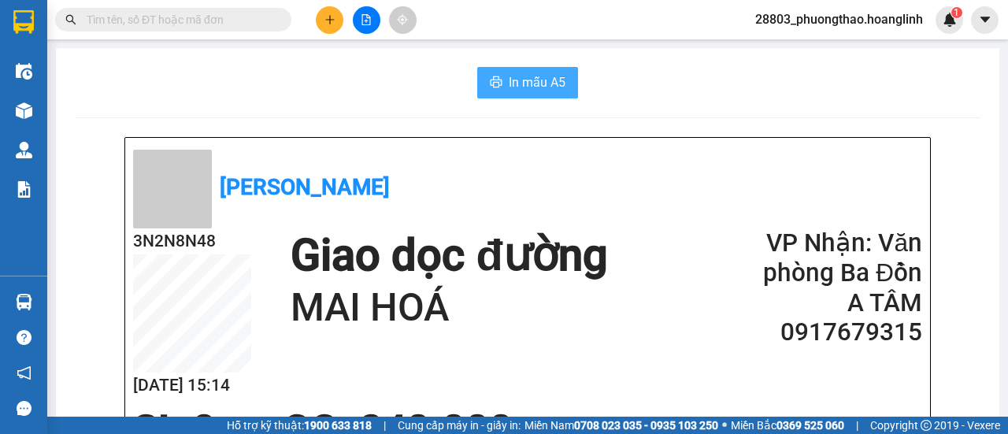
click at [548, 88] on span "In mẫu A5" at bounding box center [537, 82] width 57 height 20
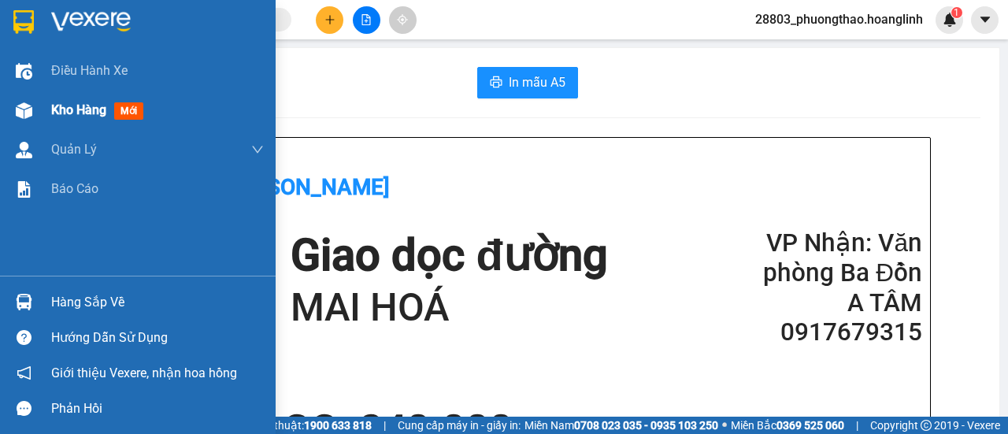
click at [73, 119] on div "Kho hàng mới" at bounding box center [100, 110] width 98 height 20
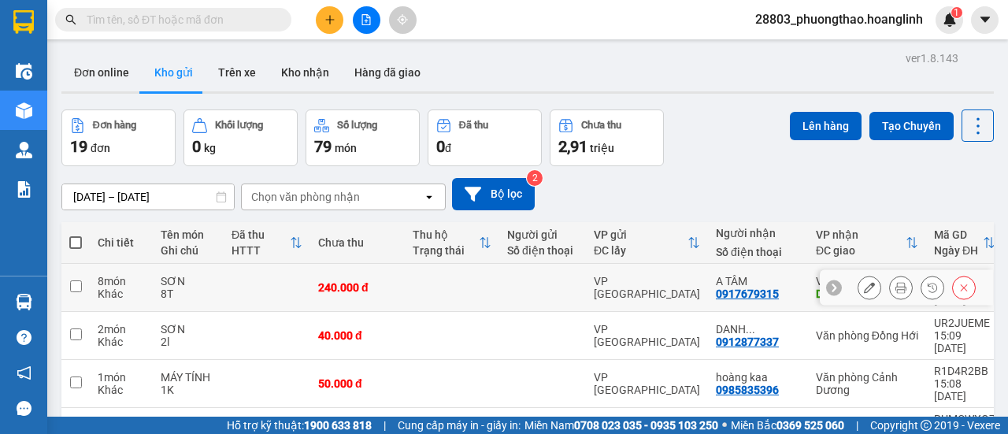
click at [864, 282] on icon at bounding box center [869, 287] width 11 height 11
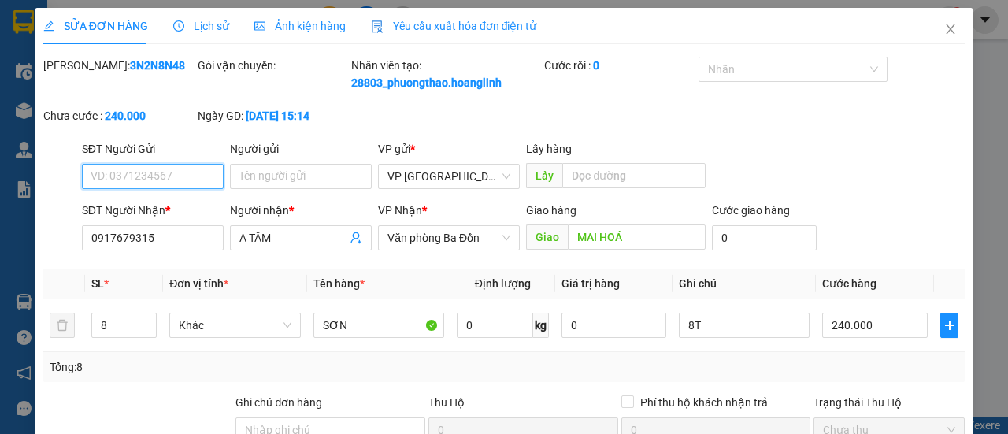
drag, startPoint x: 849, startPoint y: 345, endPoint x: 849, endPoint y: 357, distance: 11.8
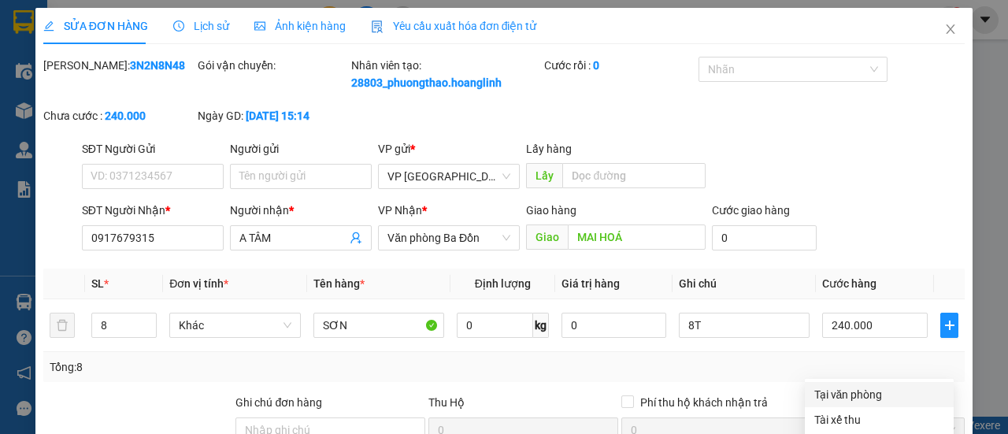
click at [883, 386] on div "Tại văn phòng" at bounding box center [879, 394] width 130 height 17
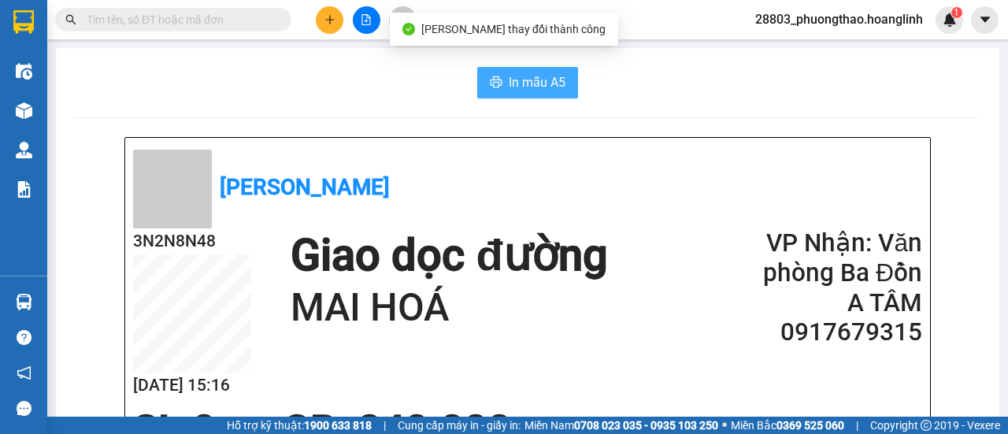
click at [543, 80] on span "In mẫu A5" at bounding box center [537, 82] width 57 height 20
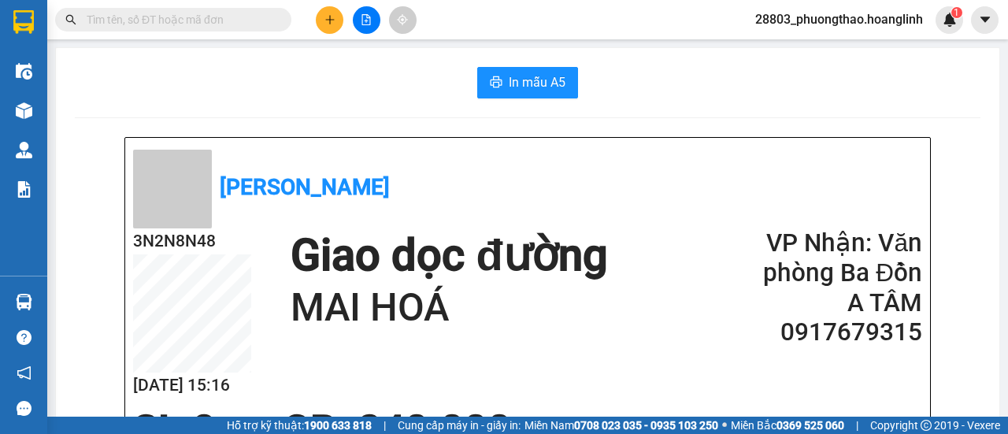
click at [339, 20] on button at bounding box center [330, 20] width 28 height 28
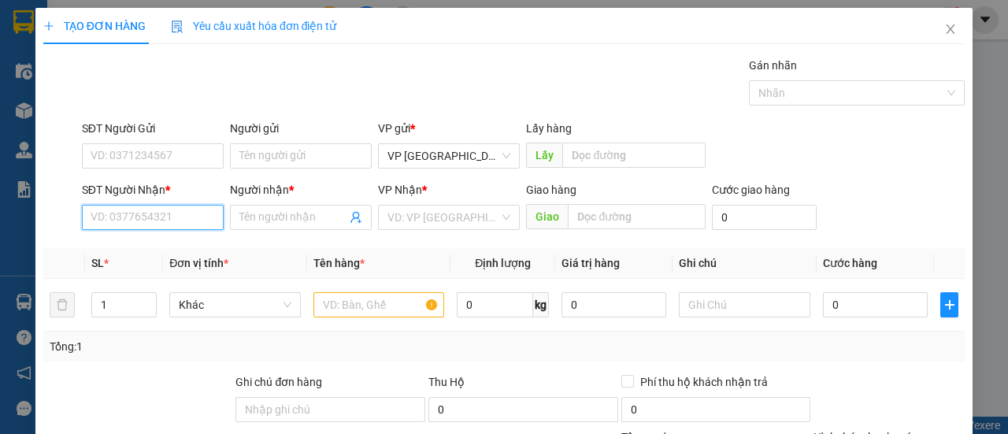
click at [169, 220] on input "SĐT Người Nhận *" at bounding box center [153, 217] width 142 height 25
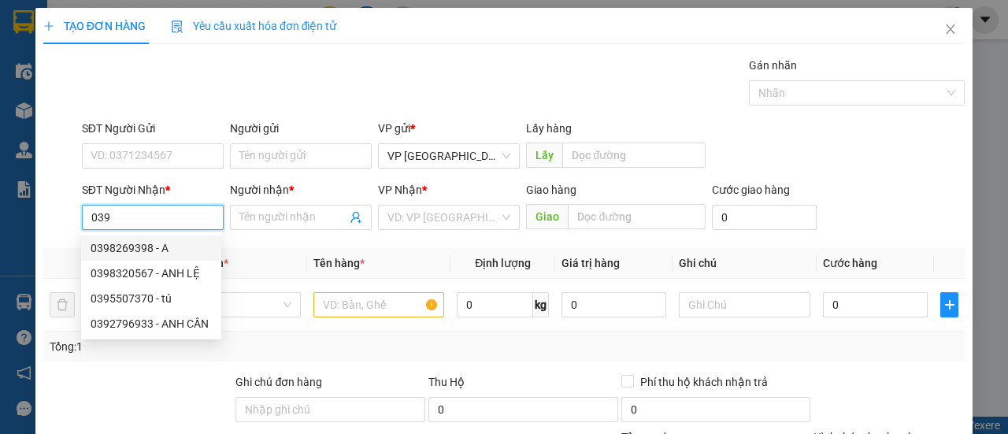
click at [88, 221] on input "039" at bounding box center [153, 217] width 142 height 25
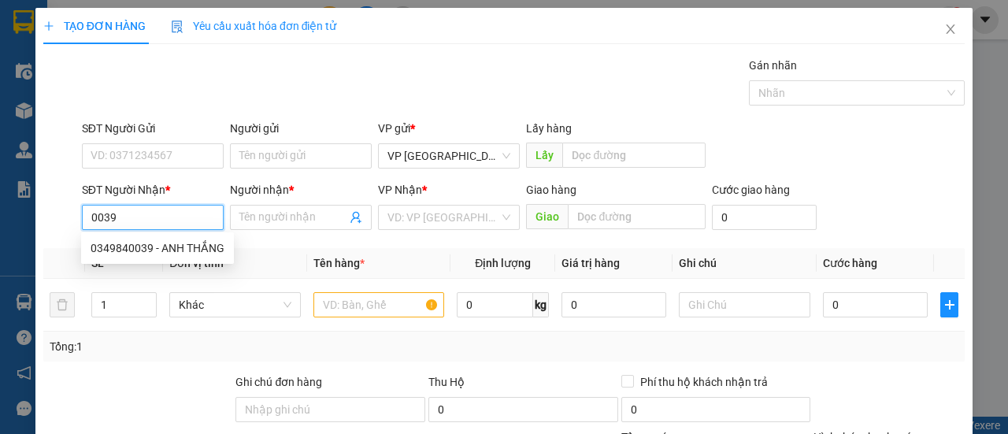
click at [146, 245] on div "0349840039 - ANH THẮNG" at bounding box center [158, 247] width 134 height 17
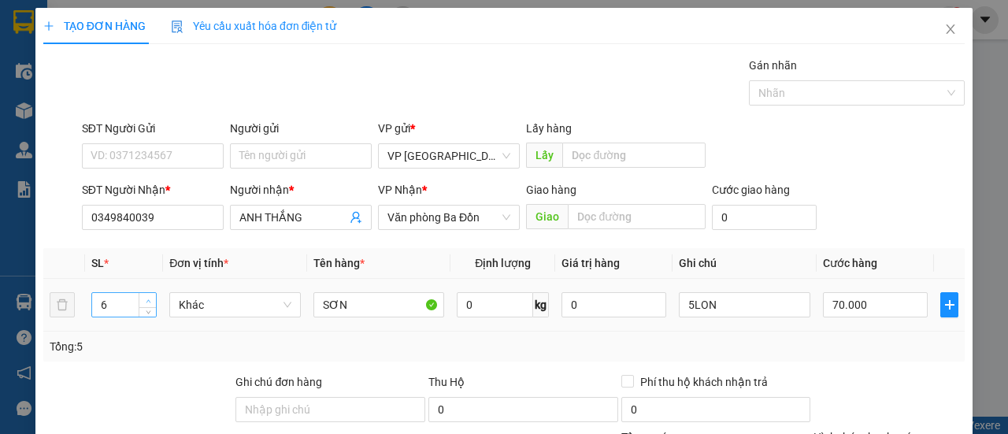
click at [150, 298] on span "up" at bounding box center [147, 300] width 9 height 9
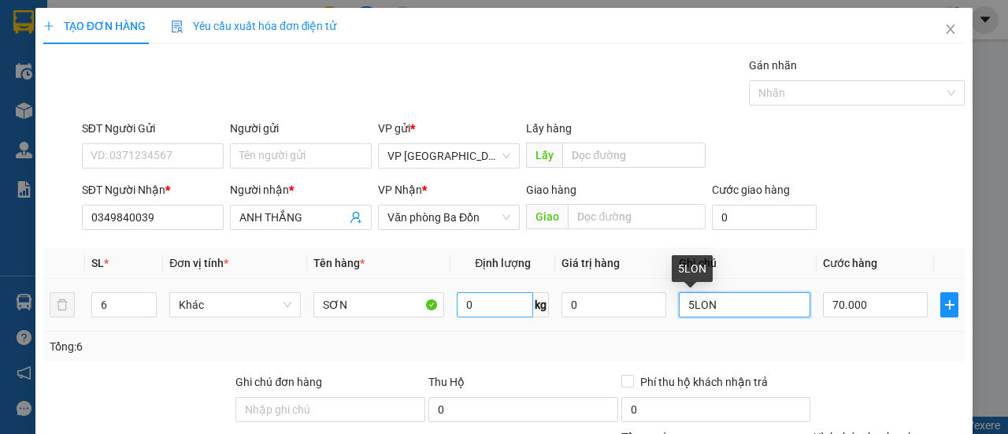
drag, startPoint x: 743, startPoint y: 302, endPoint x: 498, endPoint y: 315, distance: 246.1
click at [521, 314] on tr "6 Khác SƠN 0 kg 0 5LON 70.000" at bounding box center [503, 305] width 921 height 53
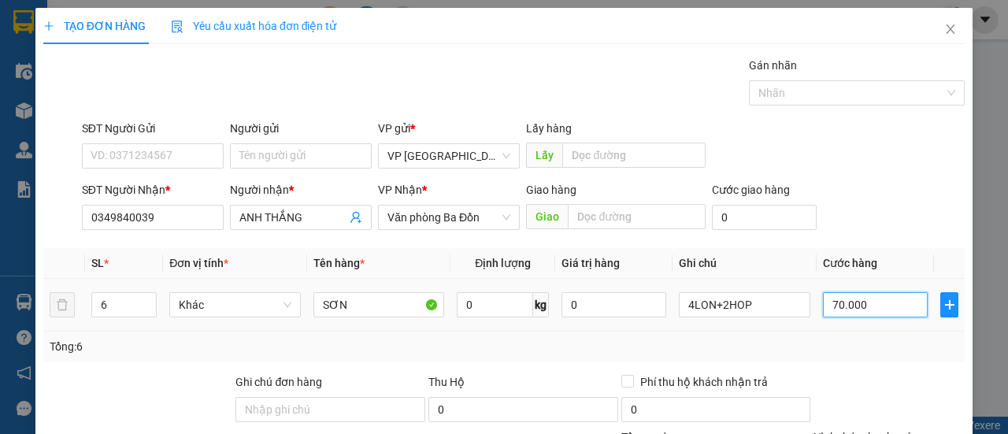
click at [844, 301] on input "70.000" at bounding box center [875, 304] width 105 height 25
click at [888, 196] on div "SĐT Người Nhận * 0349840039 Người nhận * ANH THẮNG VP Nhận * Văn phòng Ba Đồn G…" at bounding box center [523, 208] width 889 height 55
drag, startPoint x: 863, startPoint y: 391, endPoint x: 814, endPoint y: 385, distance: 49.9
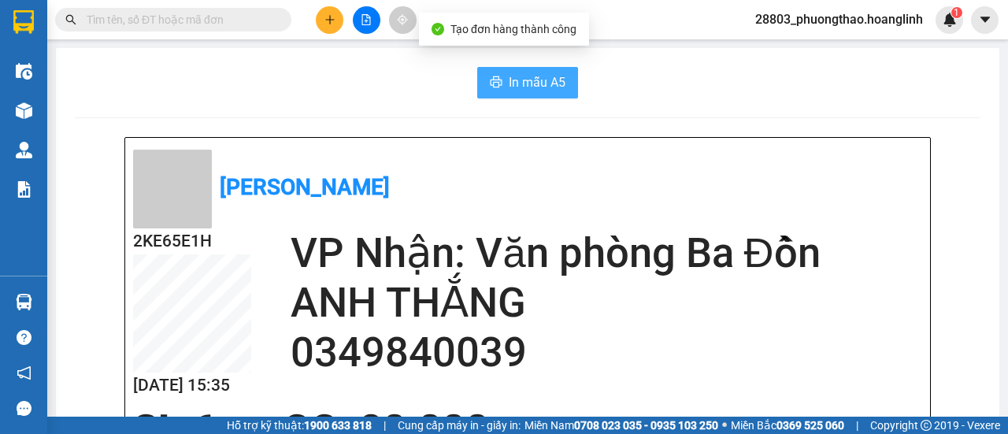
click at [518, 72] on span "In mẫu A5" at bounding box center [537, 82] width 57 height 20
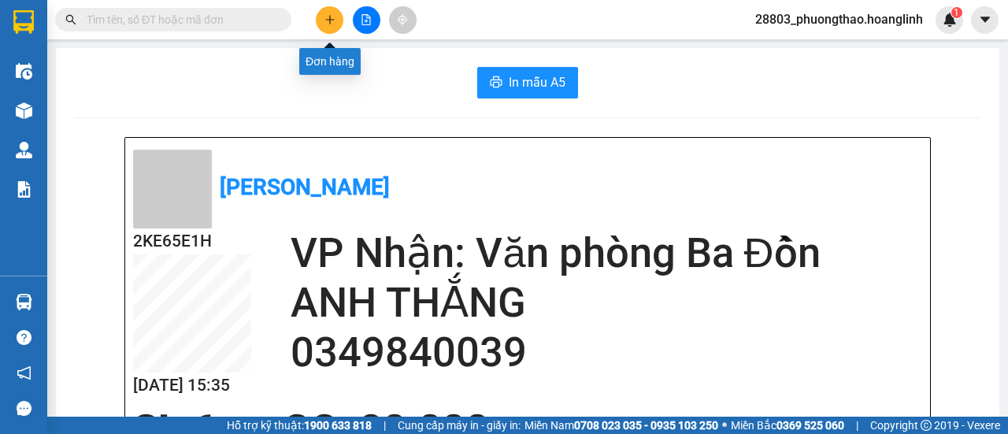
click at [335, 31] on button at bounding box center [330, 20] width 28 height 28
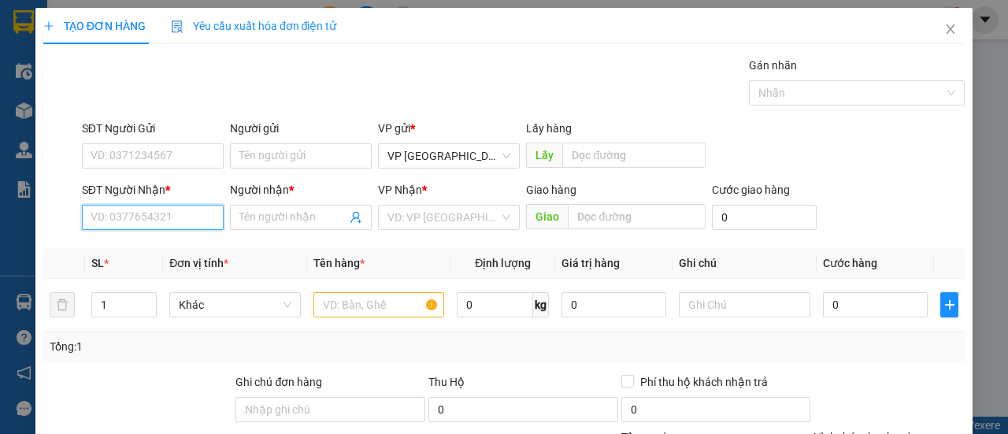
click at [126, 213] on input "SĐT Người Nhận *" at bounding box center [153, 217] width 142 height 25
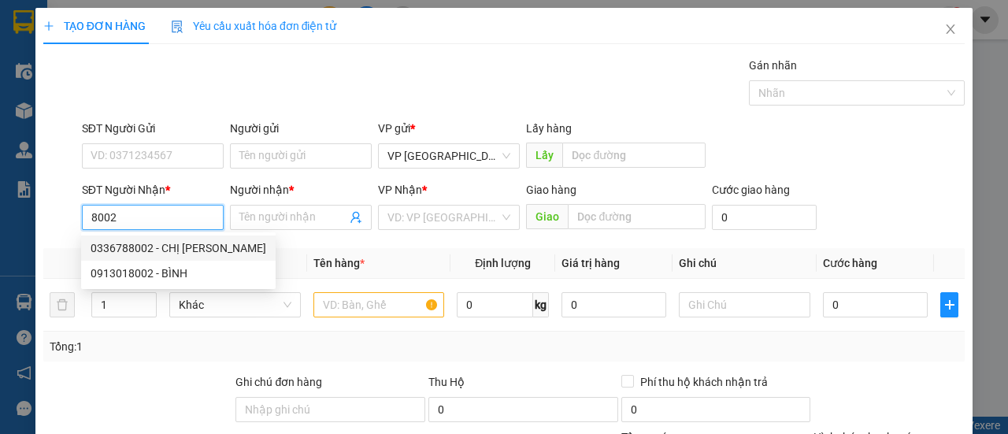
click at [146, 243] on div "0336788002 - CHỊ [PERSON_NAME]" at bounding box center [179, 247] width 176 height 17
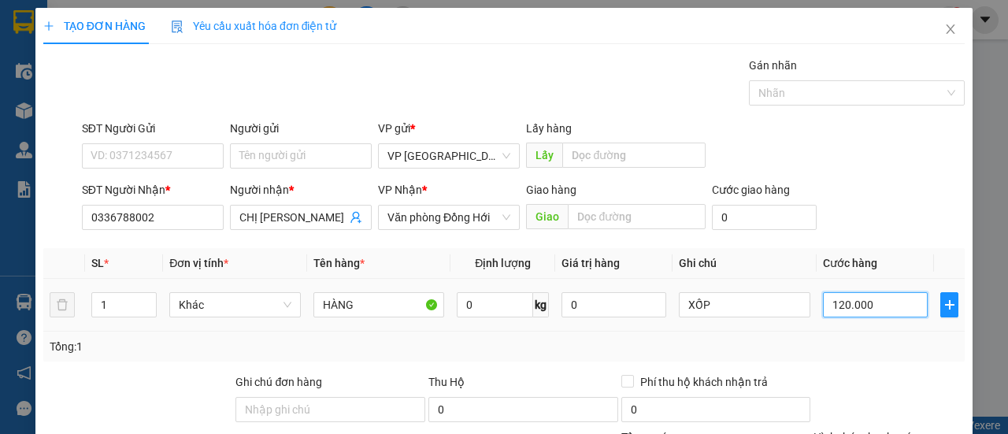
click at [843, 298] on input "120.000" at bounding box center [875, 304] width 105 height 25
click at [918, 231] on div "SĐT Người Nhận * 0336788002 Người nhận * CHỊ LAN VP Nhận * Văn phòng Đồng Hới G…" at bounding box center [523, 208] width 889 height 55
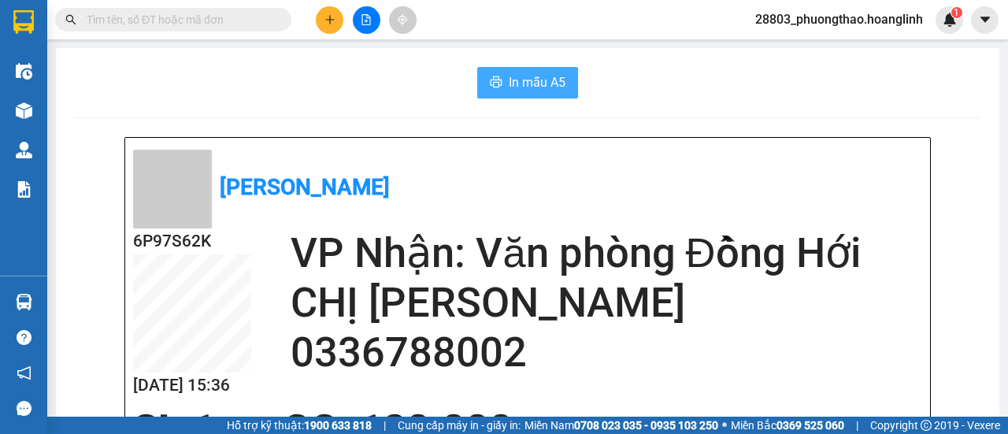
click at [497, 90] on button "In mẫu A5" at bounding box center [527, 83] width 101 height 32
